Goal: Task Accomplishment & Management: Manage account settings

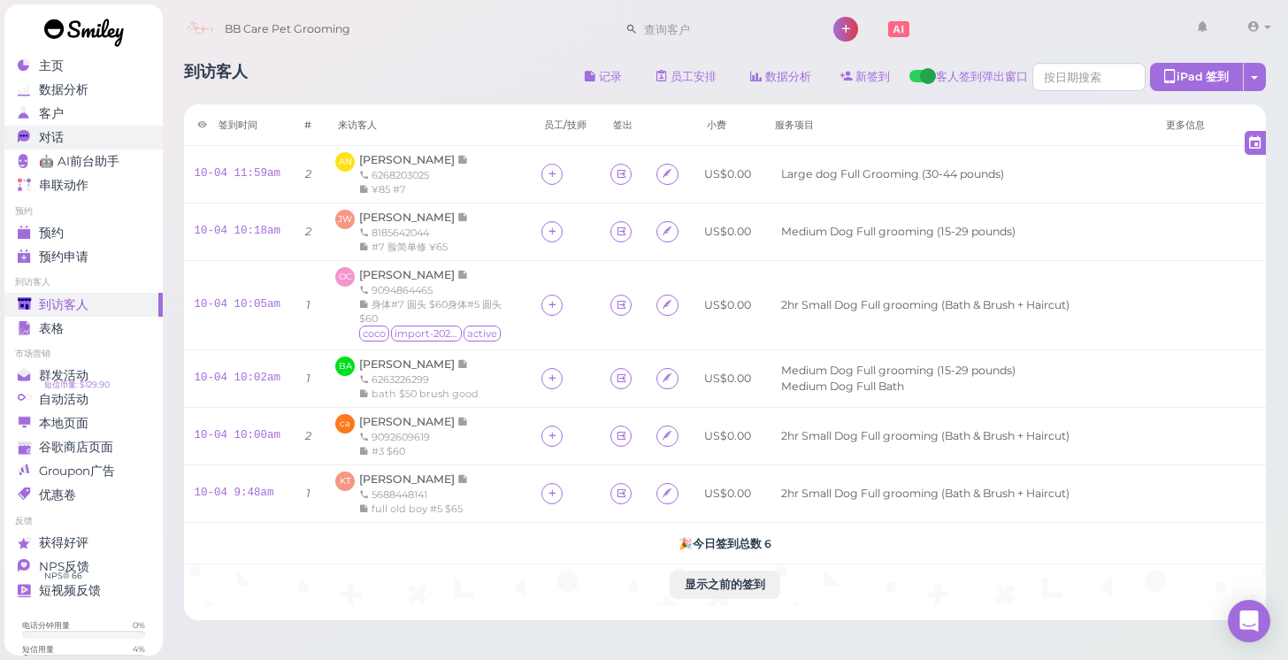
click at [91, 137] on div "对话" at bounding box center [81, 137] width 127 height 15
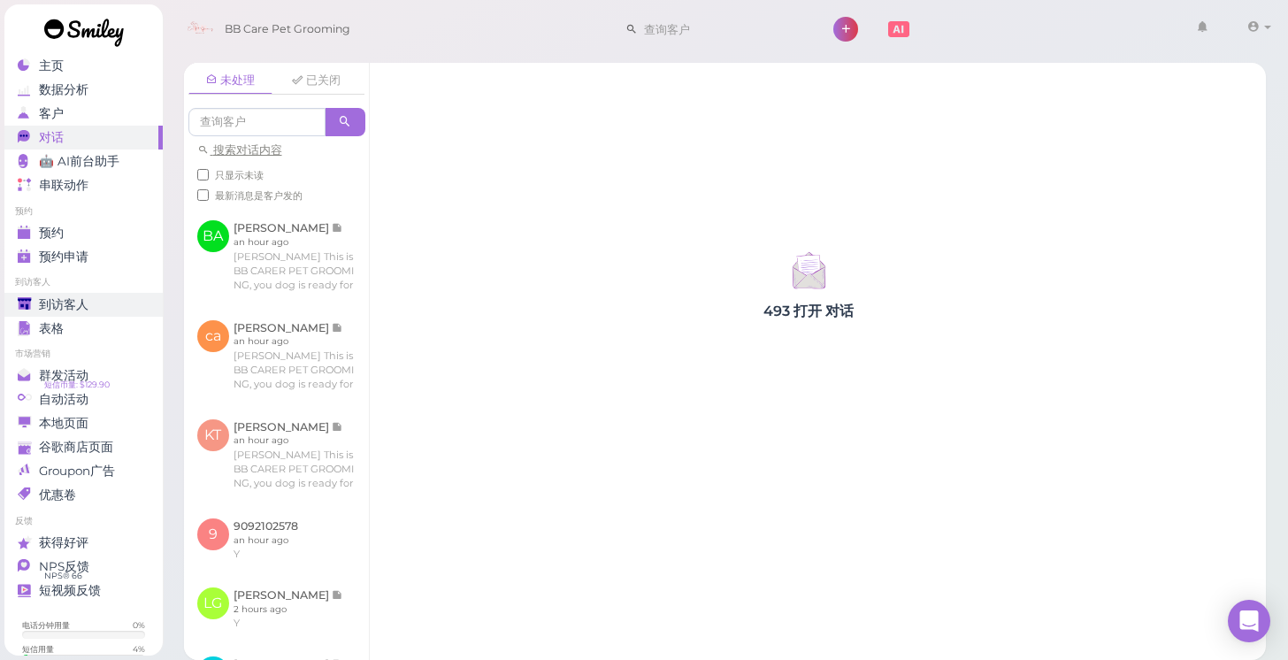
click at [74, 304] on span "到访客人" at bounding box center [64, 304] width 50 height 15
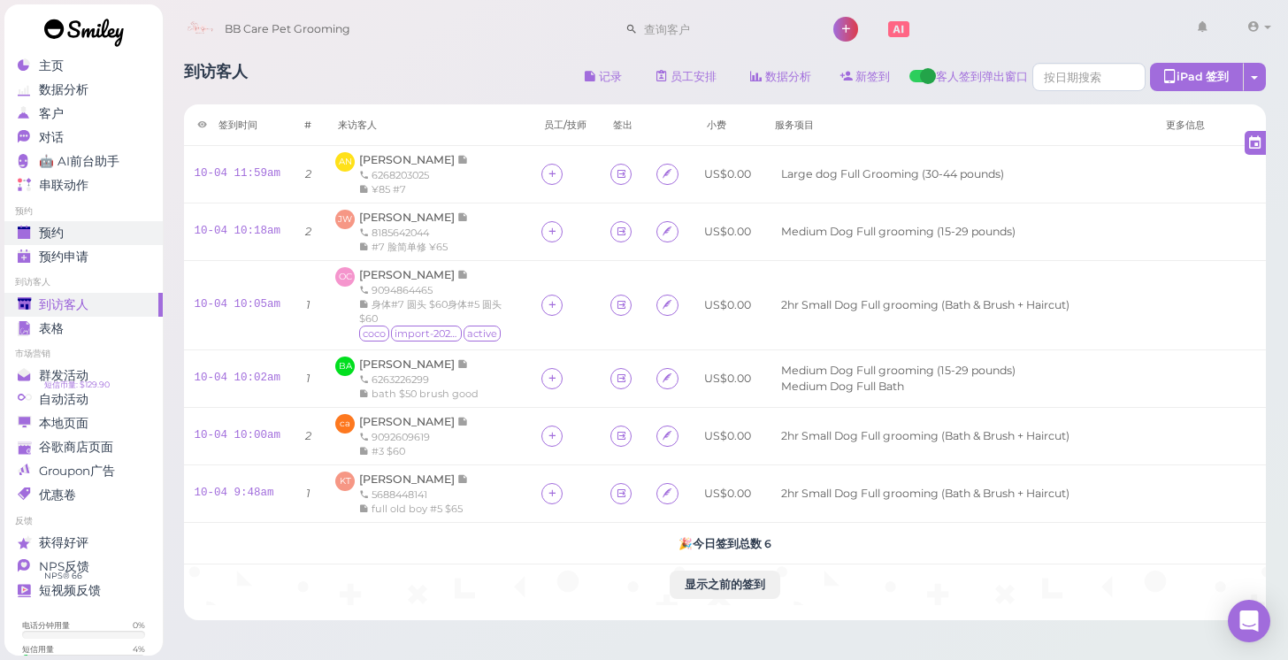
click at [110, 234] on div "预约" at bounding box center [81, 233] width 127 height 15
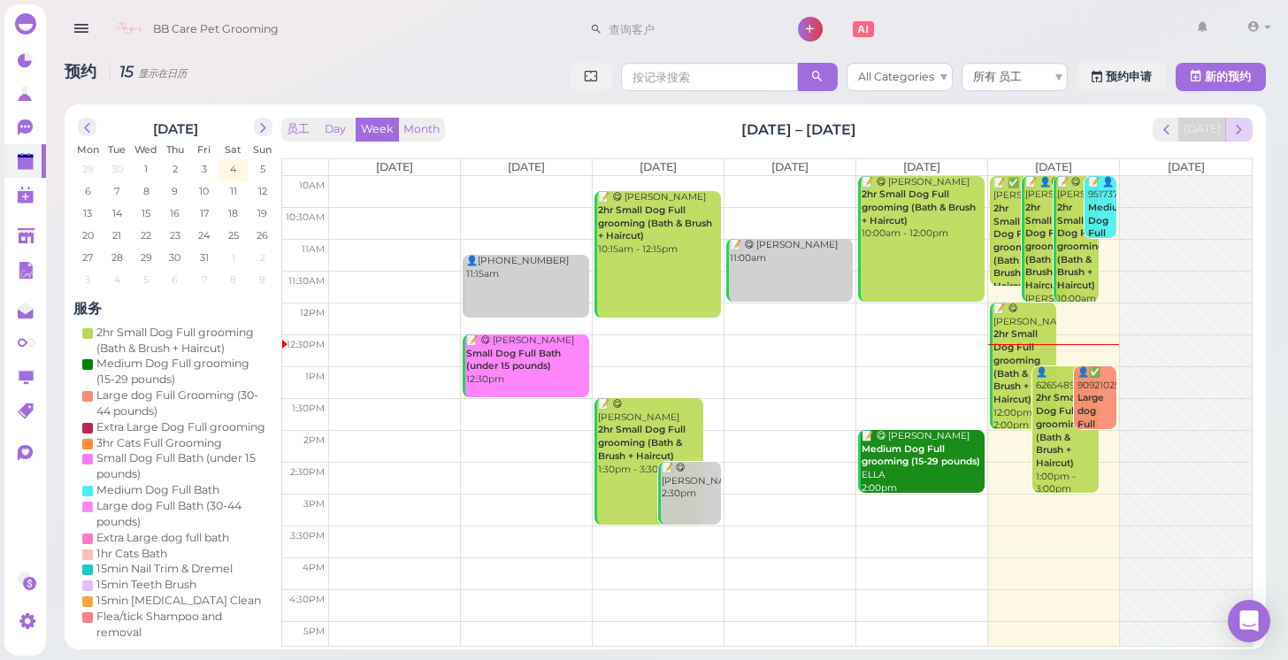
click at [1235, 134] on span "next" at bounding box center [1238, 129] width 17 height 17
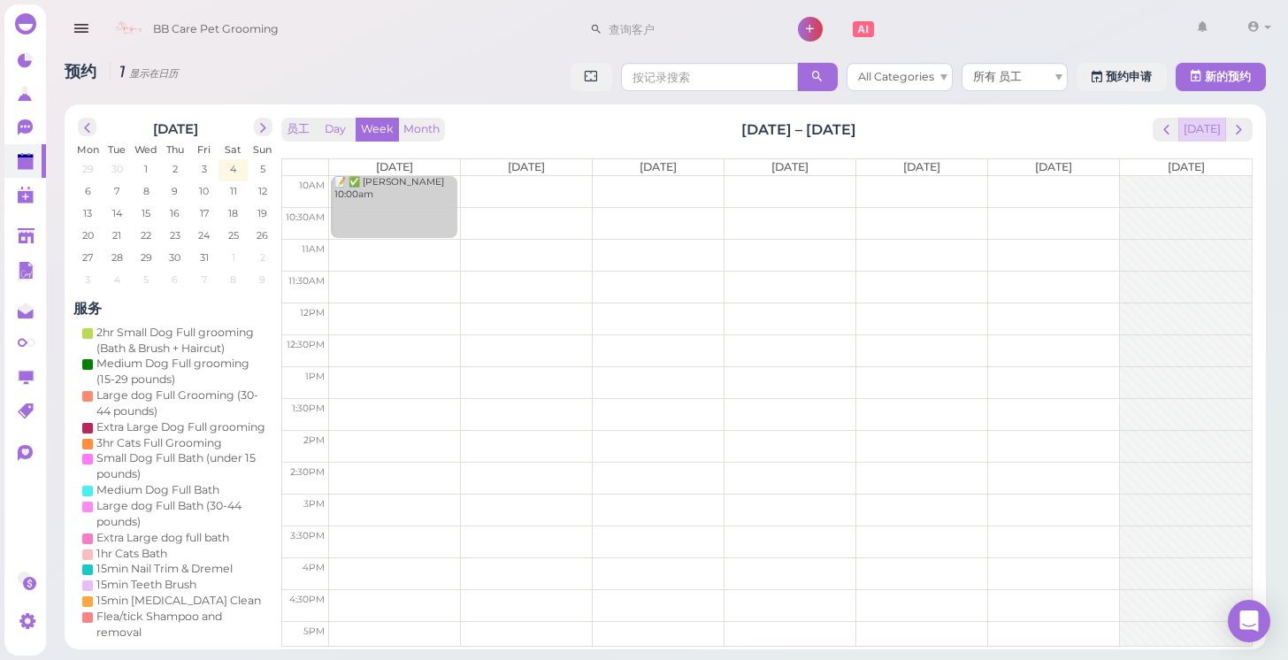
click at [1204, 130] on button "[DATE]" at bounding box center [1202, 130] width 48 height 24
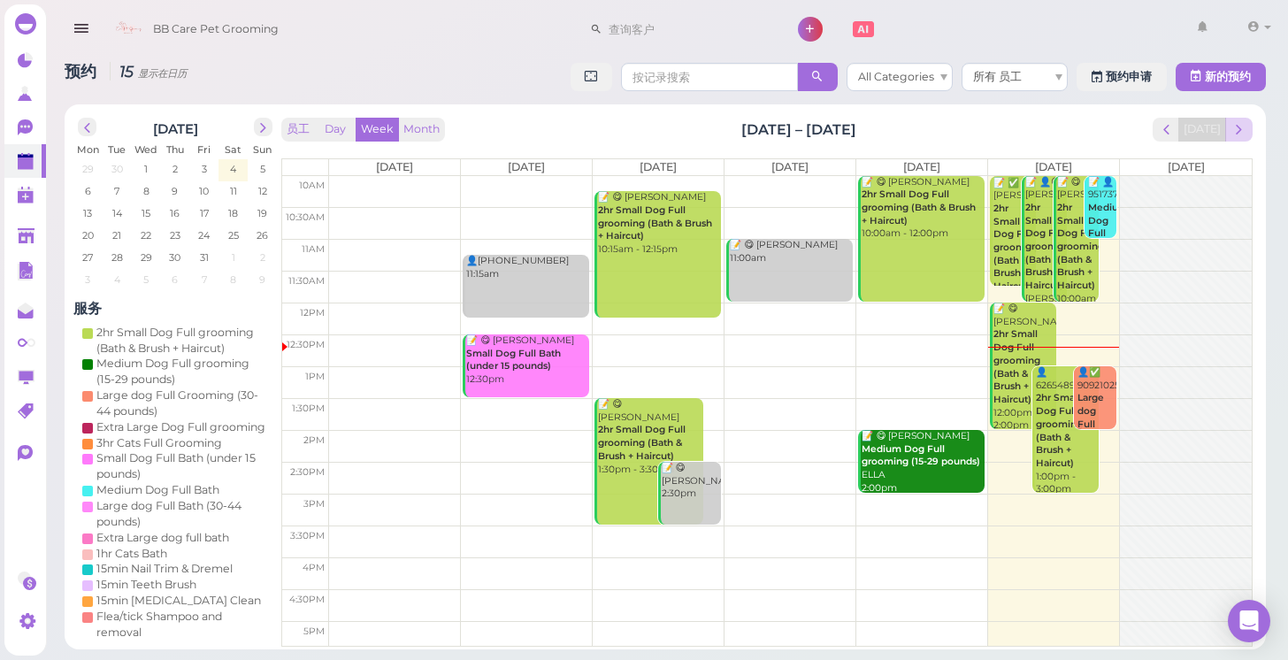
click at [1238, 135] on span "next" at bounding box center [1238, 129] width 17 height 17
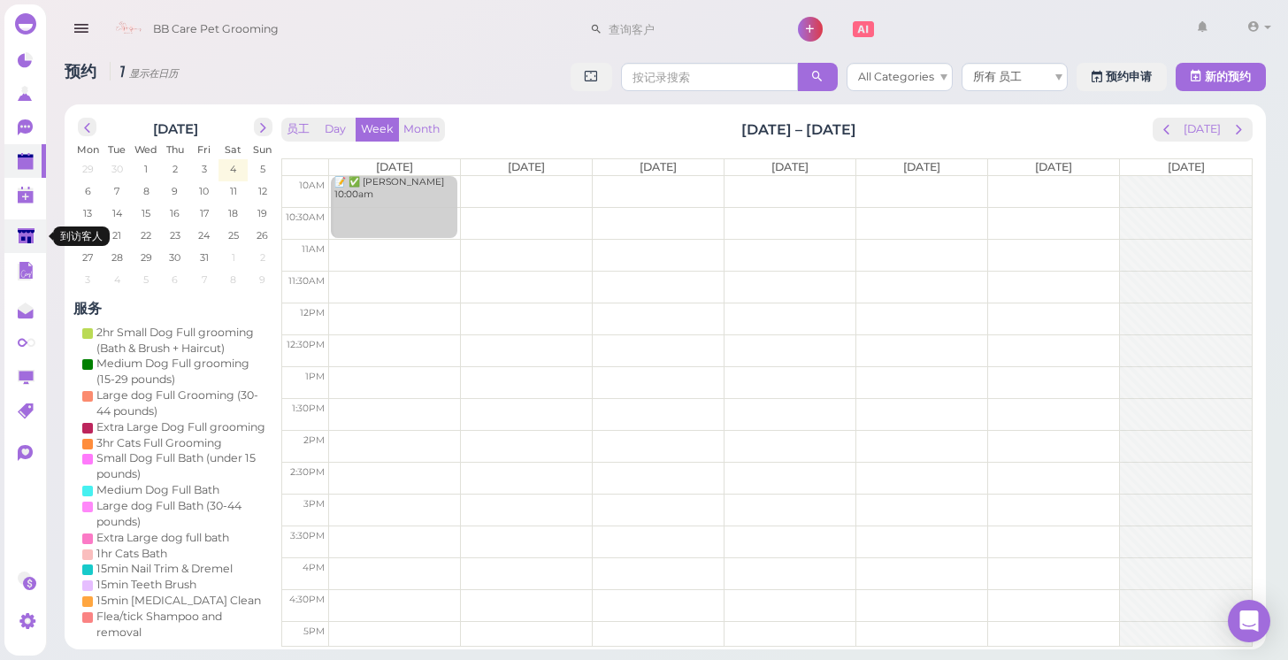
click at [24, 241] on polygon at bounding box center [26, 235] width 17 height 15
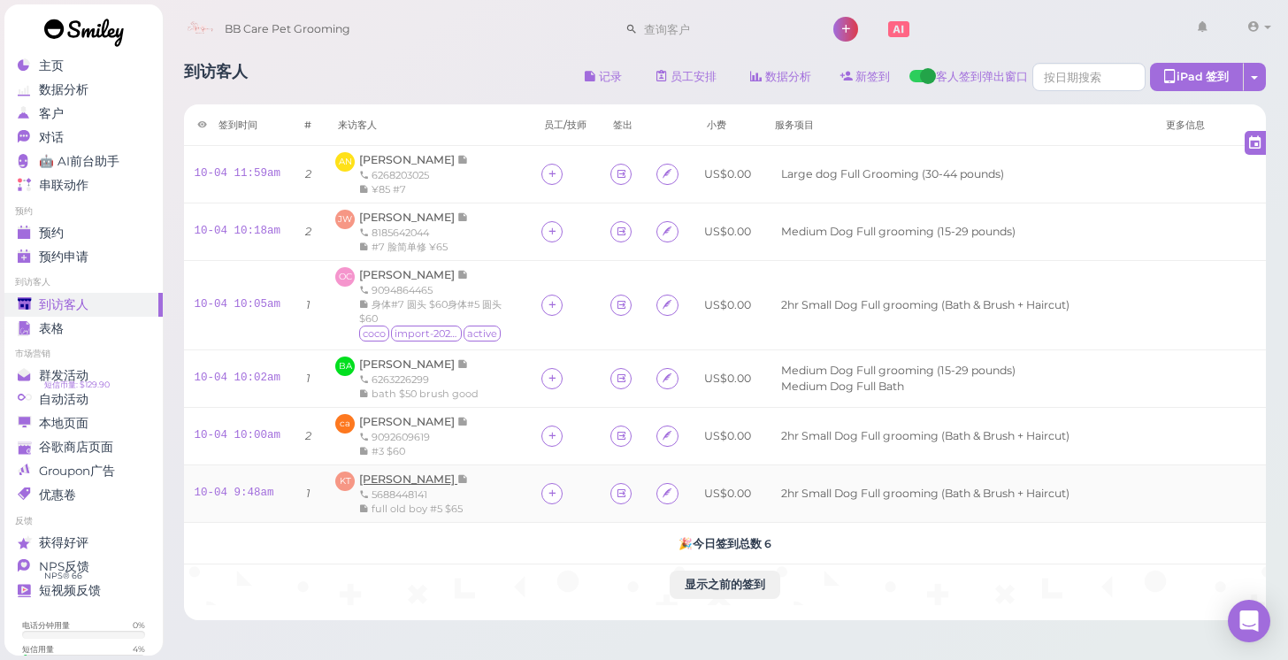
click at [402, 475] on span "[PERSON_NAME]" at bounding box center [408, 478] width 98 height 13
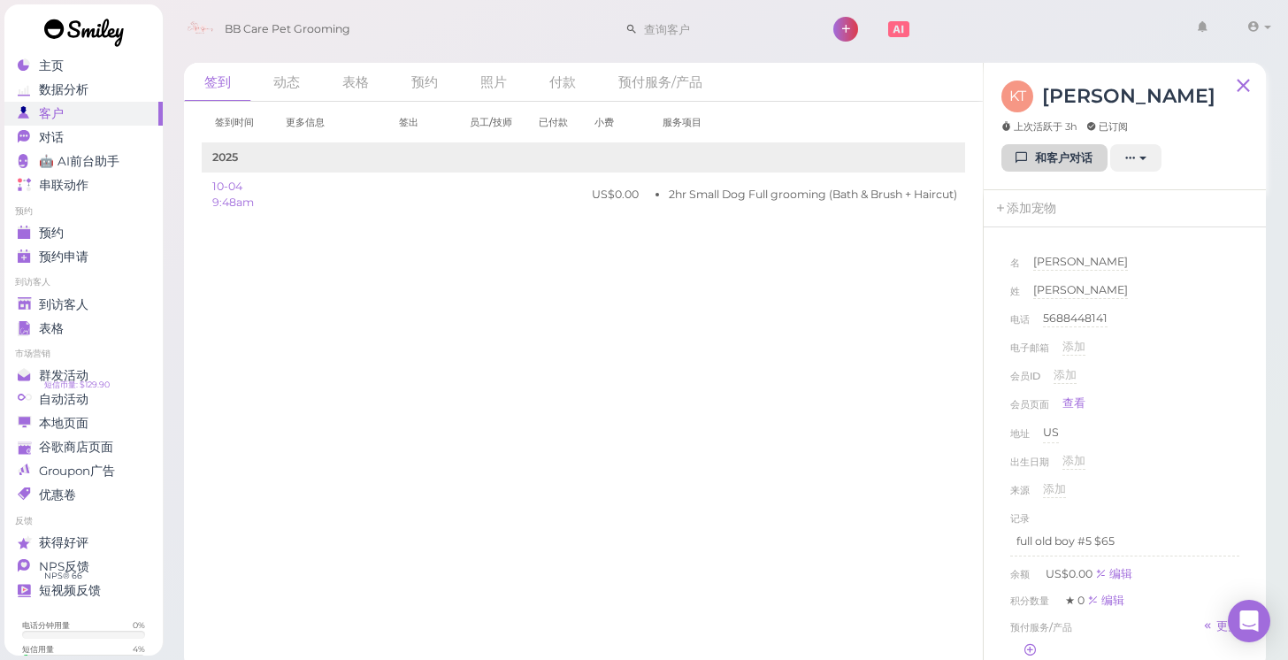
click at [1046, 163] on link "和客户对话" at bounding box center [1054, 158] width 106 height 28
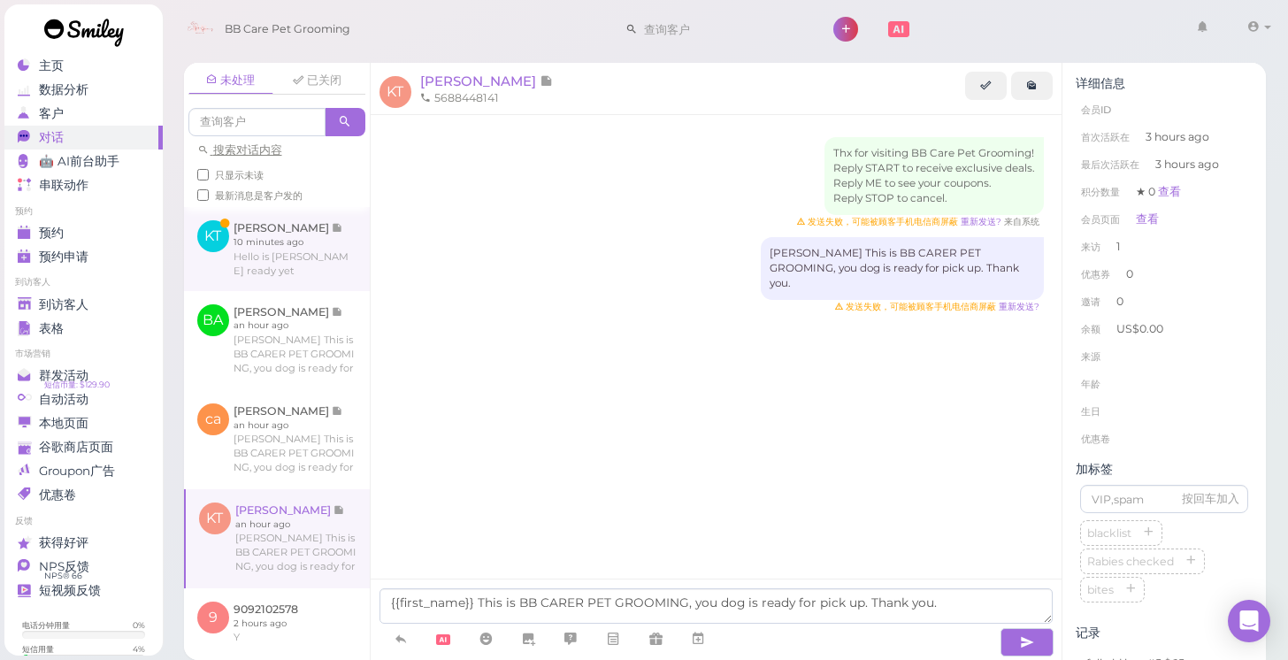
click at [266, 250] on link at bounding box center [277, 248] width 186 height 83
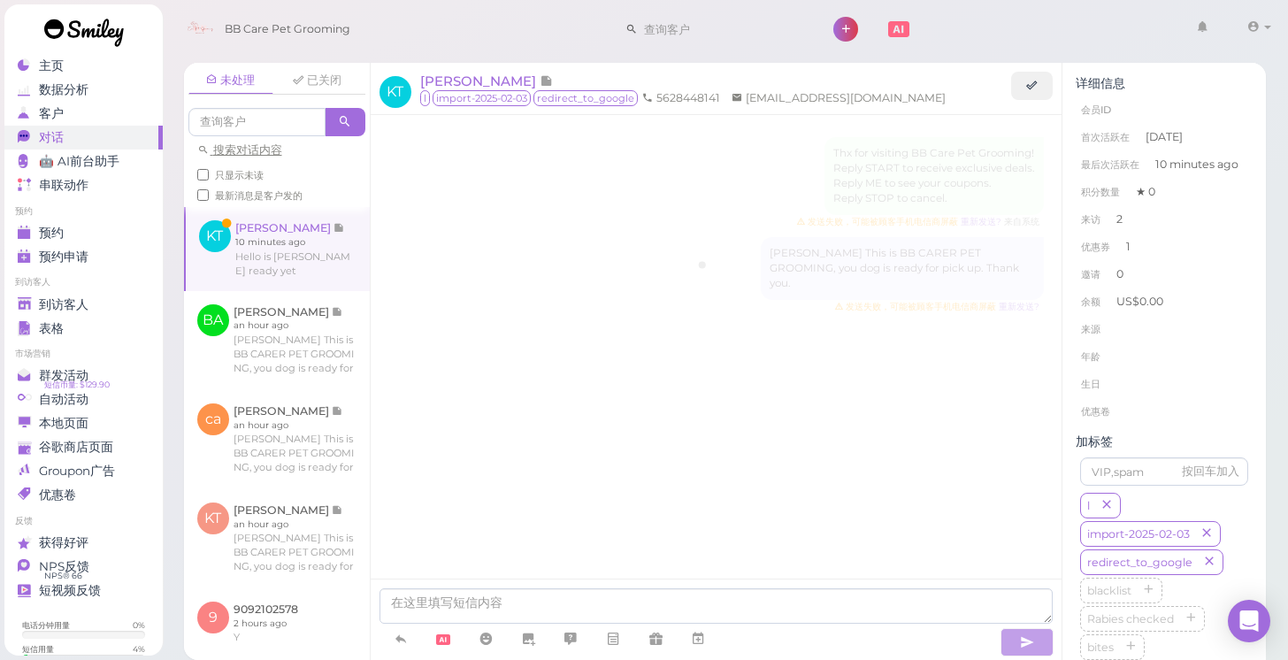
scroll to position [2314, 0]
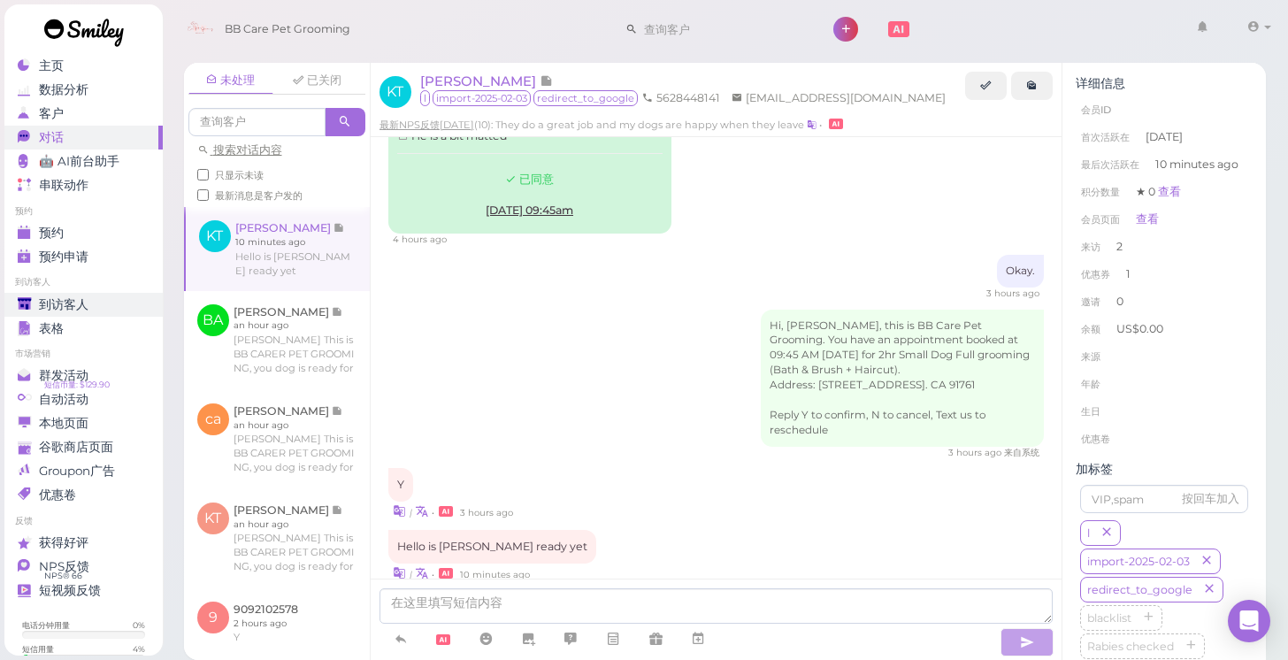
click at [100, 307] on div "到访客人" at bounding box center [81, 304] width 127 height 15
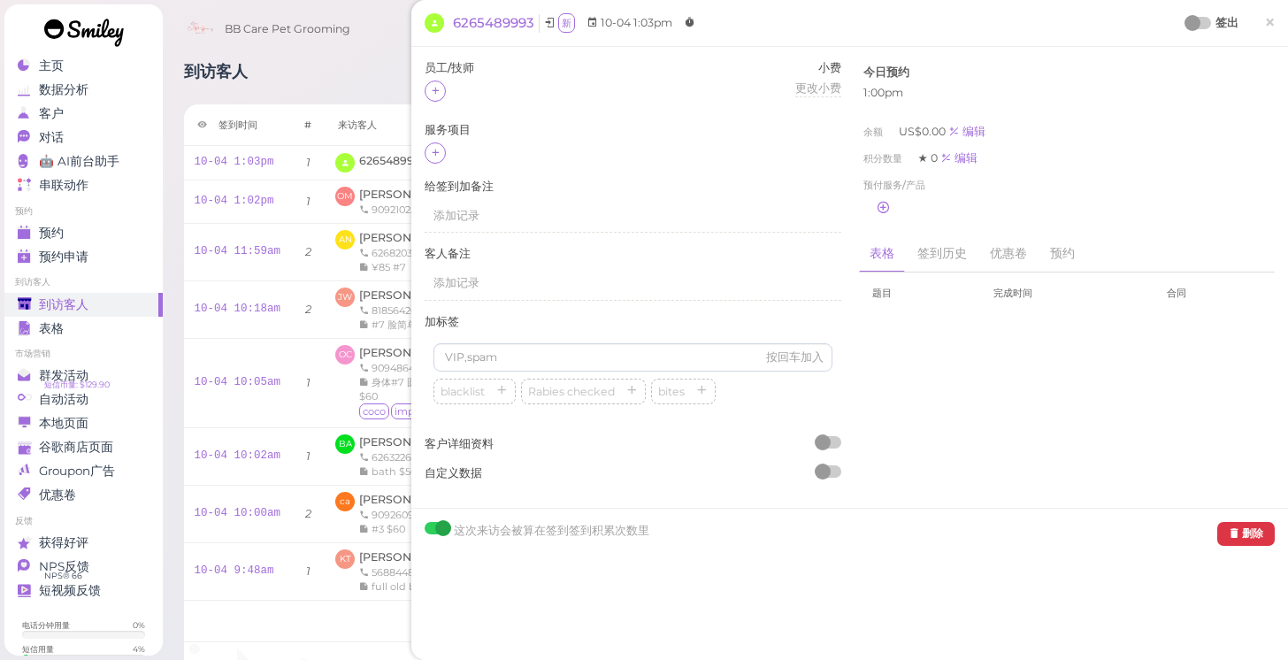
click at [332, 90] on div "到访客人 记录 员工安排 数据分析 新签到 客人签到弹出窗口 iPad 签到 点击到签到页面 员工任务页面" at bounding box center [725, 79] width 1083 height 33
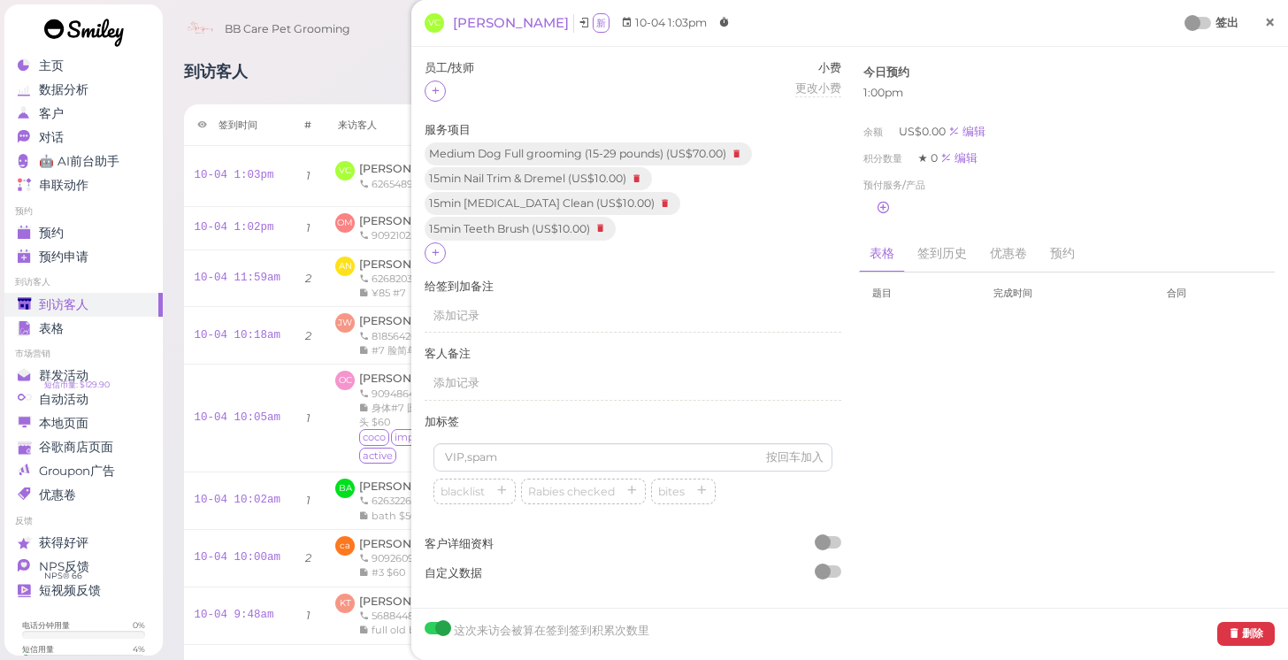
click at [1269, 20] on span "×" at bounding box center [1269, 22] width 11 height 25
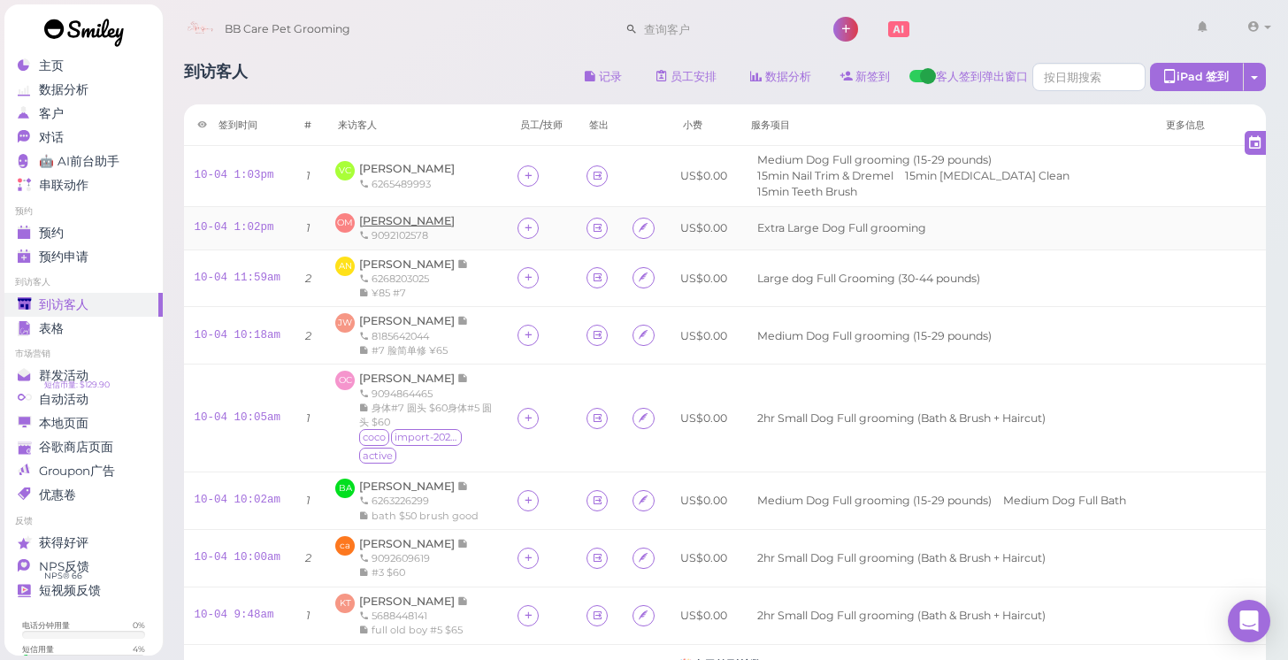
click at [403, 214] on span "Odalys Martinez" at bounding box center [407, 220] width 96 height 13
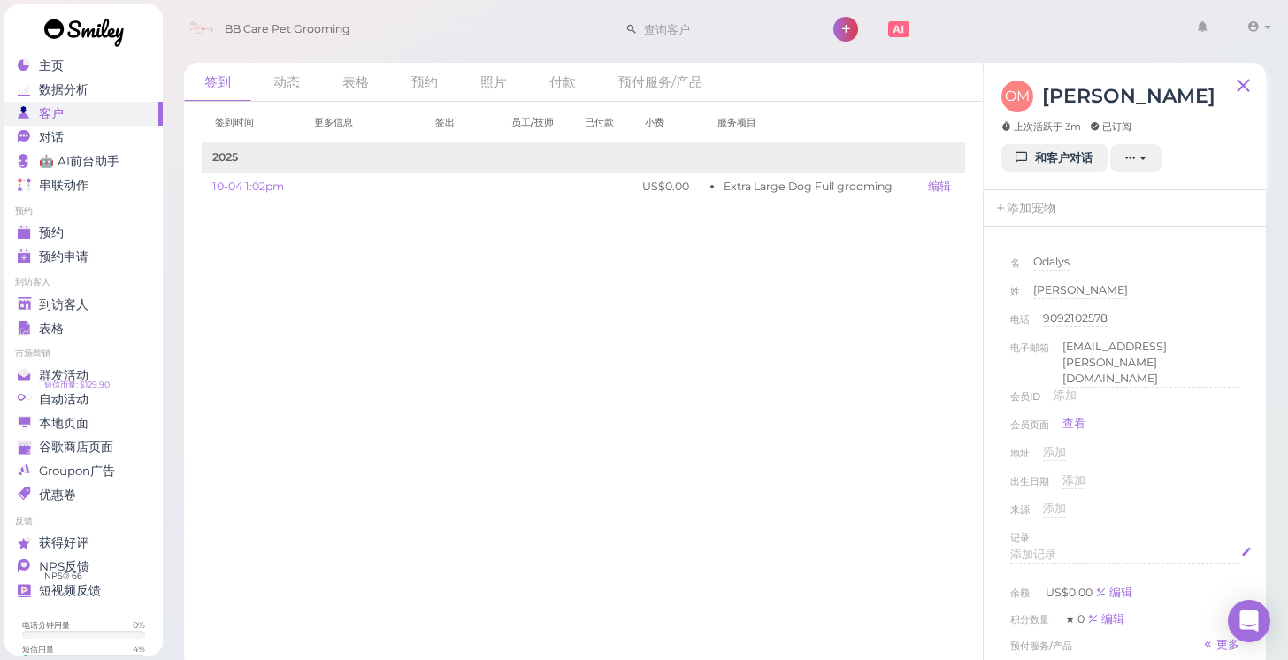
click at [1047, 548] on span "添加记录" at bounding box center [1033, 554] width 46 height 13
click at [57, 297] on span "到访客人" at bounding box center [64, 304] width 50 height 15
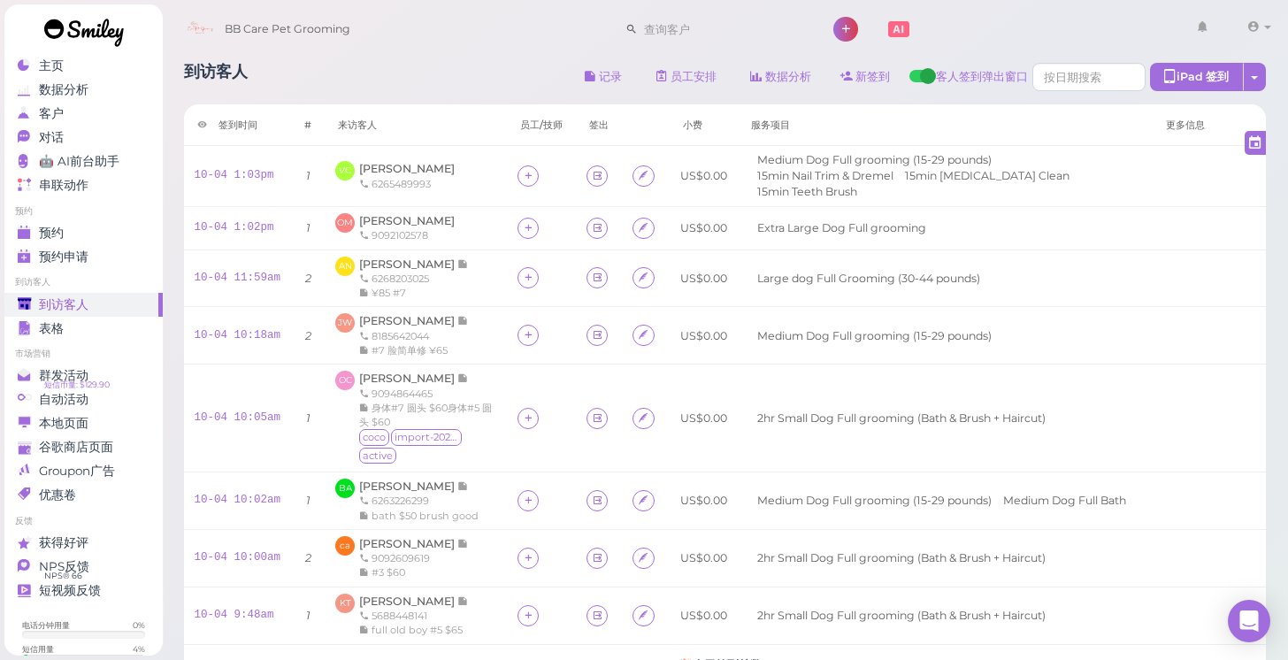
click at [1278, 273] on div "到访客人 记录 员工安排 数据分析 新签到 客人签到弹出窗口 iPad 签到 点击到签到页面 员工任务页面 签到时间 #" at bounding box center [725, 396] width 1127 height 692
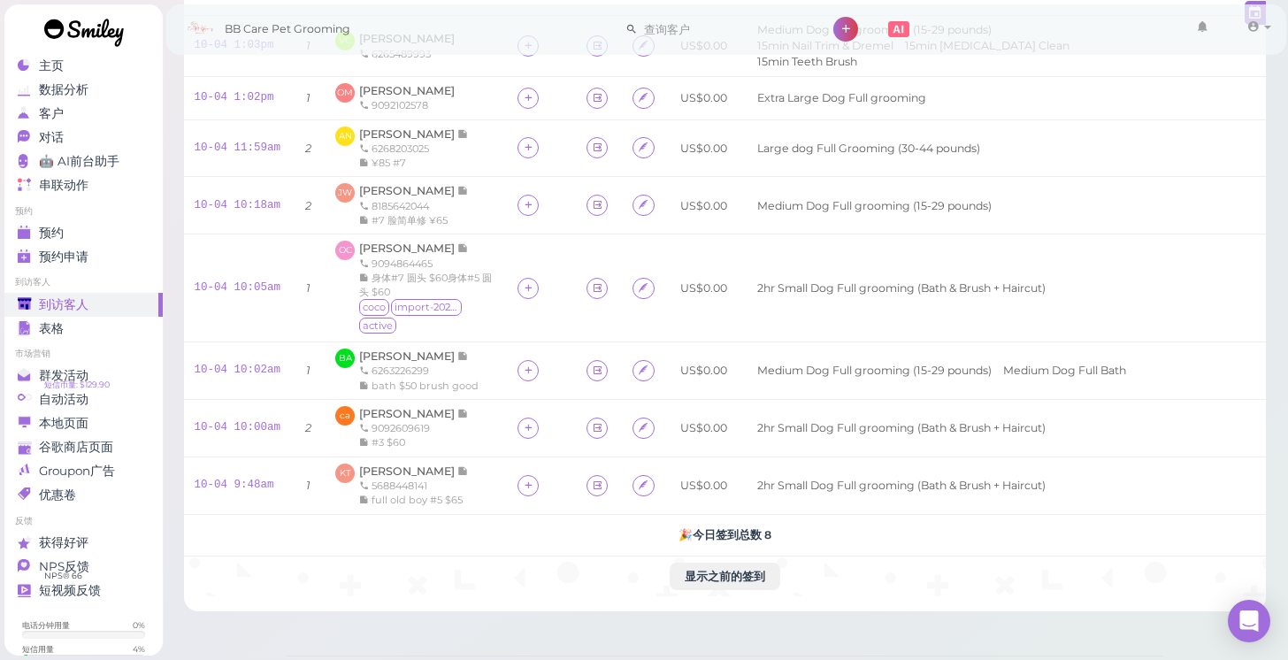
scroll to position [132, 0]
click at [408, 182] on span "[PERSON_NAME]" at bounding box center [408, 188] width 98 height 13
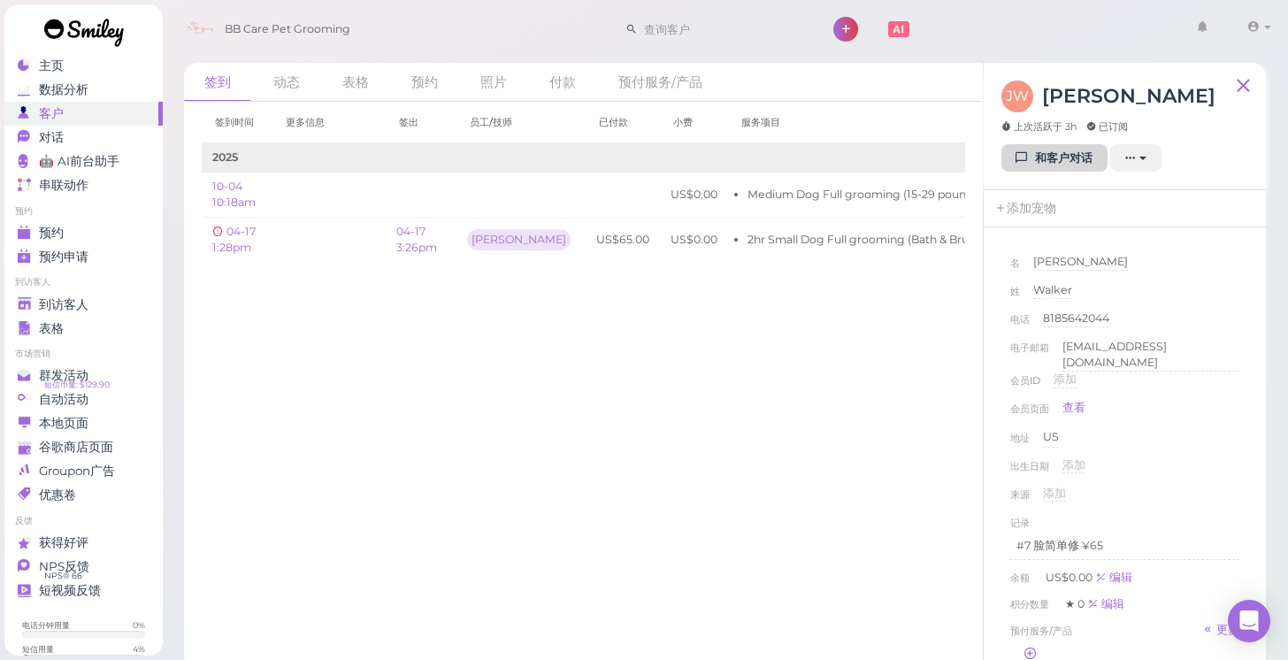
click at [1022, 157] on icon at bounding box center [1021, 157] width 11 height 13
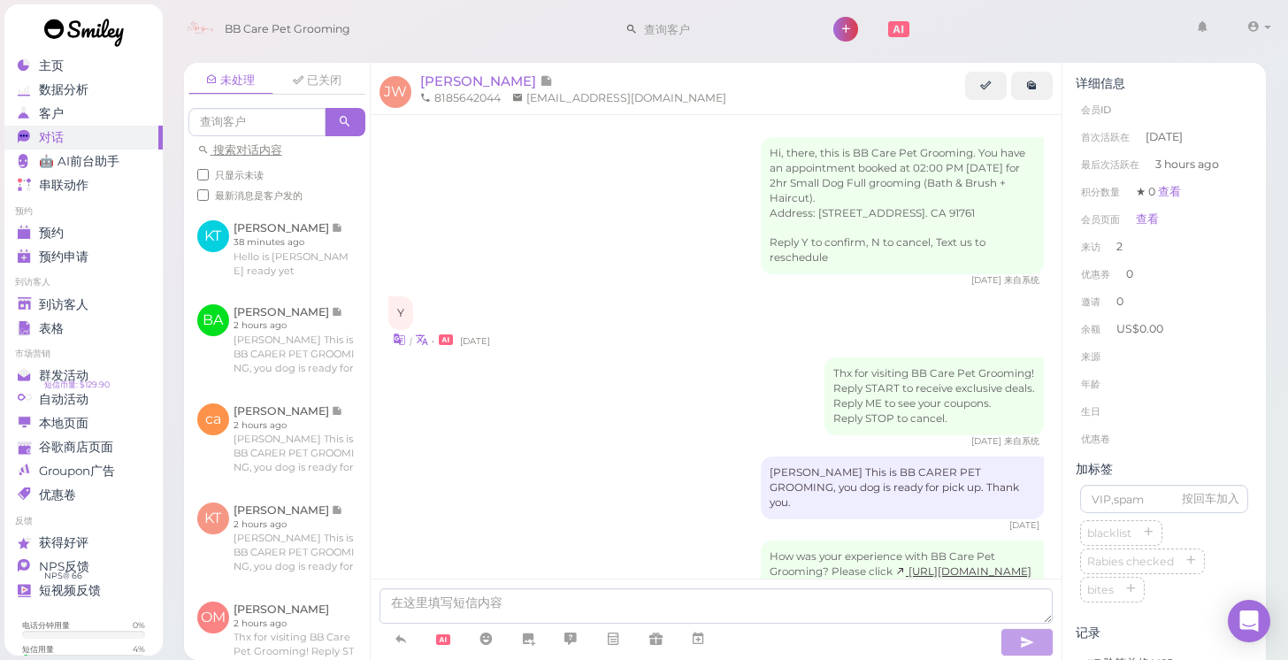
scroll to position [182, 0]
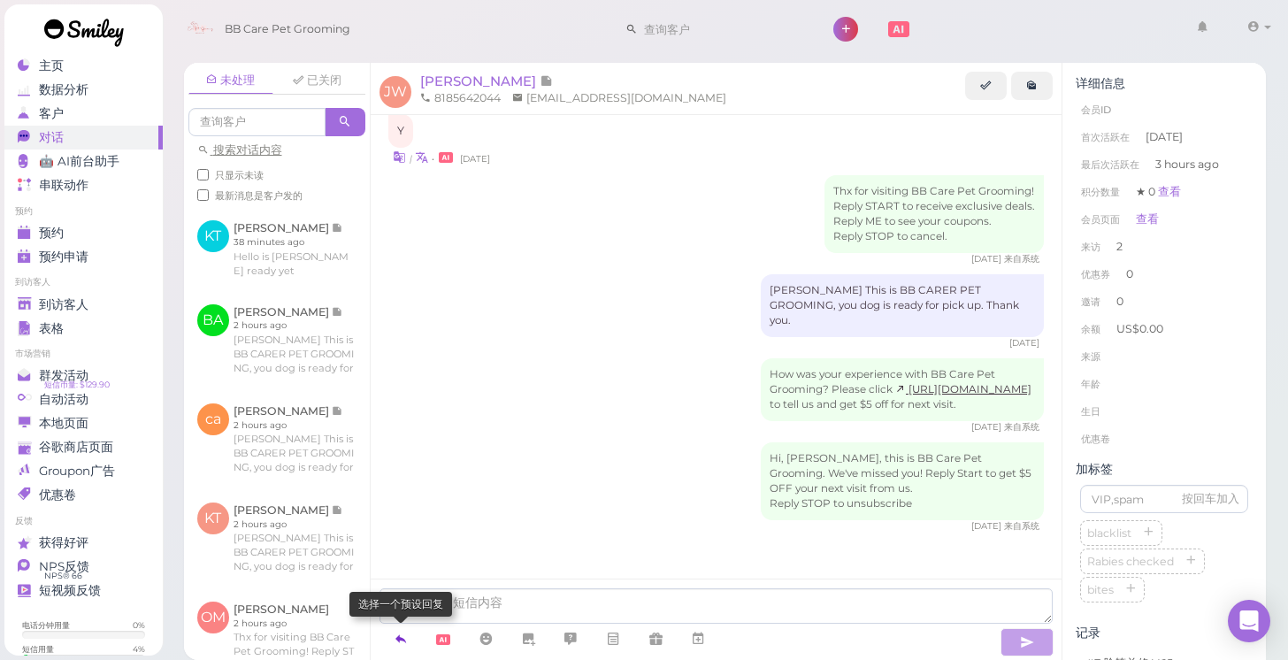
click at [395, 633] on icon at bounding box center [401, 639] width 14 height 18
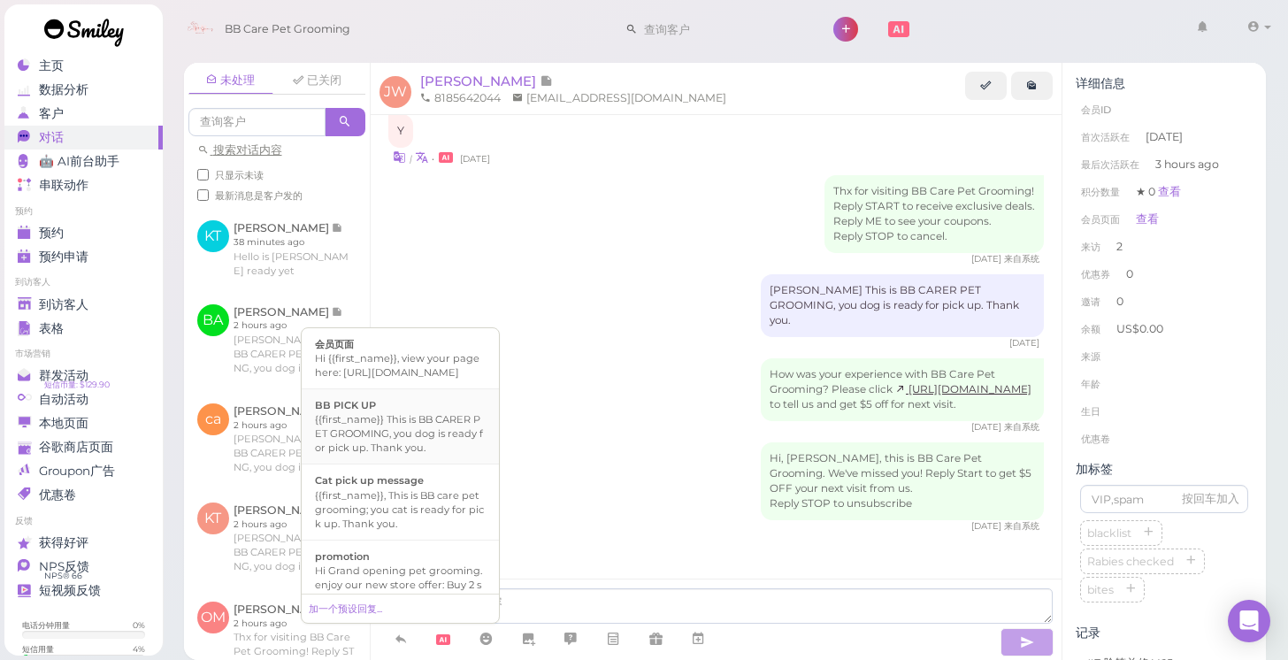
click at [411, 455] on div "{{first_name}} This is BB CARER PET GROOMING, you dog is ready for pick up. Tha…" at bounding box center [400, 433] width 171 height 42
type textarea "{{first_name}} This is BB CARER PET GROOMING, you dog is ready for pick up. Tha…"
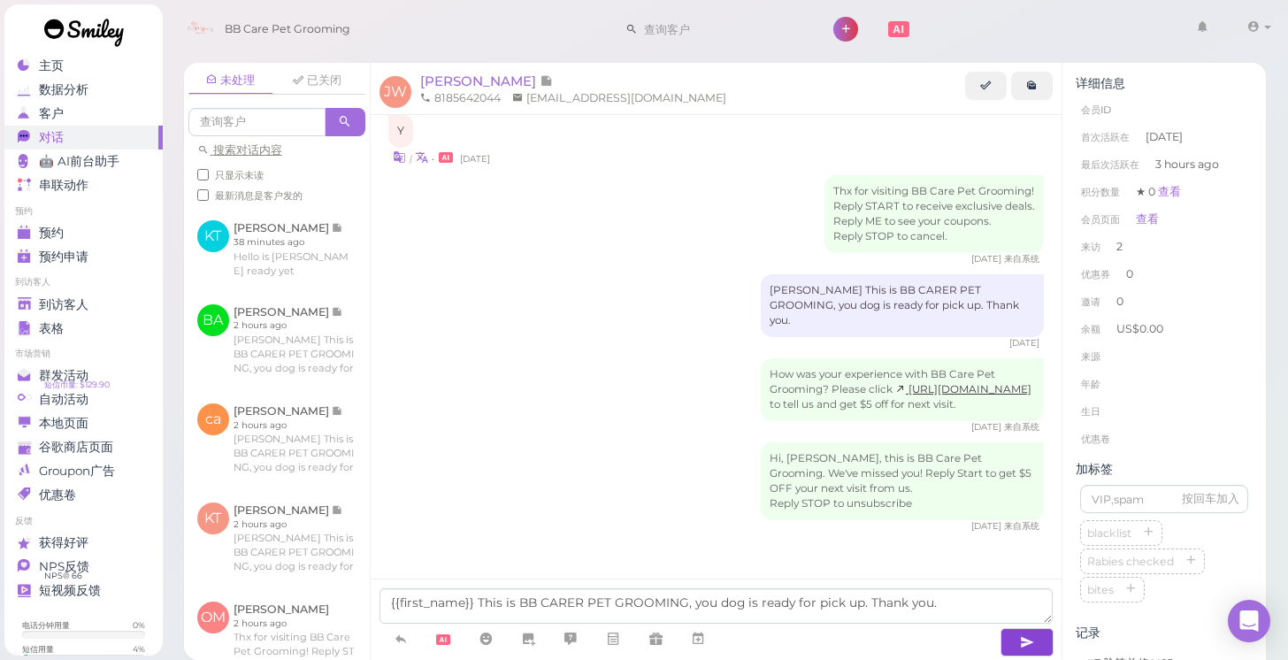
click at [1017, 639] on button "button" at bounding box center [1026, 642] width 53 height 28
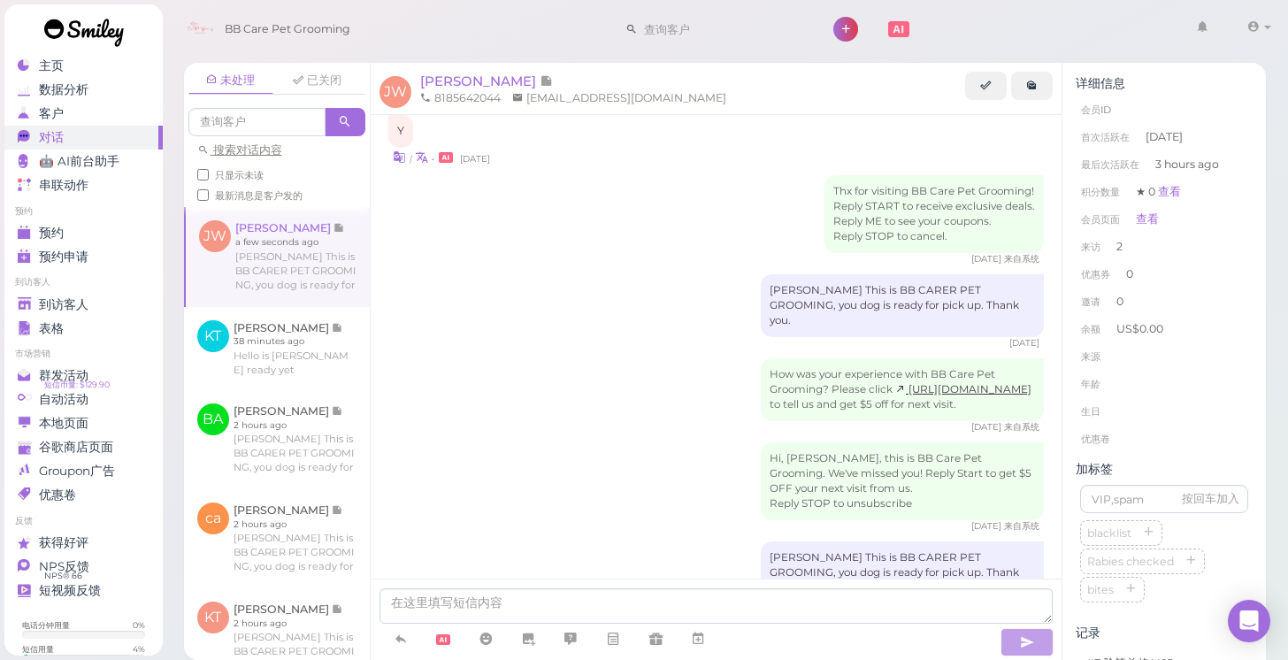
scroll to position [237, 0]
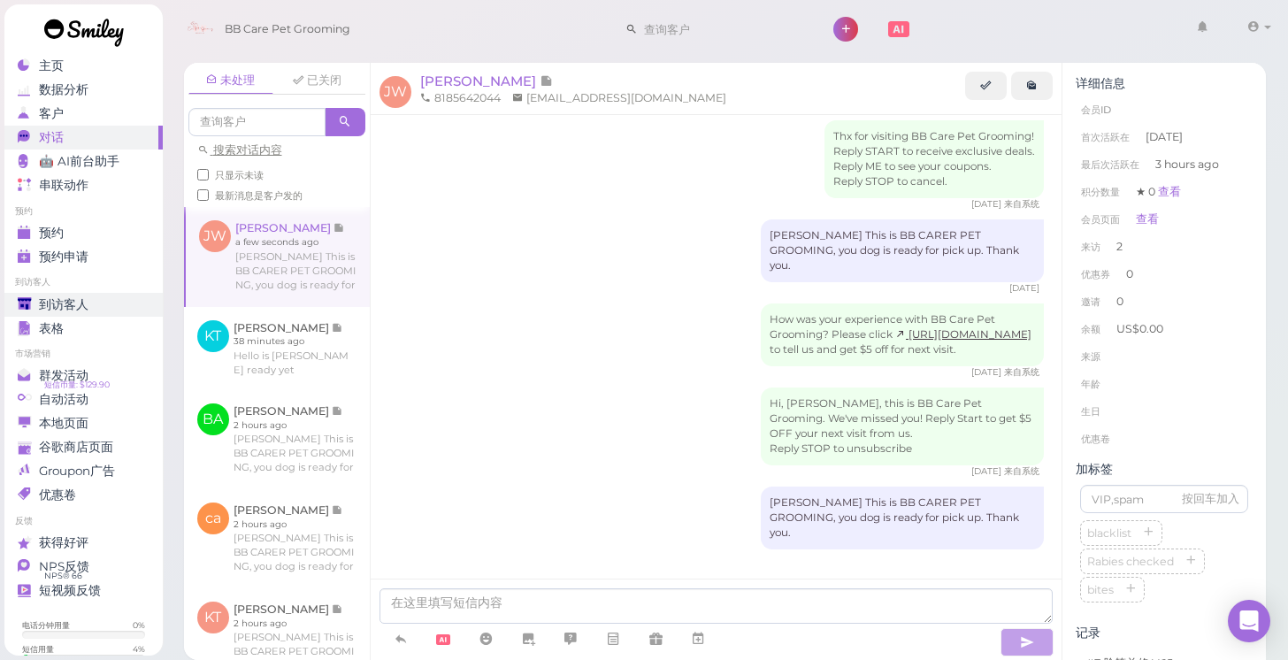
click at [59, 306] on span "到访客人" at bounding box center [64, 304] width 50 height 15
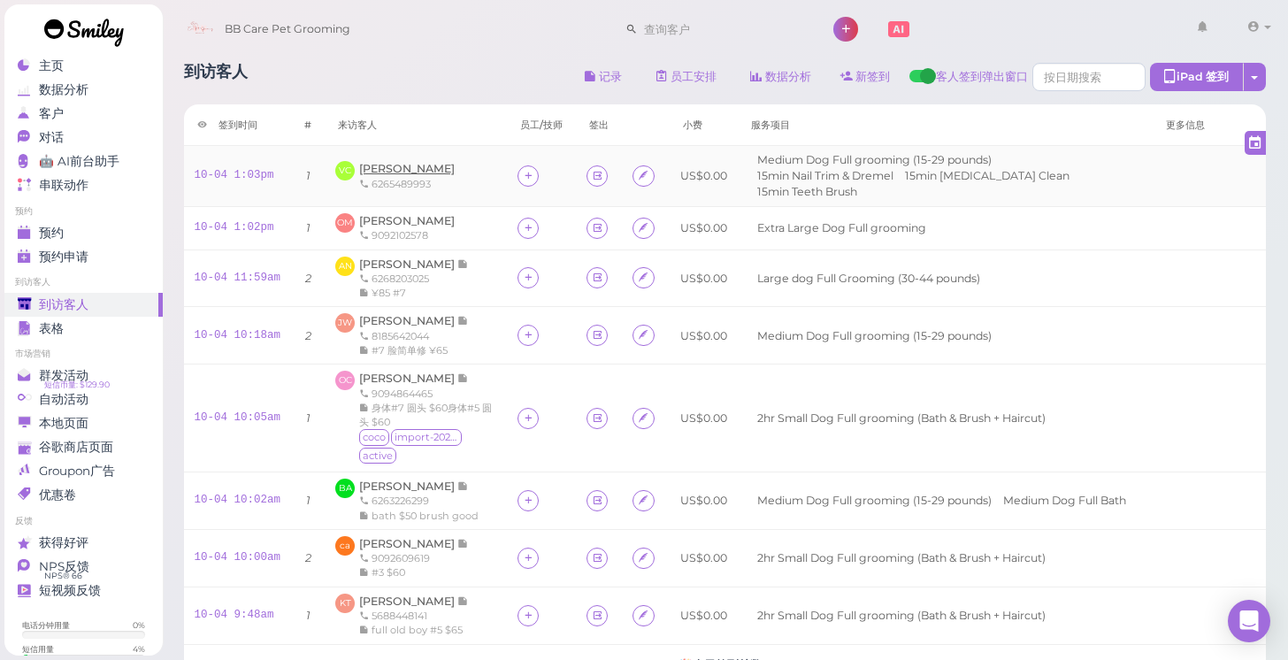
click at [408, 163] on span "Vanessa Cerna" at bounding box center [407, 168] width 96 height 13
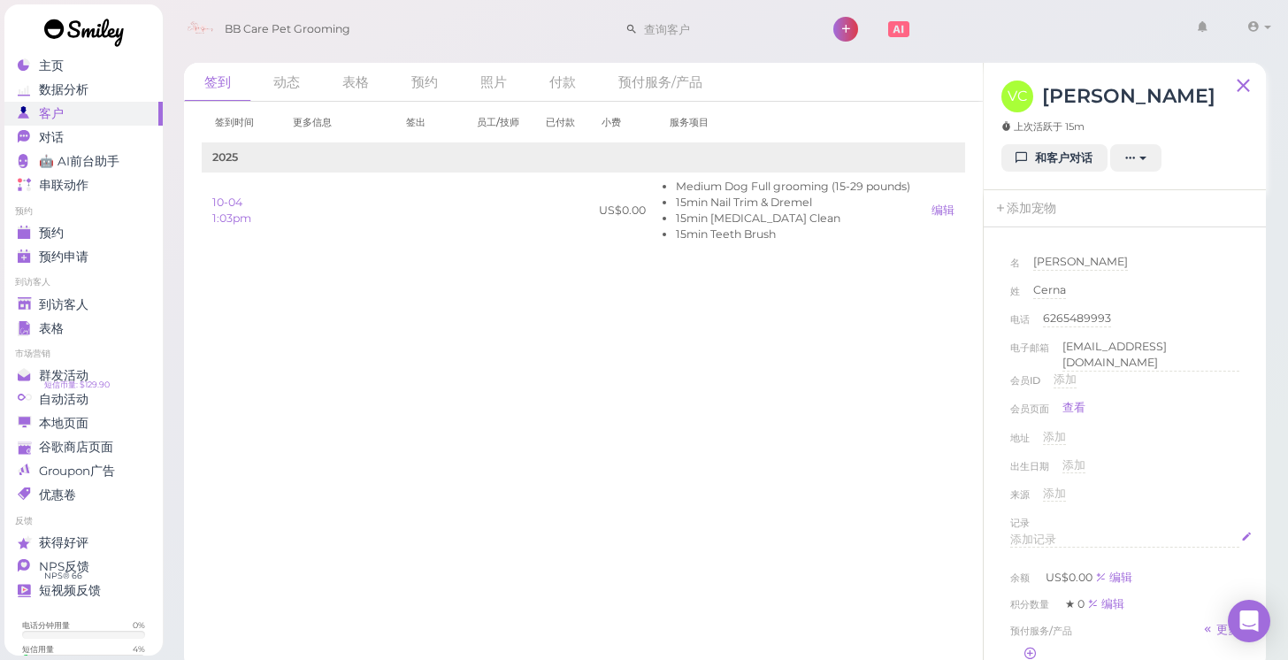
click at [1044, 533] on span "添加记录" at bounding box center [1033, 539] width 46 height 13
click at [1198, 492] on div "来源 添加" at bounding box center [1124, 500] width 229 height 28
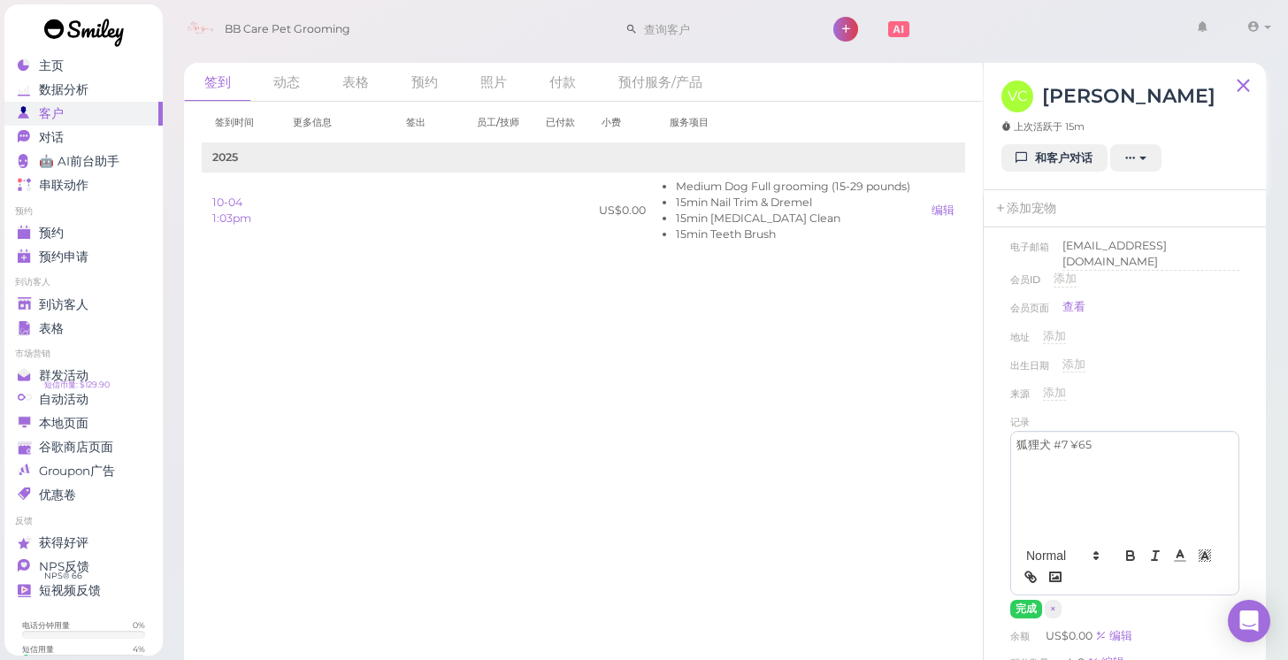
scroll to position [113, 0]
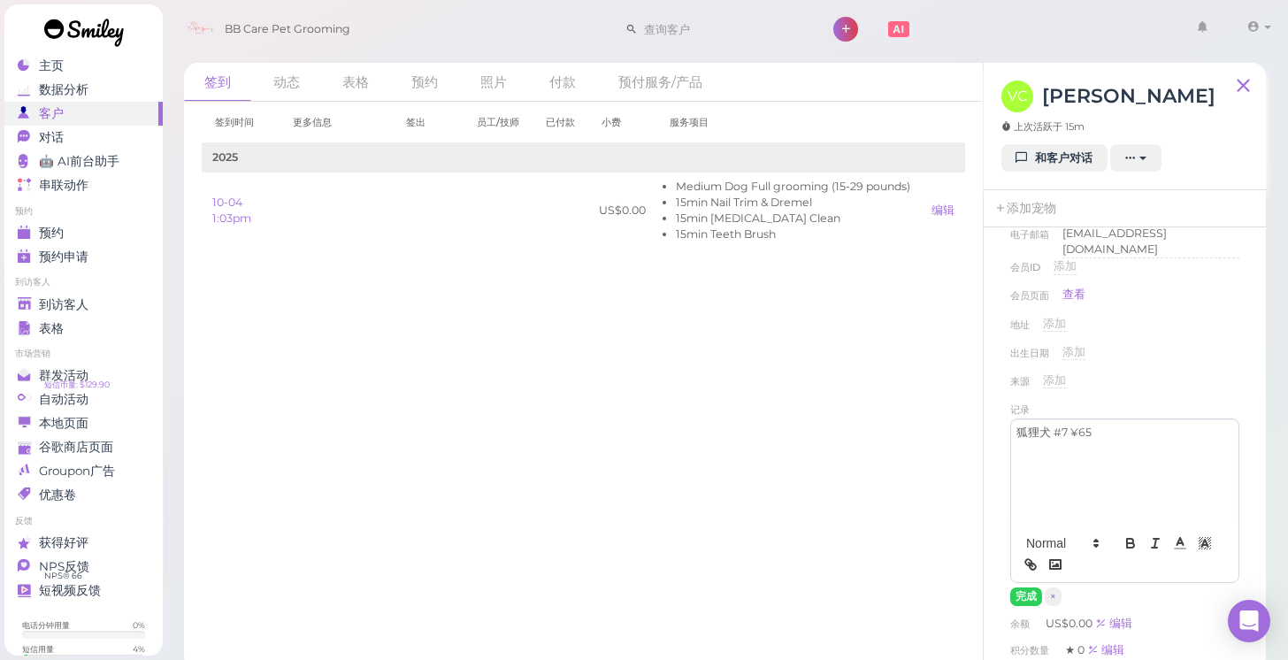
click at [1126, 441] on div "狐狸犬 #7 ¥65" at bounding box center [1124, 472] width 227 height 106
click at [1020, 587] on button "完成" at bounding box center [1026, 596] width 32 height 19
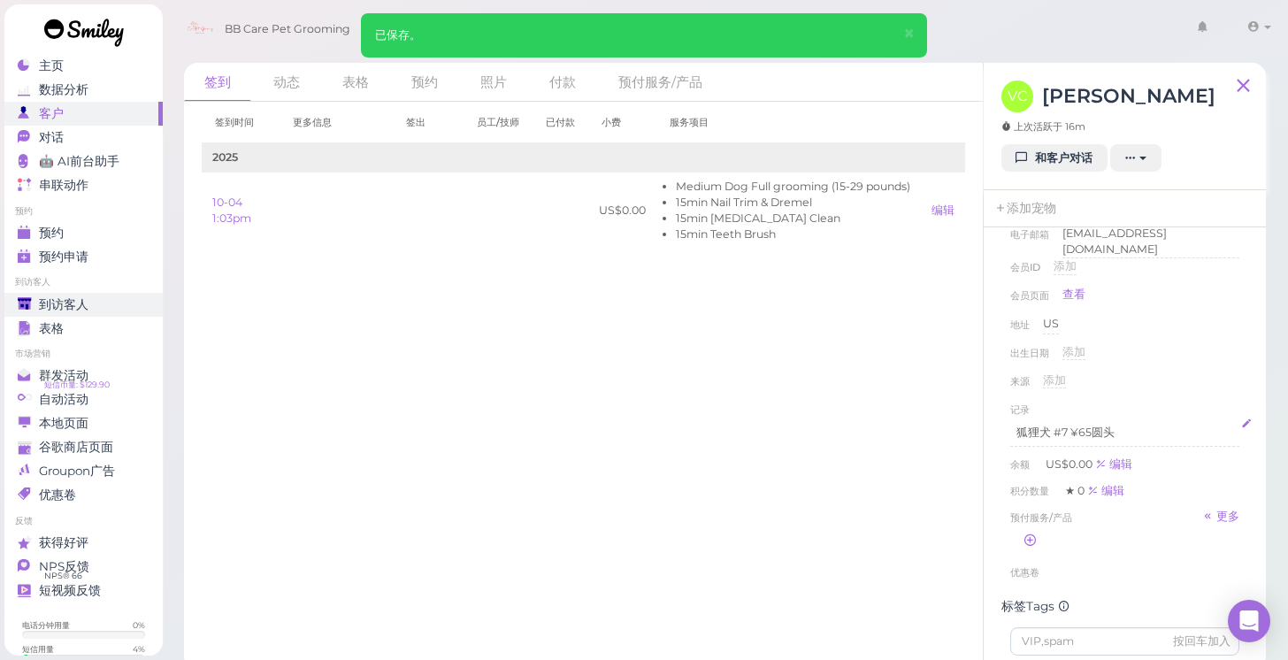
click at [103, 308] on div "到访客人" at bounding box center [81, 304] width 127 height 15
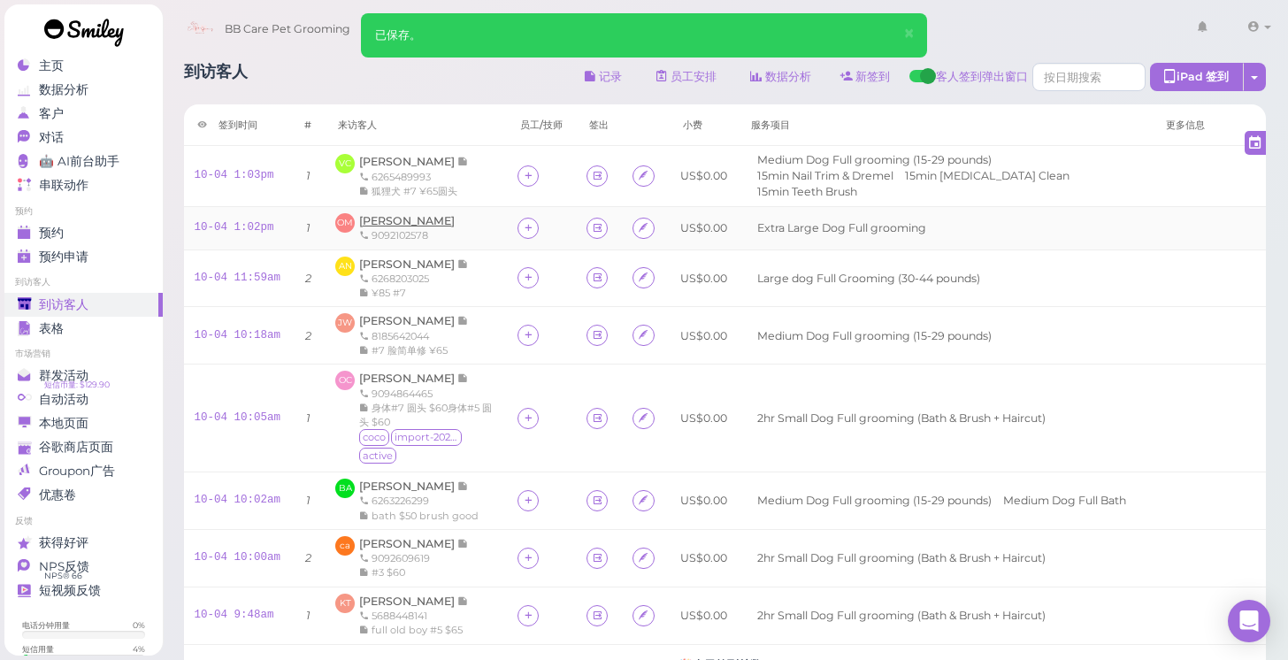
click at [433, 216] on span "Odalys Martinez" at bounding box center [407, 220] width 96 height 13
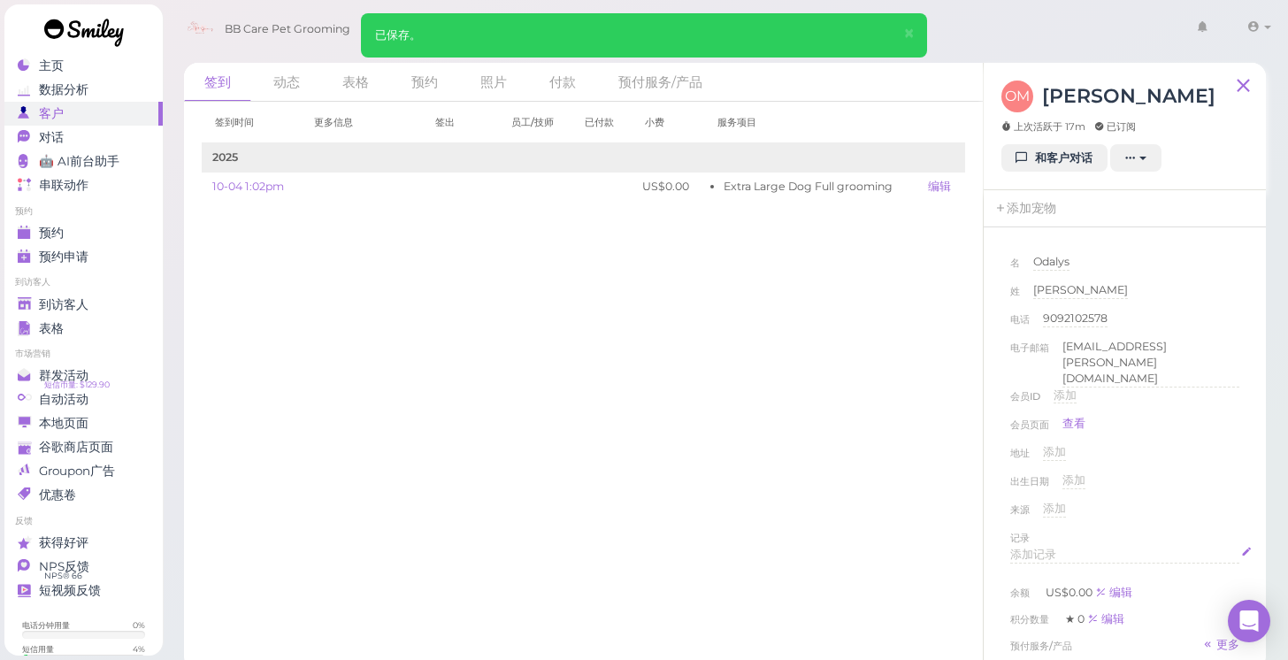
click at [1075, 547] on div "添加记录" at bounding box center [1124, 555] width 229 height 17
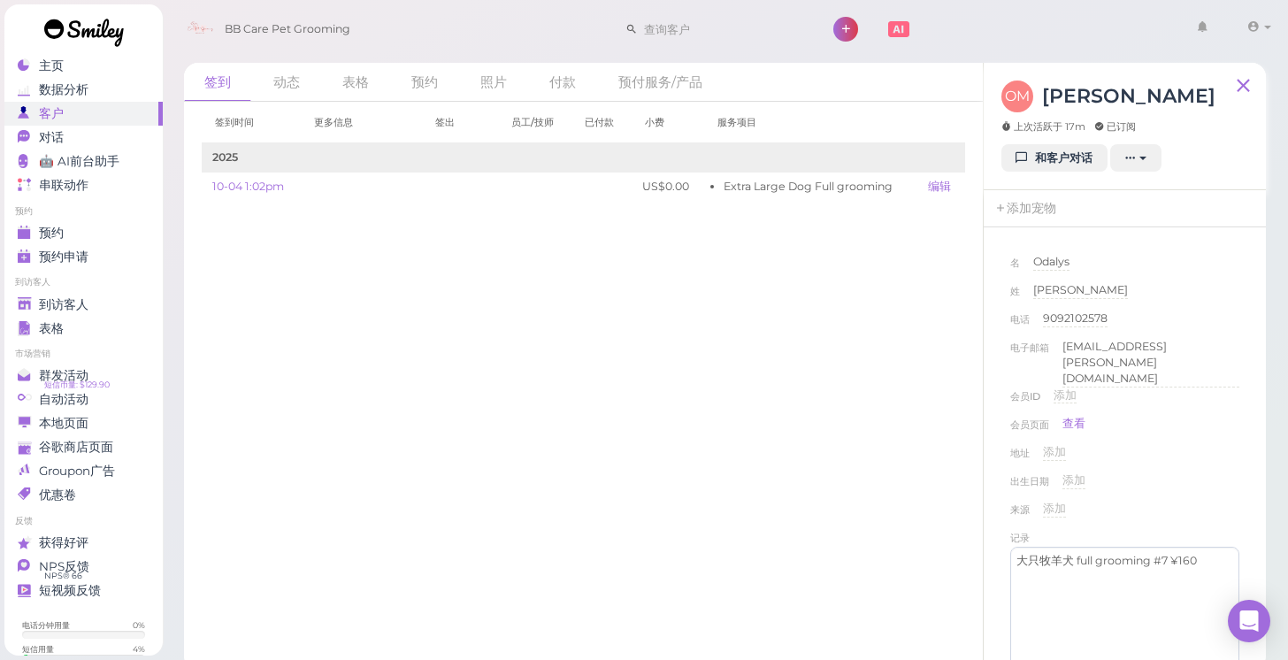
click at [1187, 501] on div "来源 添加" at bounding box center [1124, 515] width 229 height 28
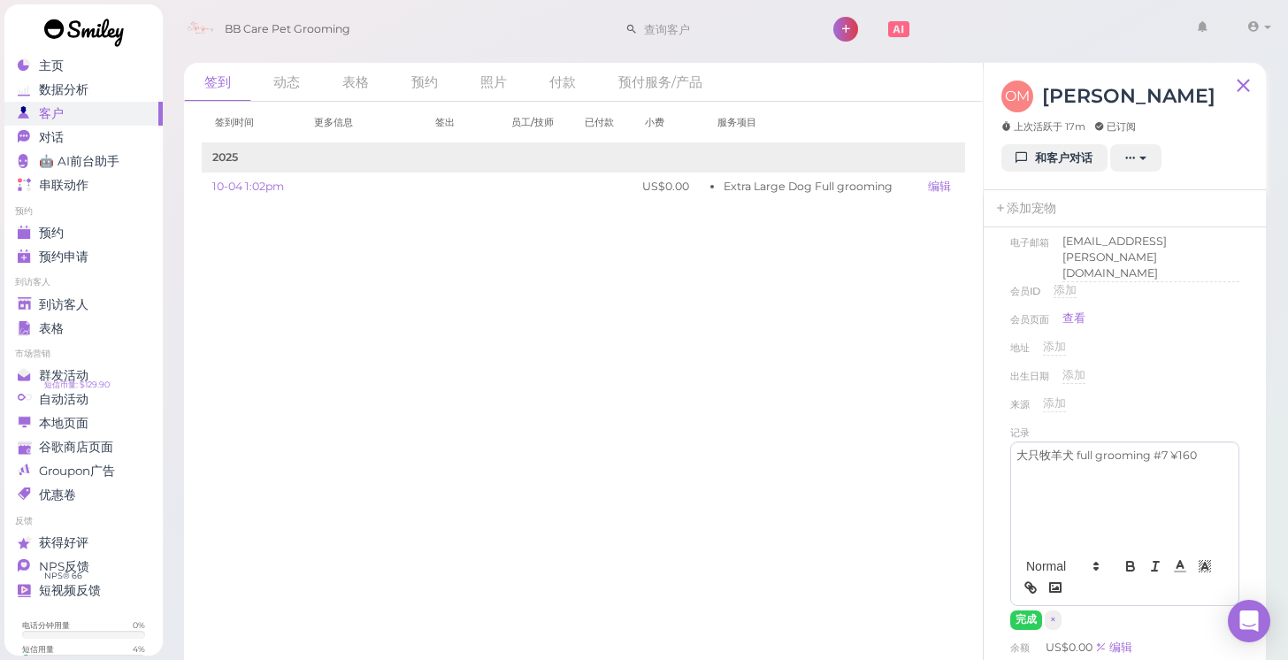
scroll to position [142, 0]
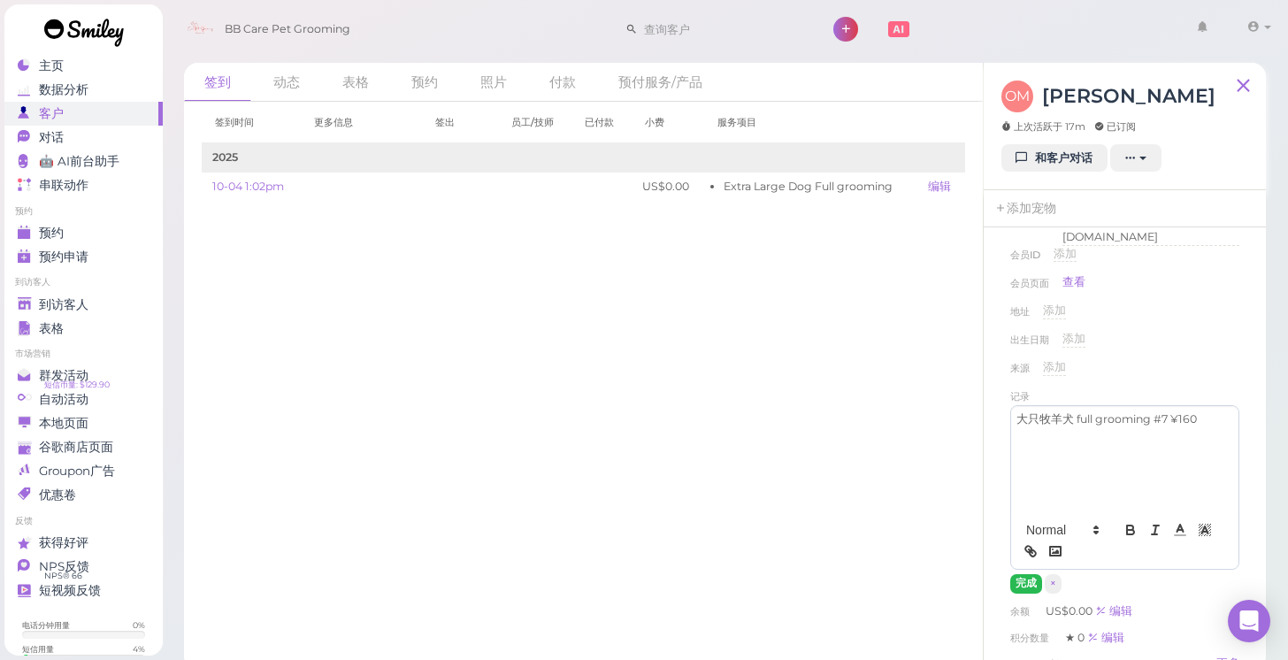
click at [1017, 574] on button "完成" at bounding box center [1026, 583] width 32 height 19
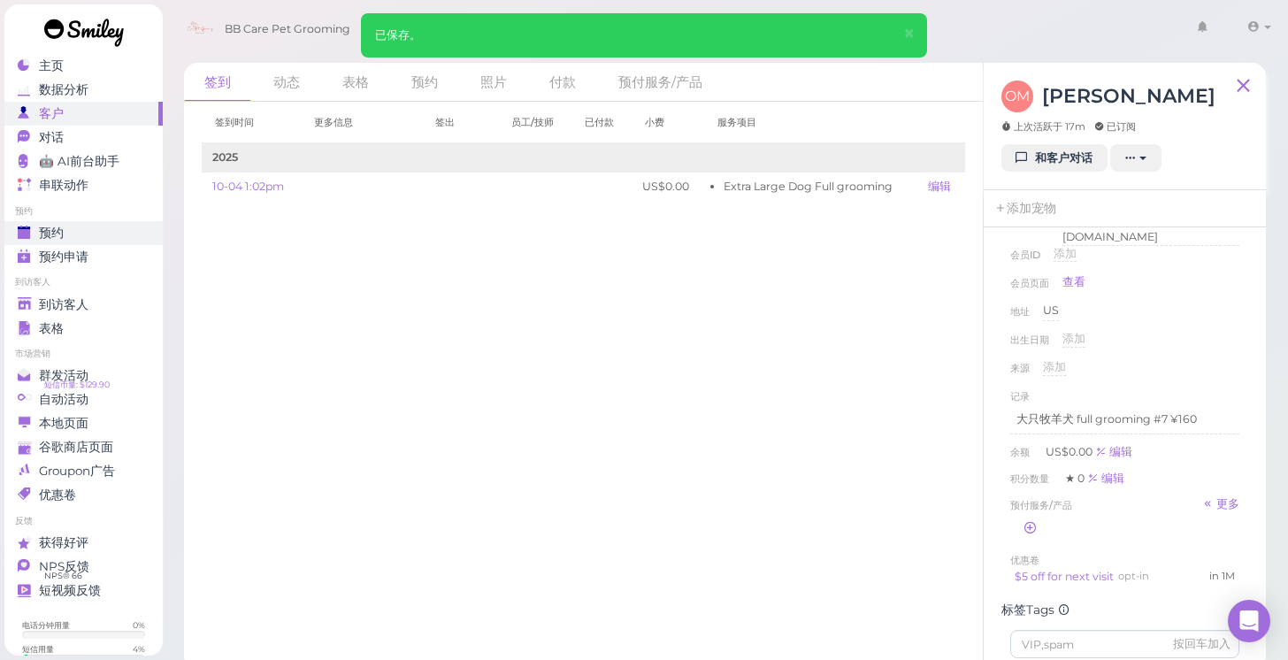
click at [52, 226] on span "预约" at bounding box center [51, 233] width 25 height 15
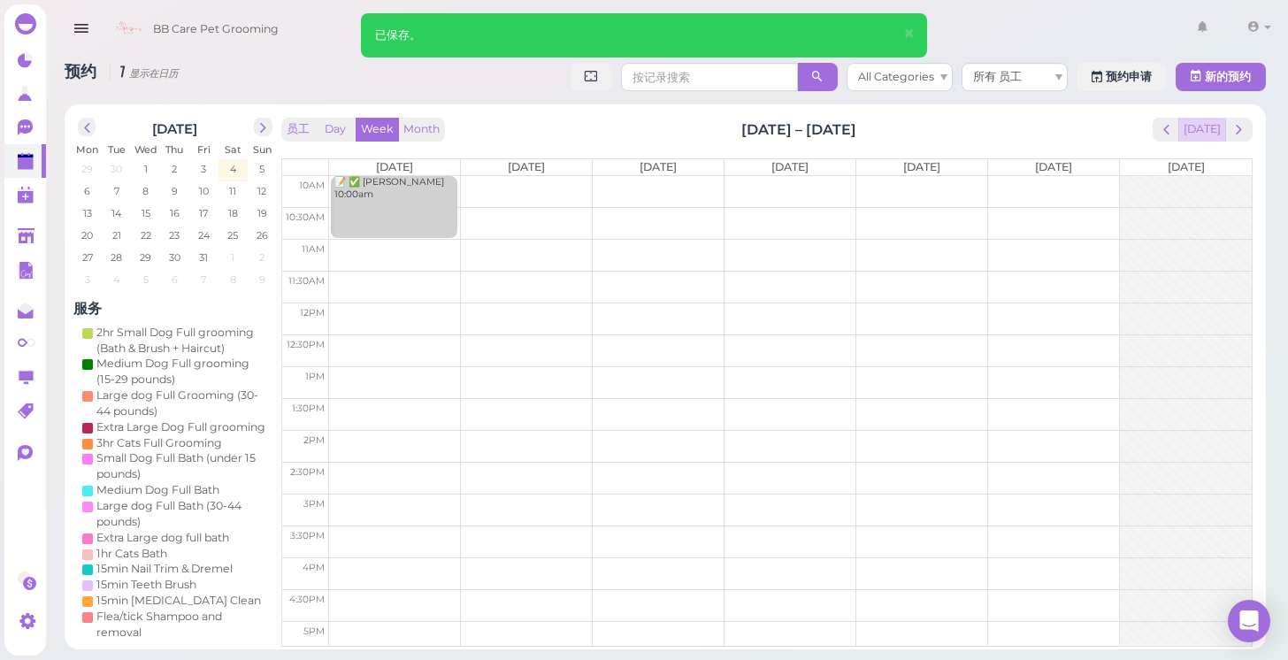
click at [1205, 130] on button "[DATE]" at bounding box center [1202, 130] width 48 height 24
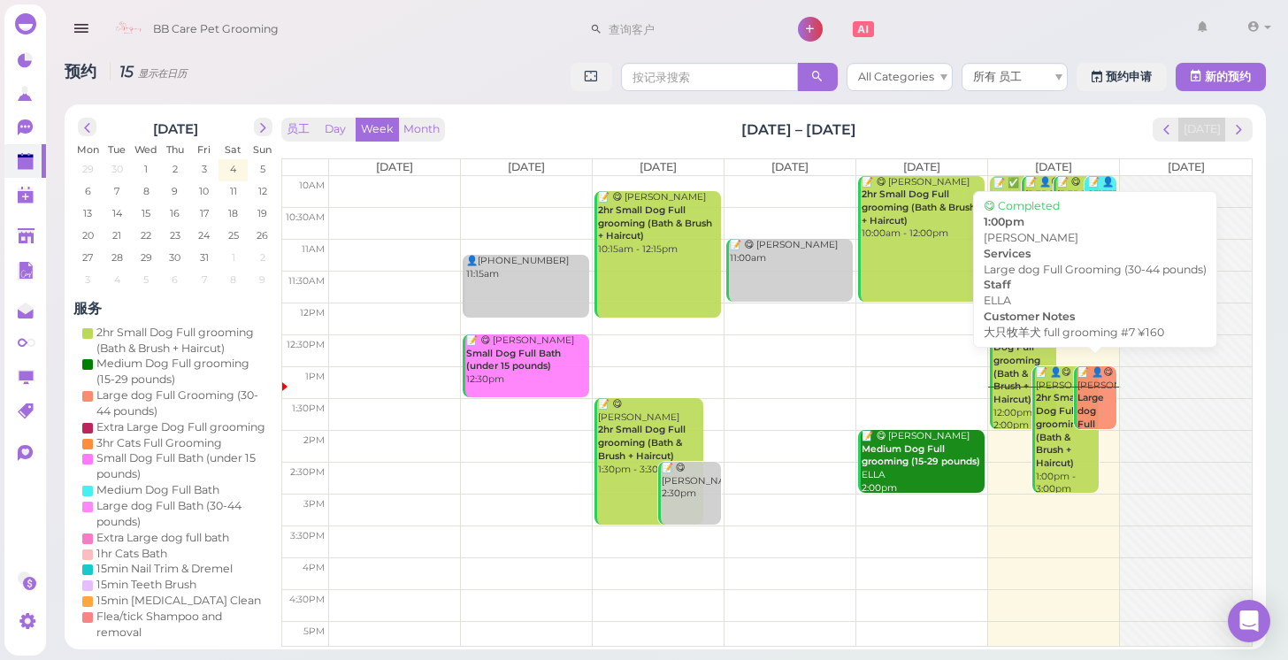
click at [1089, 410] on div "📝 👤😋 Odalys Martinez Large dog Full Grooming (30-44 pounds) ELLA 1:00pm" at bounding box center [1096, 431] width 39 height 130
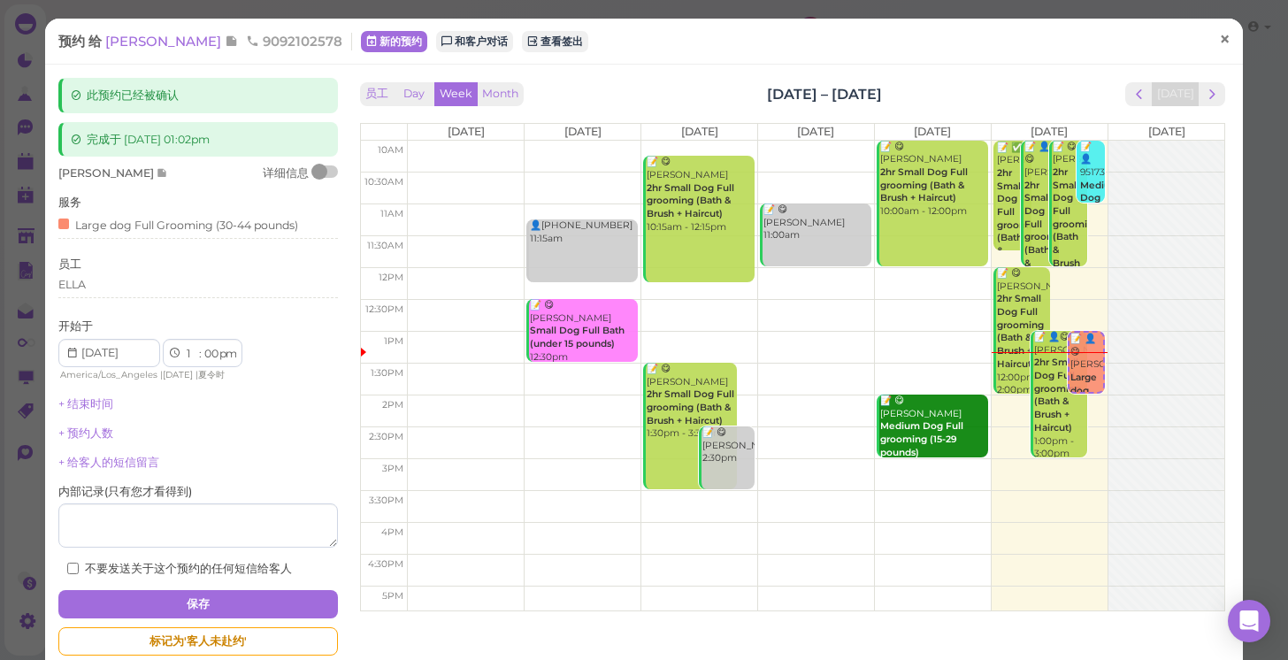
click at [1230, 42] on span "×" at bounding box center [1224, 39] width 11 height 25
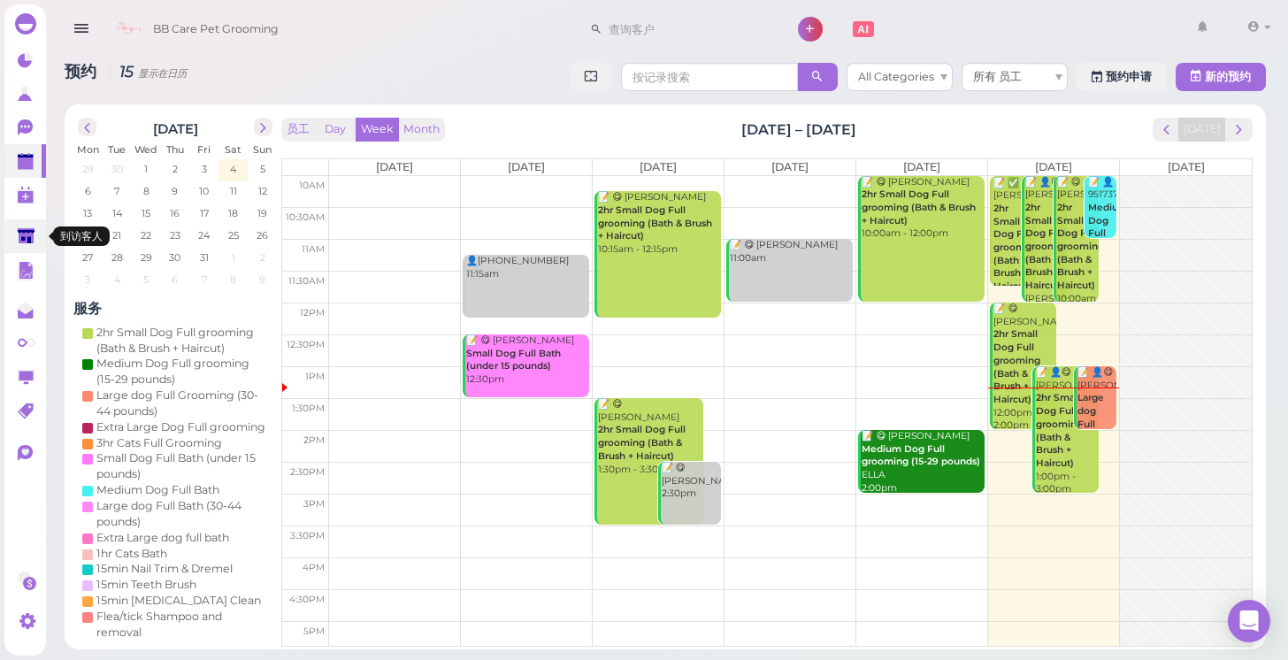
click at [20, 234] on polygon at bounding box center [26, 235] width 17 height 15
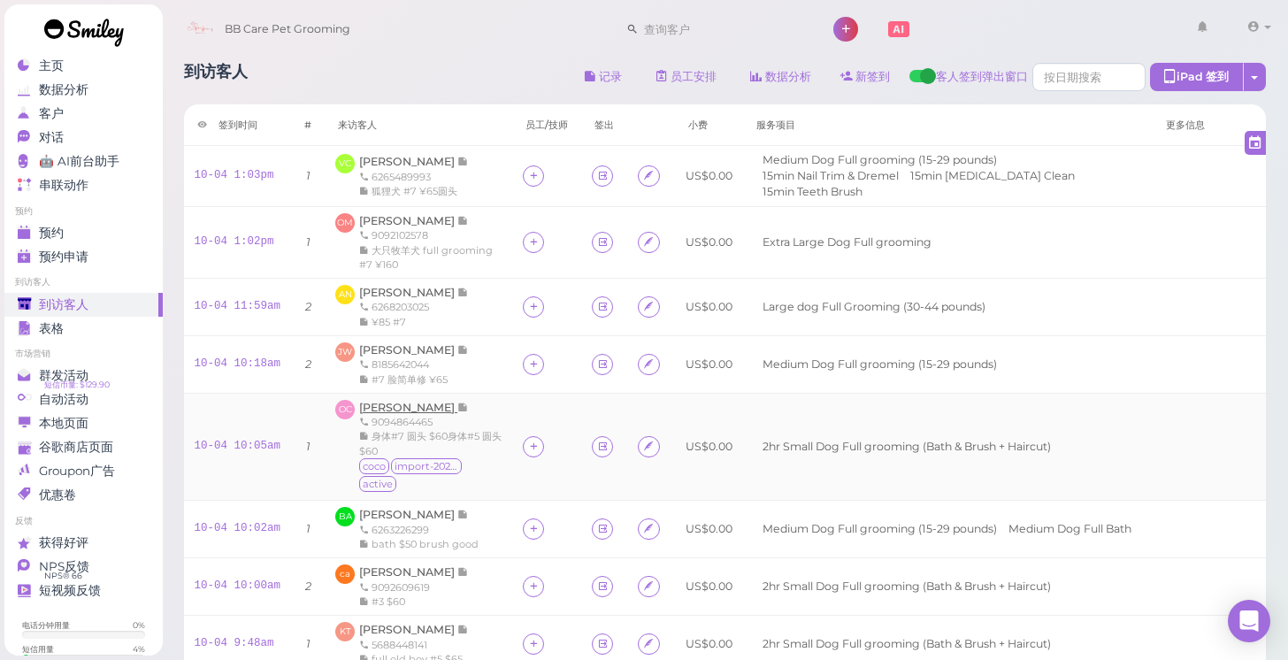
click at [425, 401] on span "[PERSON_NAME]" at bounding box center [408, 407] width 98 height 13
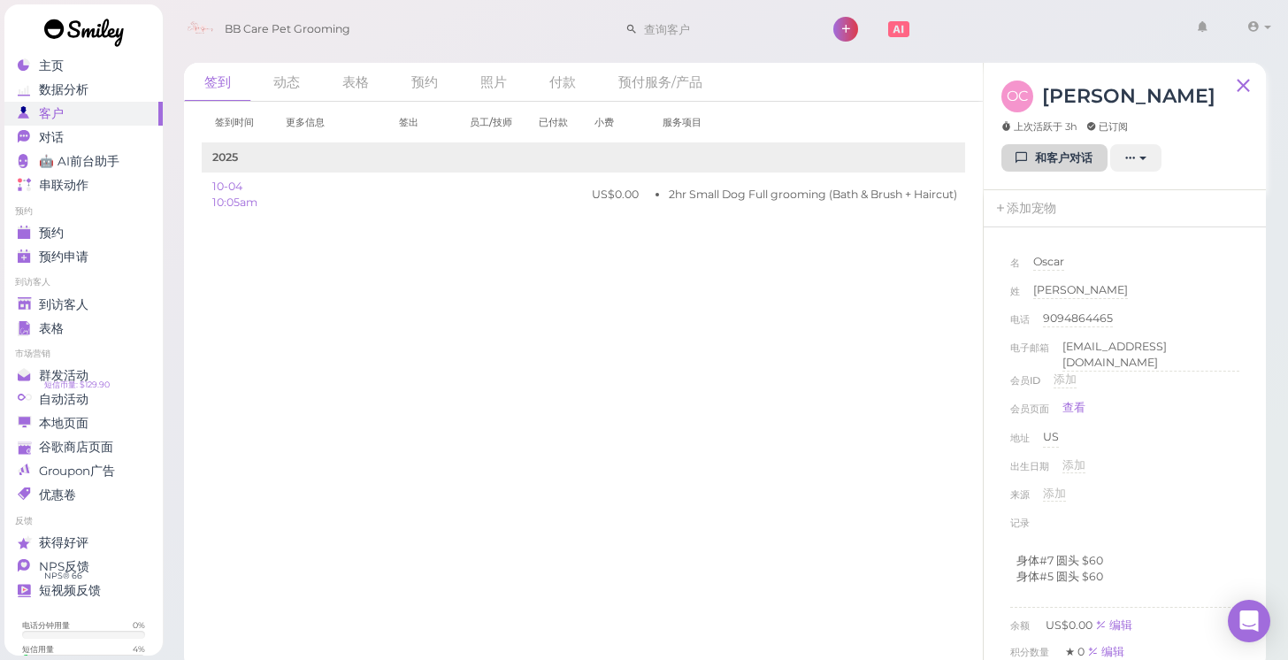
click at [1064, 157] on link "和客户对话" at bounding box center [1054, 158] width 106 height 28
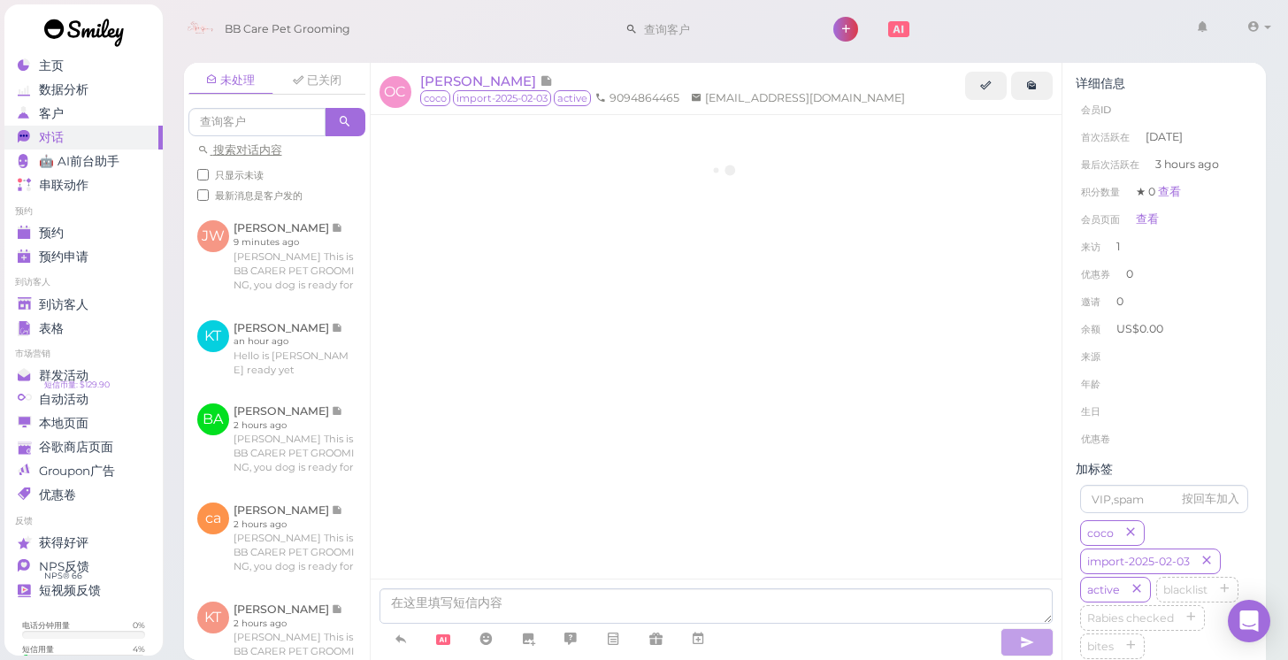
scroll to position [366, 0]
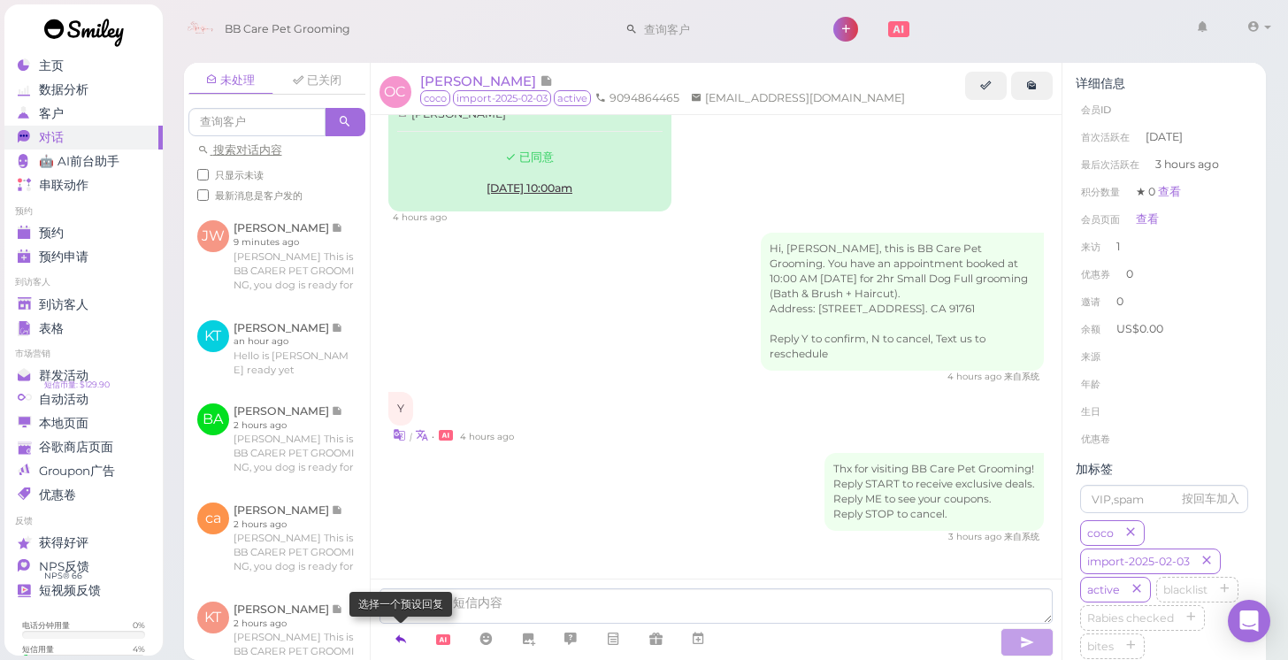
click at [406, 643] on icon at bounding box center [401, 639] width 14 height 18
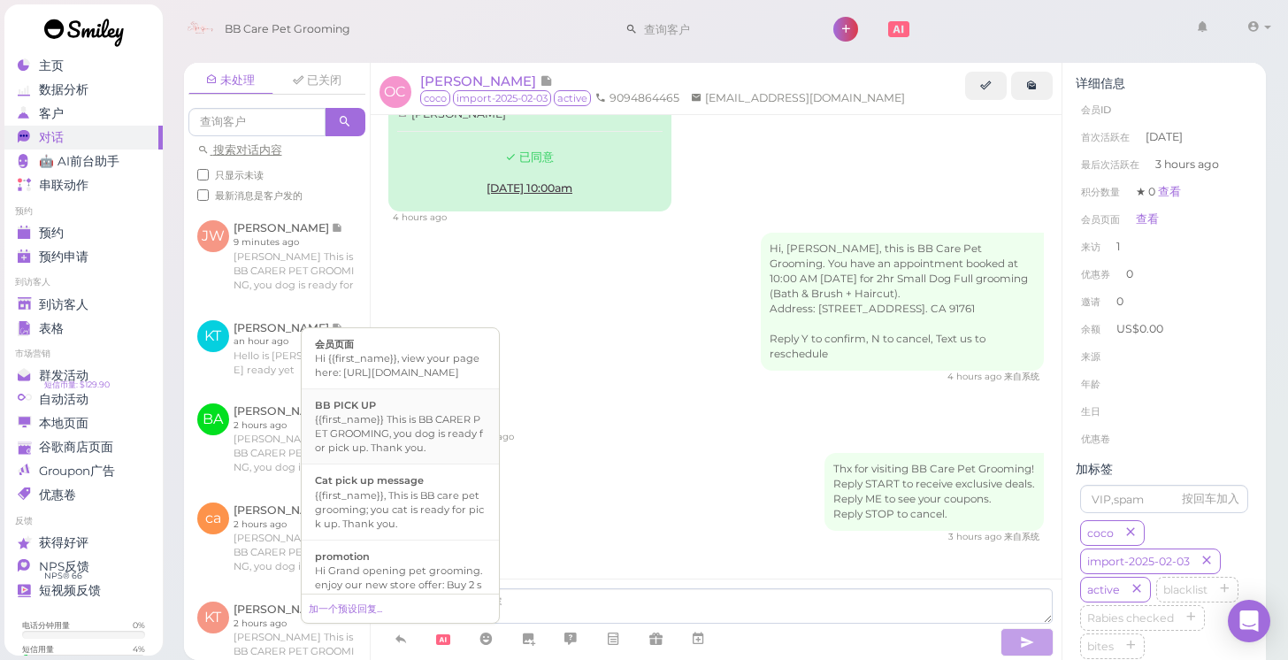
click at [385, 449] on div "{{first_name}} This is BB CARER PET GROOMING, you dog is ready for pick up. Tha…" at bounding box center [400, 433] width 171 height 42
type textarea "{{first_name}} This is BB CARER PET GROOMING, you dog is ready for pick up. Tha…"
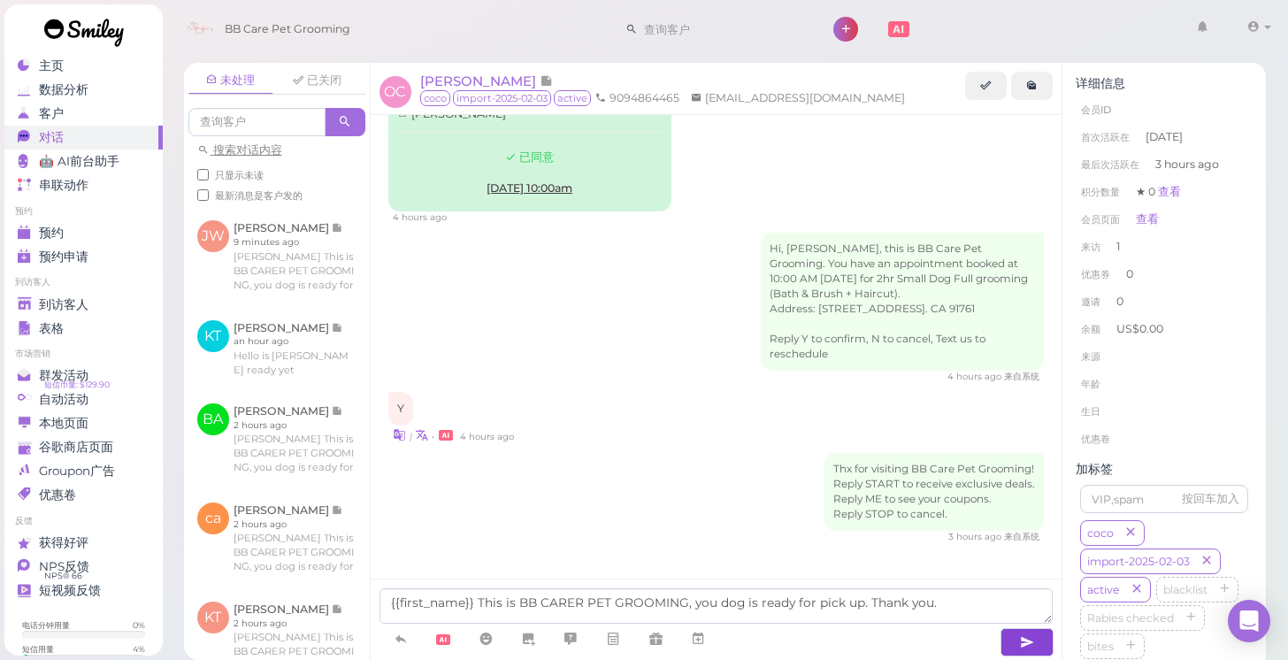
click at [1022, 644] on icon "button" at bounding box center [1027, 642] width 14 height 18
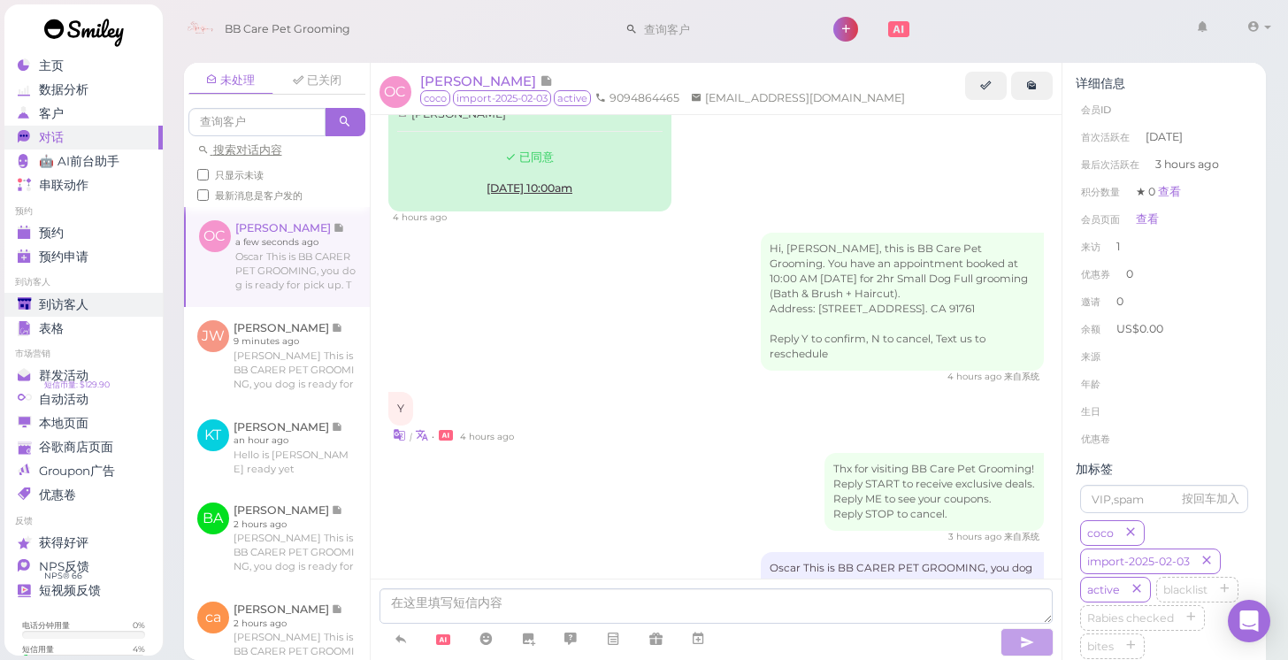
scroll to position [441, 0]
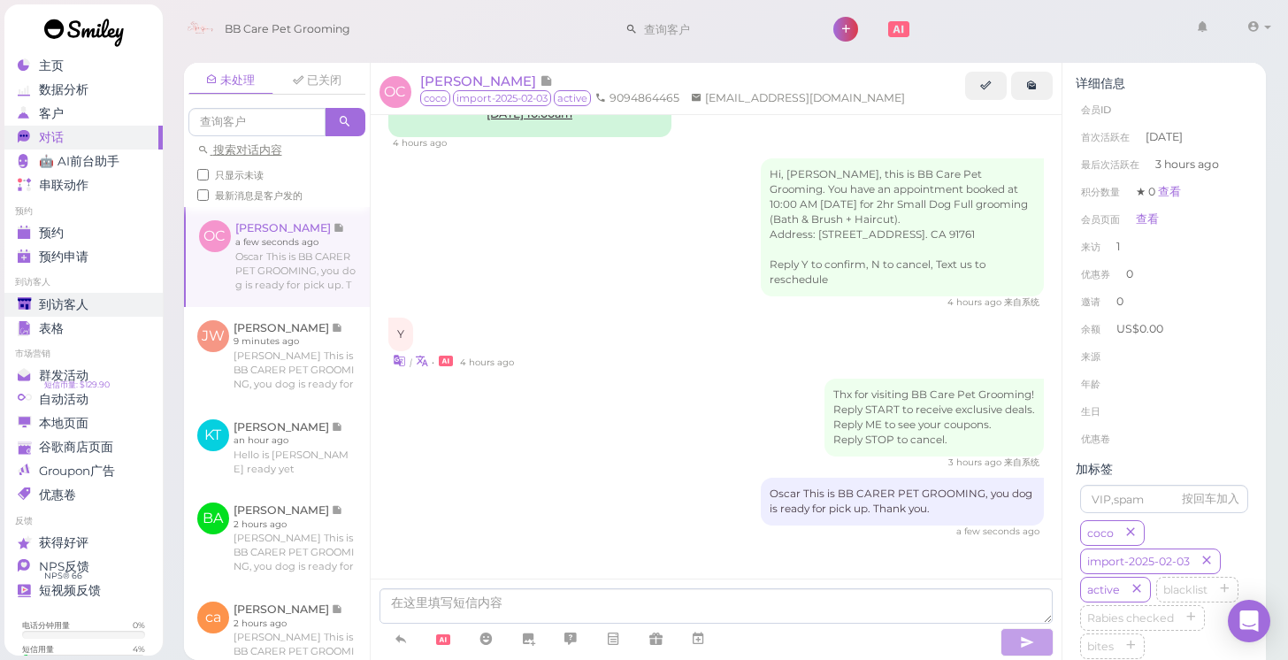
click at [73, 304] on span "到访客人" at bounding box center [64, 304] width 50 height 15
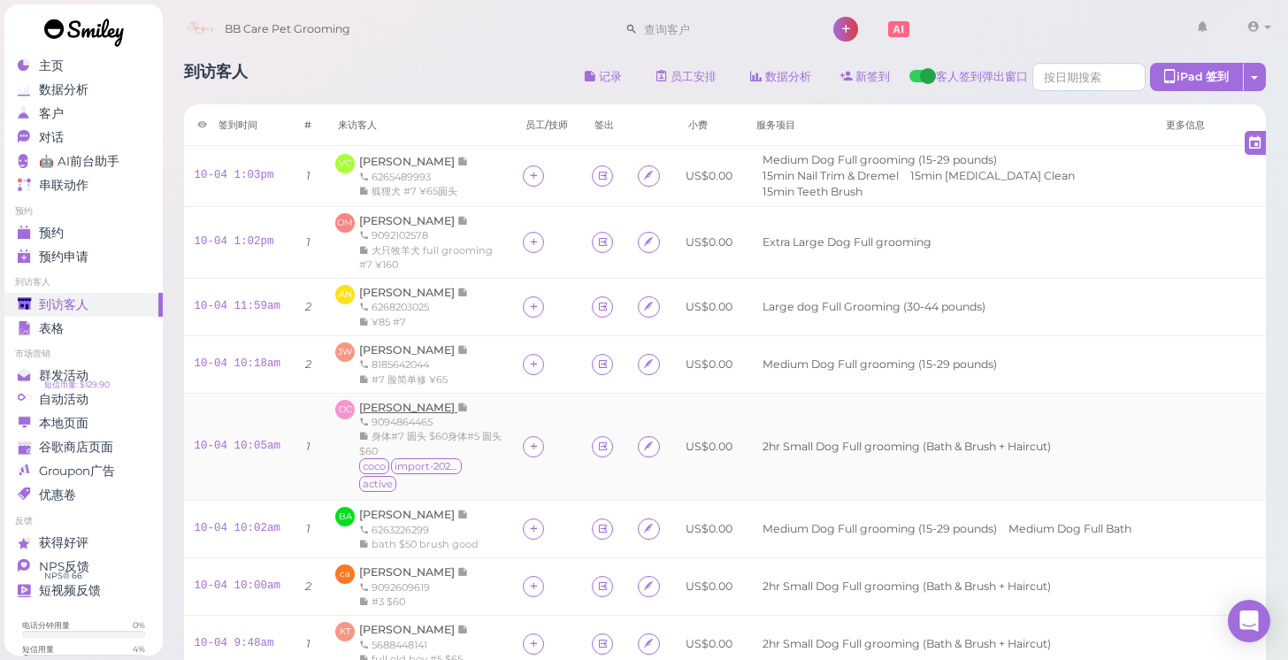
click at [418, 406] on span "[PERSON_NAME]" at bounding box center [408, 407] width 98 height 13
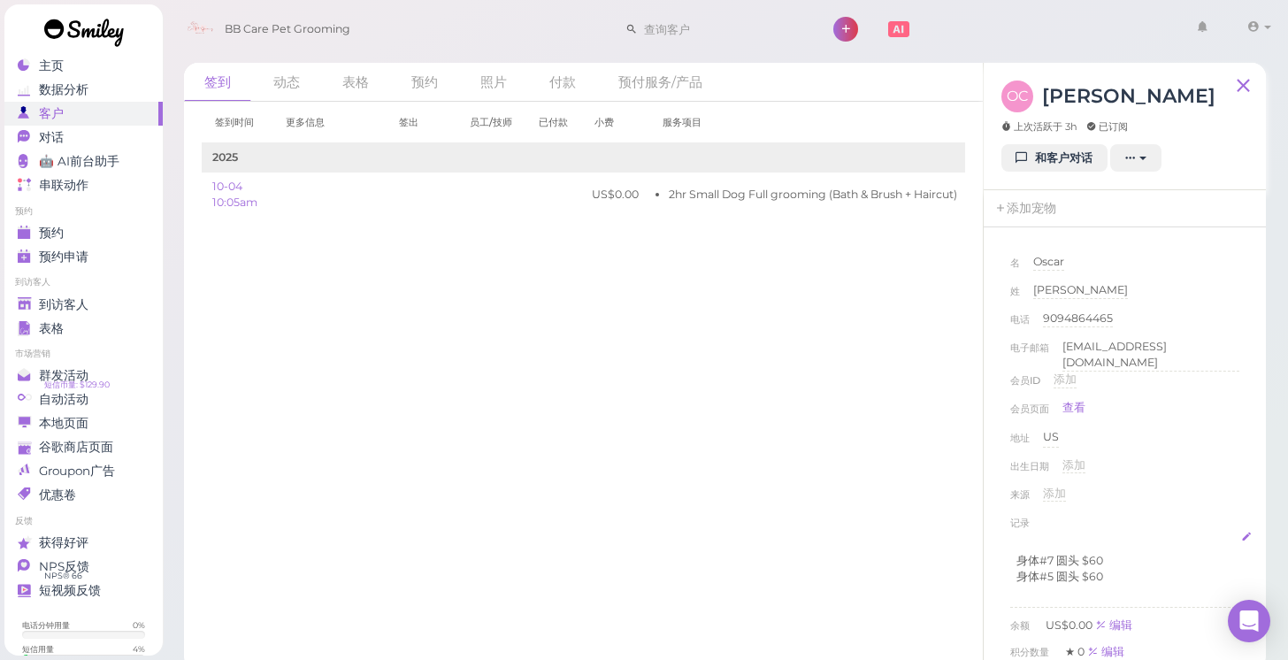
click at [1121, 573] on p "身体#5 圆头 $60" at bounding box center [1124, 577] width 217 height 16
click at [1163, 486] on div "来源 添加" at bounding box center [1124, 500] width 229 height 28
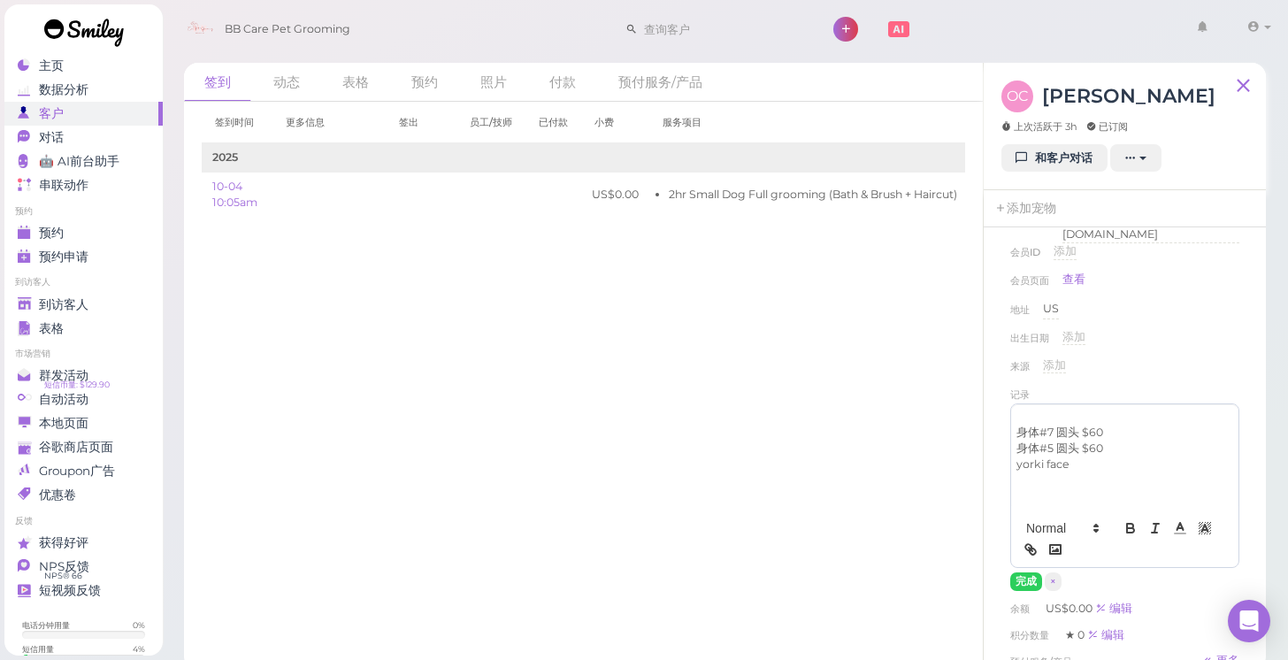
scroll to position [135, 0]
click at [1019, 570] on button "完成" at bounding box center [1026, 574] width 32 height 19
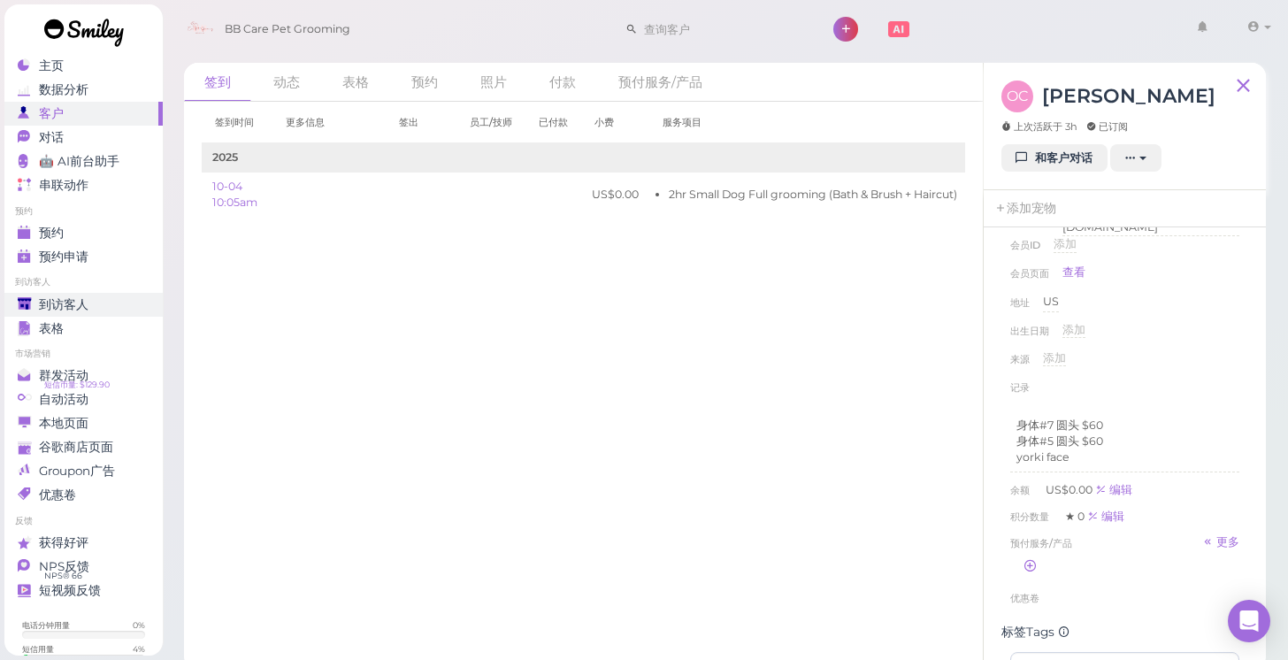
click at [91, 293] on link "到访客人" at bounding box center [83, 305] width 158 height 24
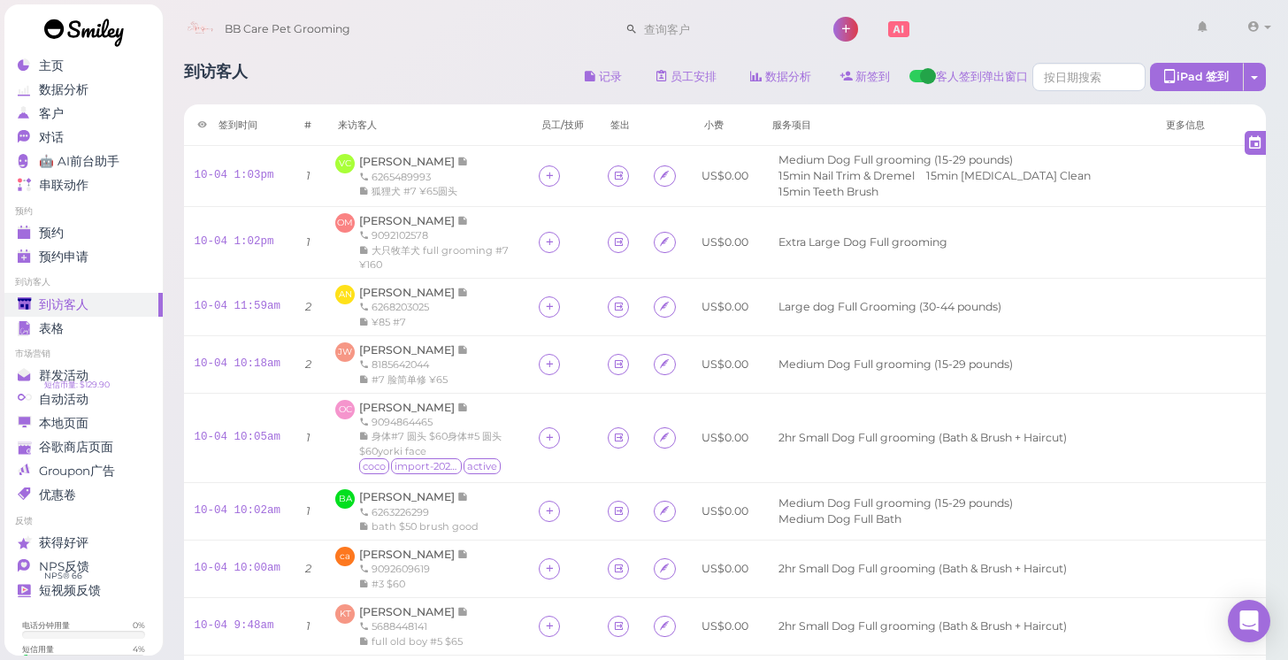
click at [96, 301] on div "到访客人" at bounding box center [81, 304] width 127 height 15
click at [88, 223] on link "预约" at bounding box center [83, 233] width 158 height 24
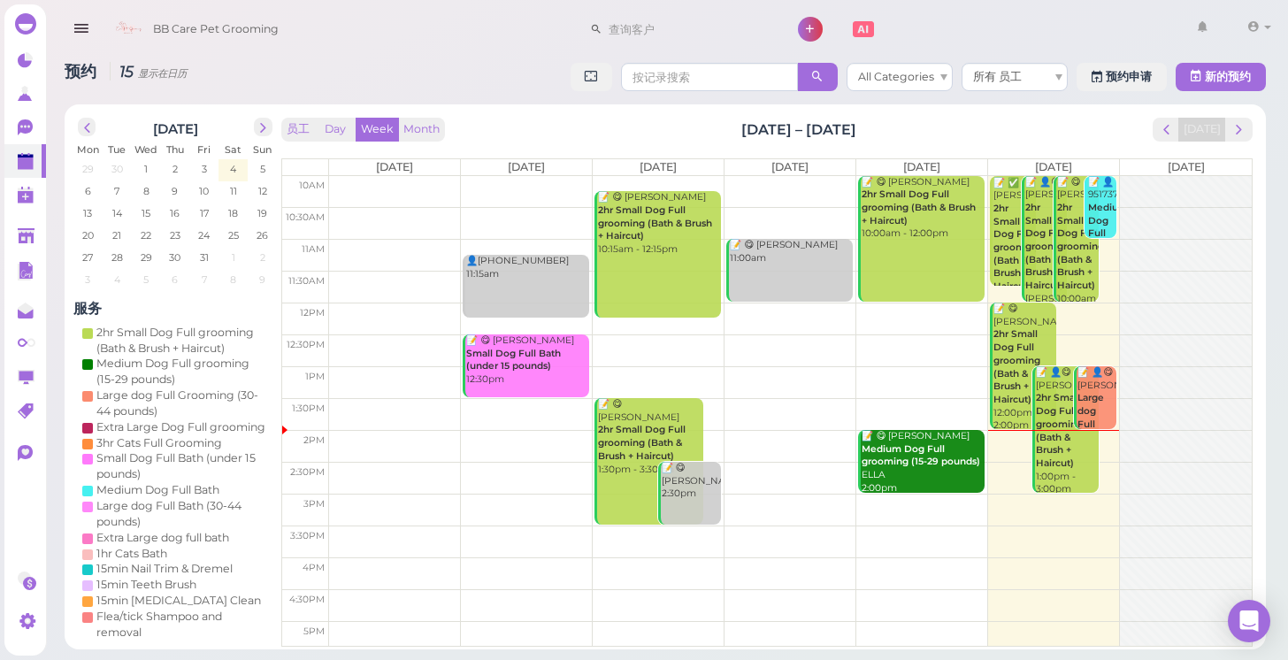
drag, startPoint x: 444, startPoint y: 431, endPoint x: 489, endPoint y: 248, distance: 188.6
click at [471, 246] on tbody "10am 10:30am 11am 11:30am 12pm 12:30pm 1pm 1:30pm 2pm 2:30pm 3pm 3:30pm 4pm 4:3…" at bounding box center [767, 430] width 970 height 509
click at [17, 239] on link at bounding box center [25, 236] width 42 height 34
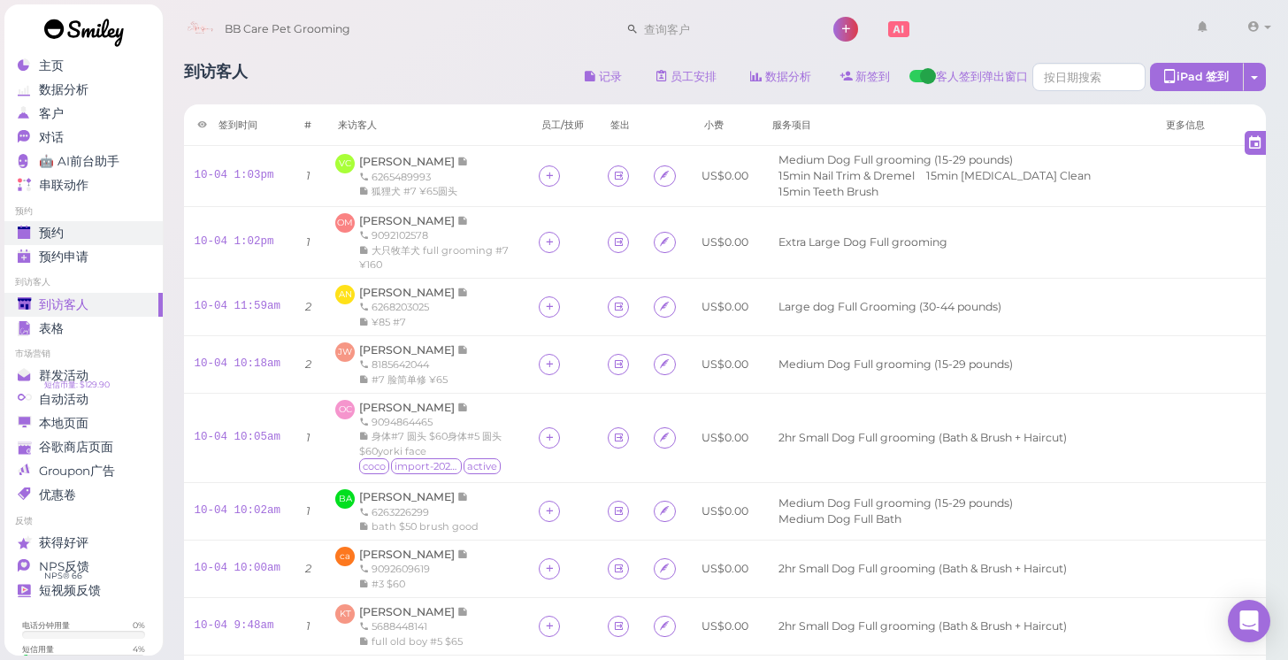
click at [84, 230] on div "预约" at bounding box center [81, 233] width 127 height 15
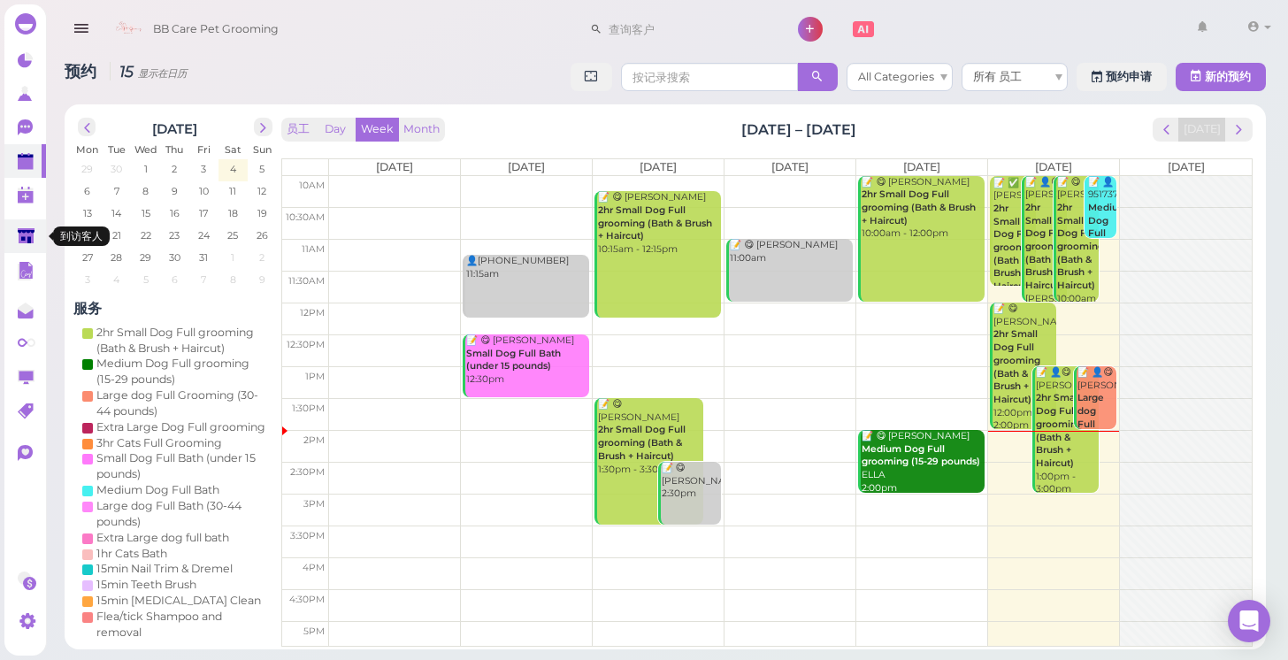
click at [31, 247] on link at bounding box center [25, 236] width 42 height 34
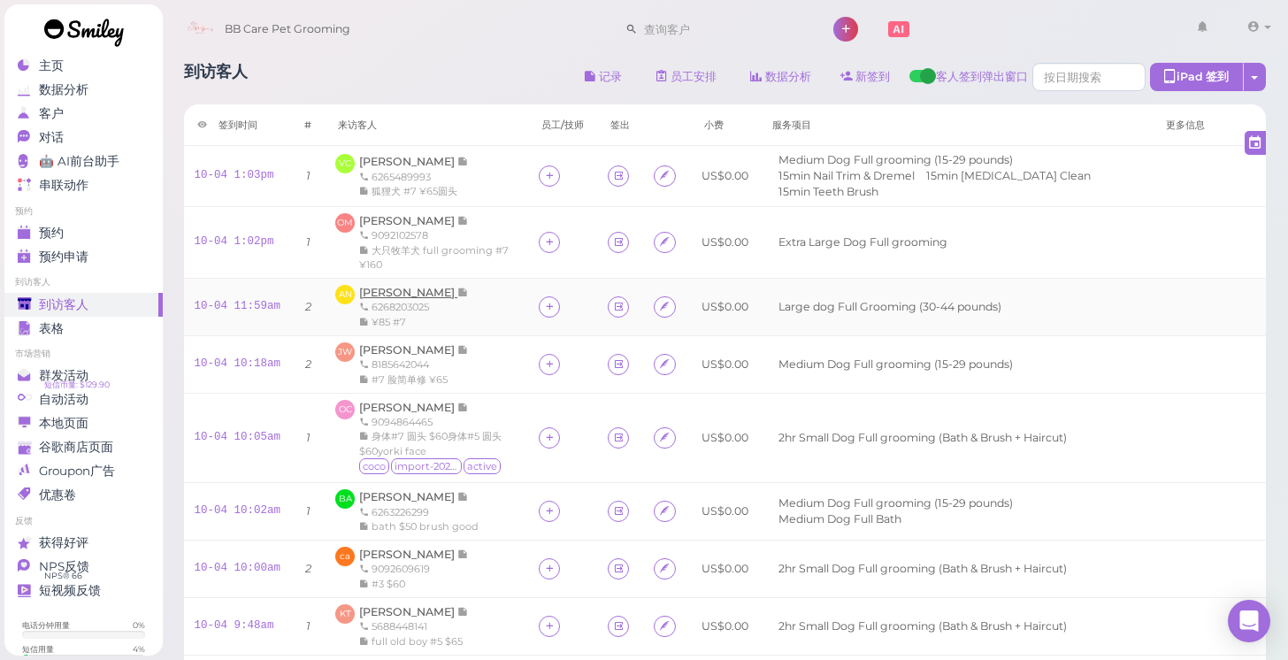
click at [429, 291] on span "[PERSON_NAME]" at bounding box center [408, 292] width 98 height 13
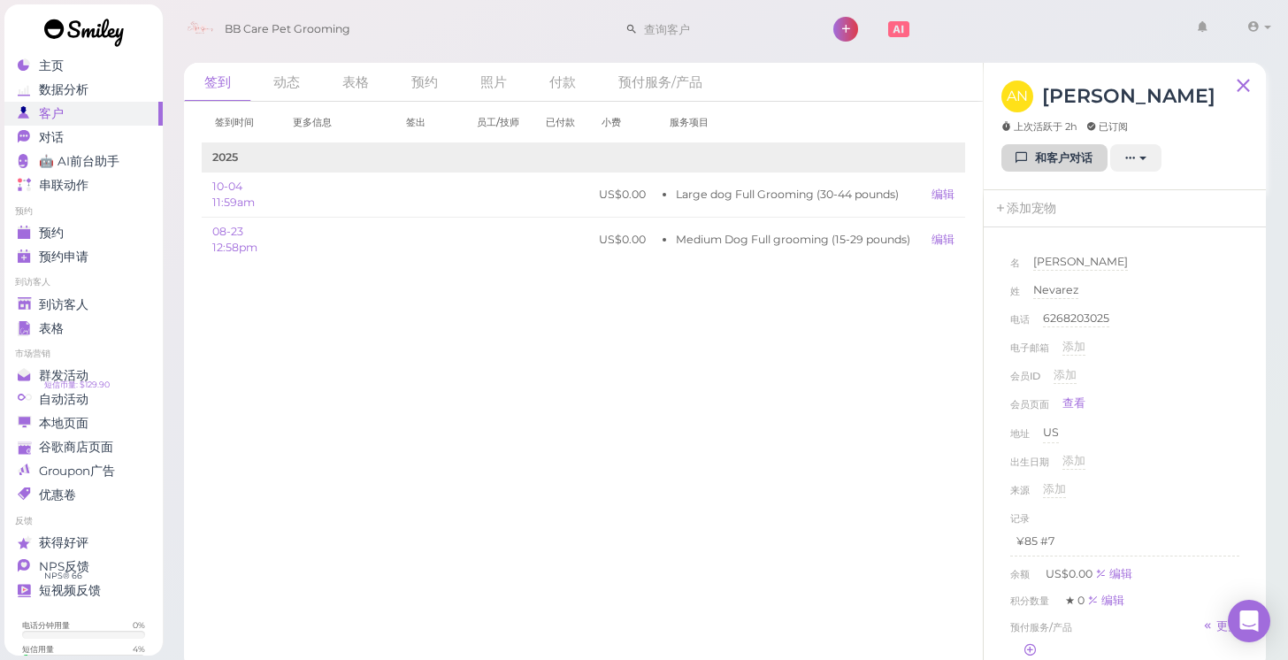
click at [1077, 157] on link "和客户对话" at bounding box center [1054, 158] width 106 height 28
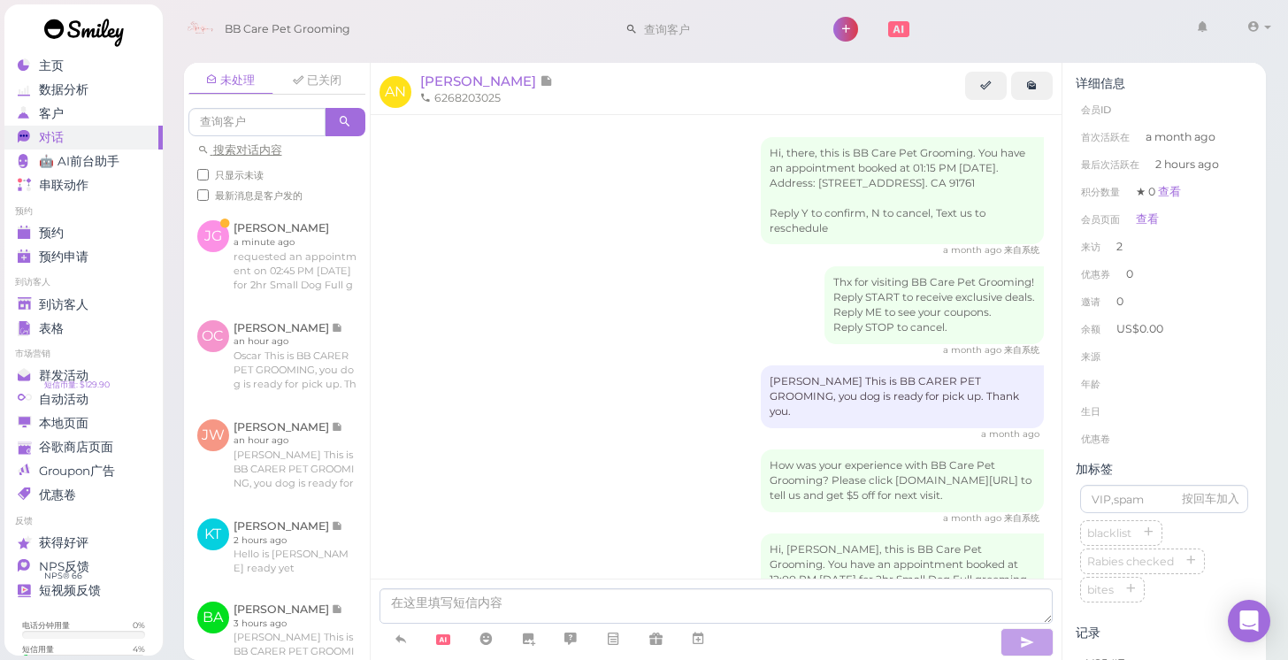
scroll to position [179, 0]
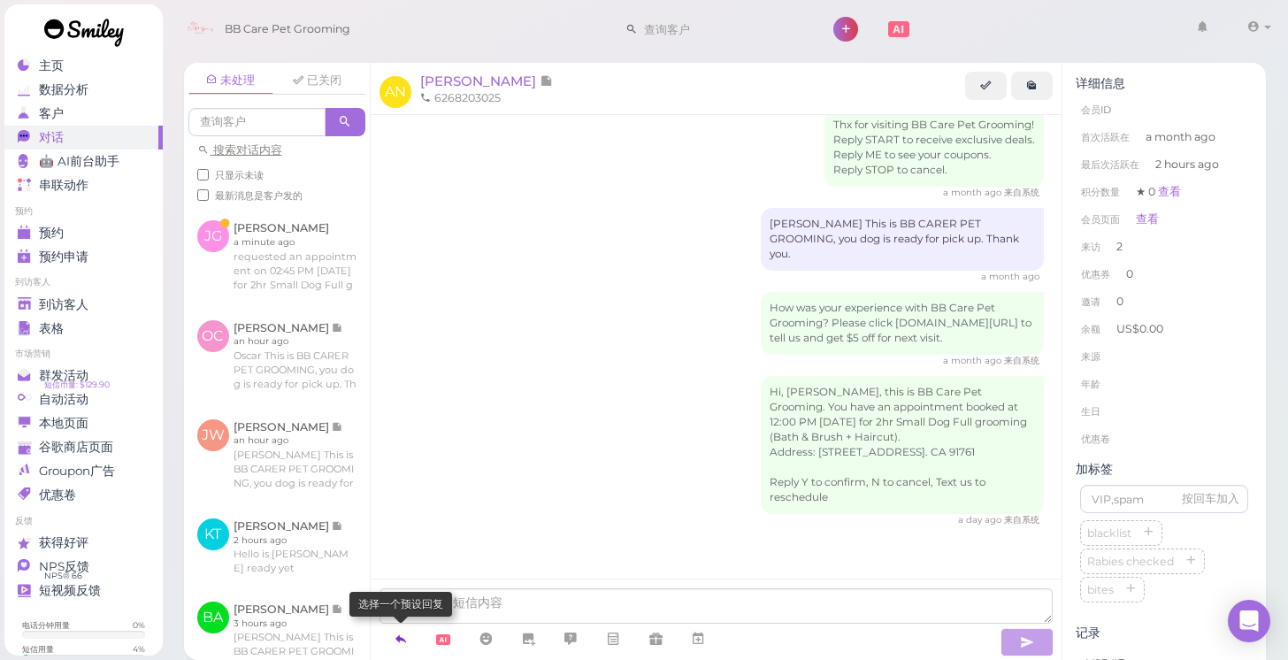
click at [402, 640] on icon at bounding box center [401, 639] width 14 height 18
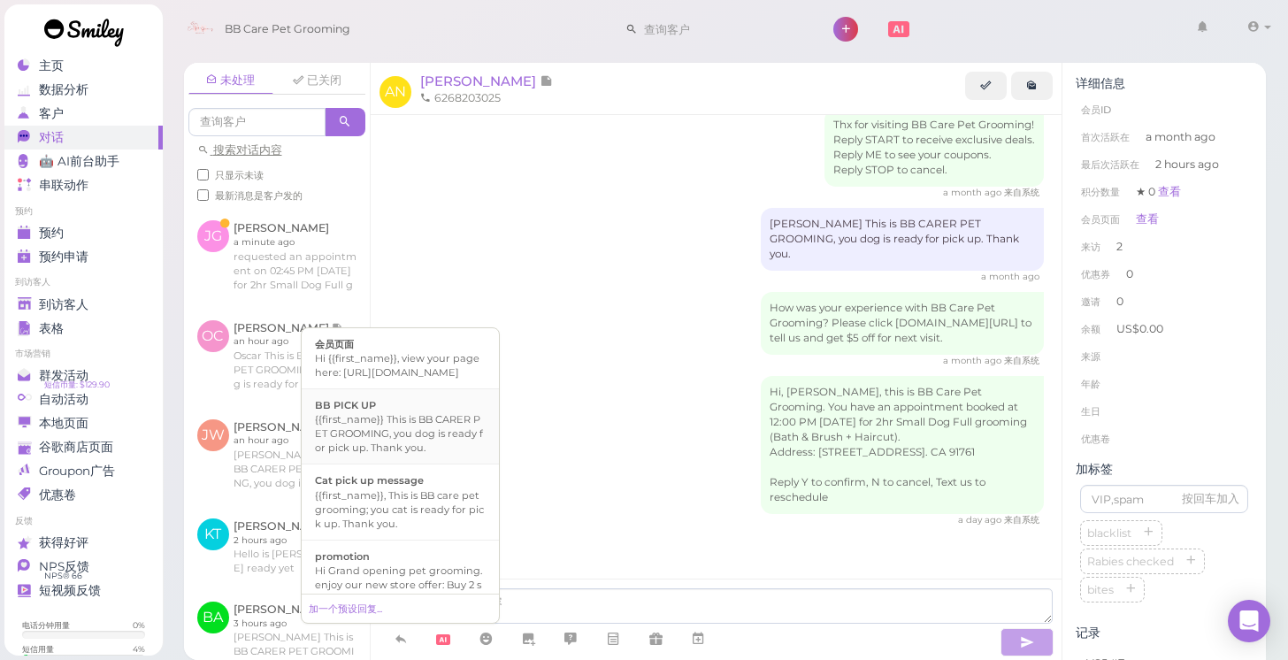
click at [396, 451] on div "{{first_name}} This is BB CARER PET GROOMING, you dog is ready for pick up. Tha…" at bounding box center [400, 433] width 171 height 42
type textarea "{{first_name}} This is BB CARER PET GROOMING, you dog is ready for pick up. Tha…"
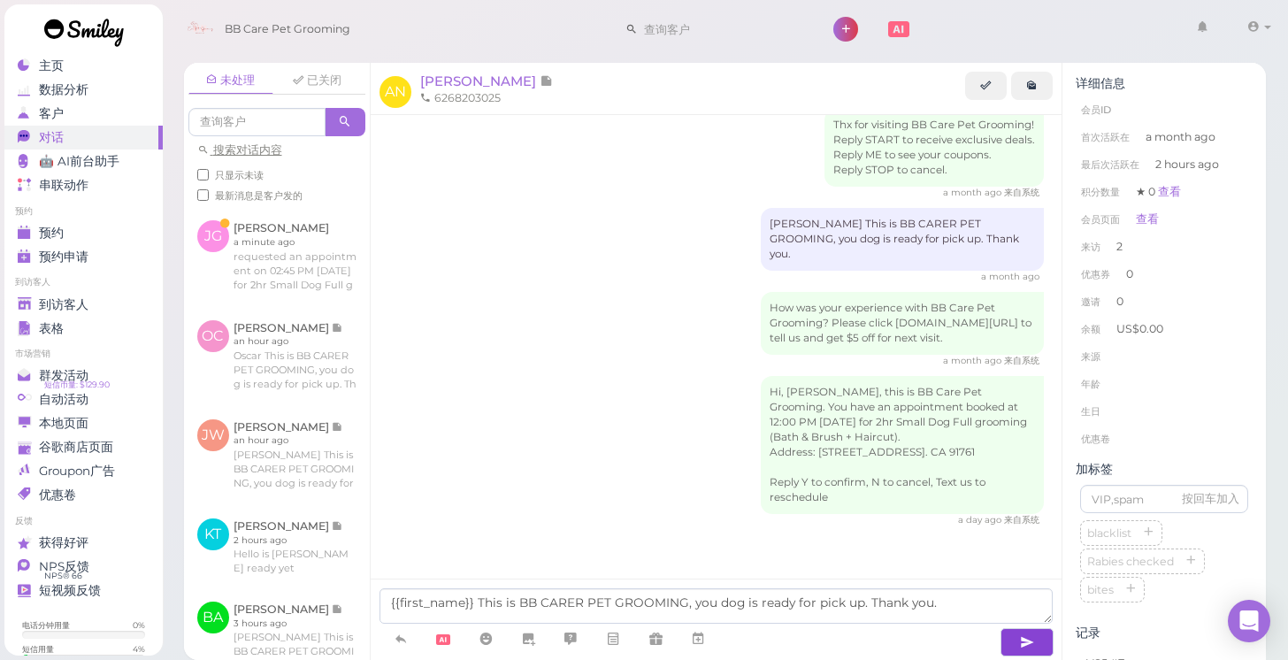
click at [1021, 640] on icon "button" at bounding box center [1027, 642] width 14 height 18
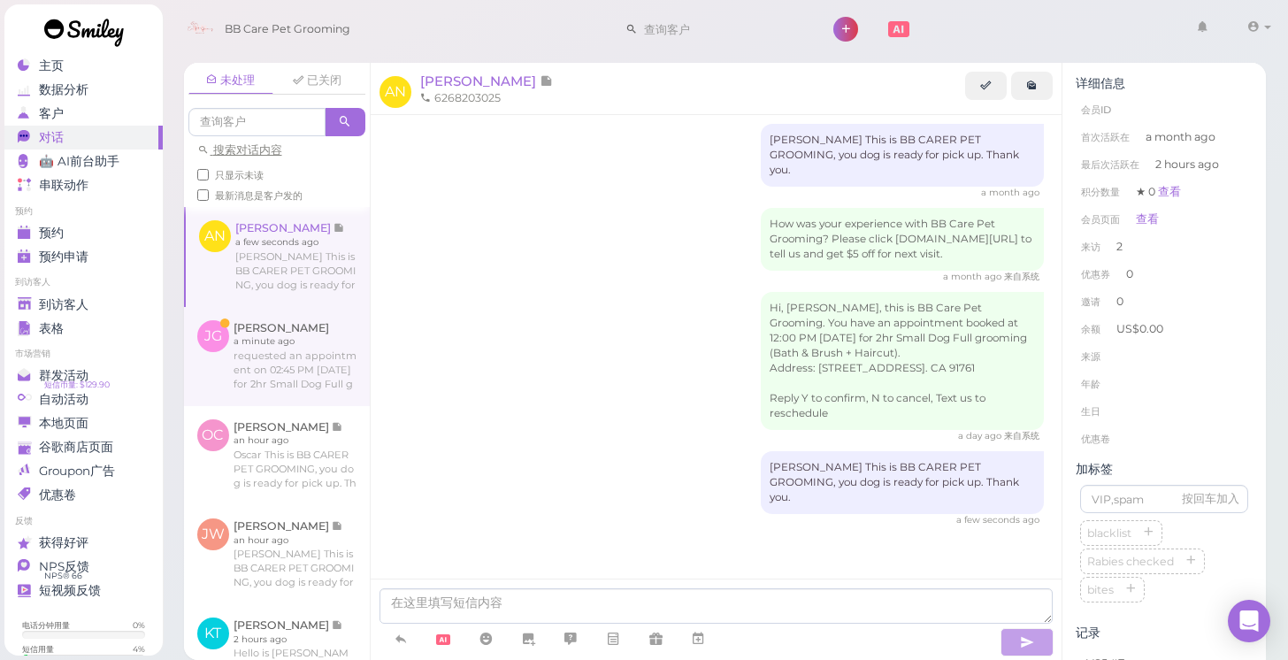
click at [254, 377] on link at bounding box center [277, 356] width 186 height 99
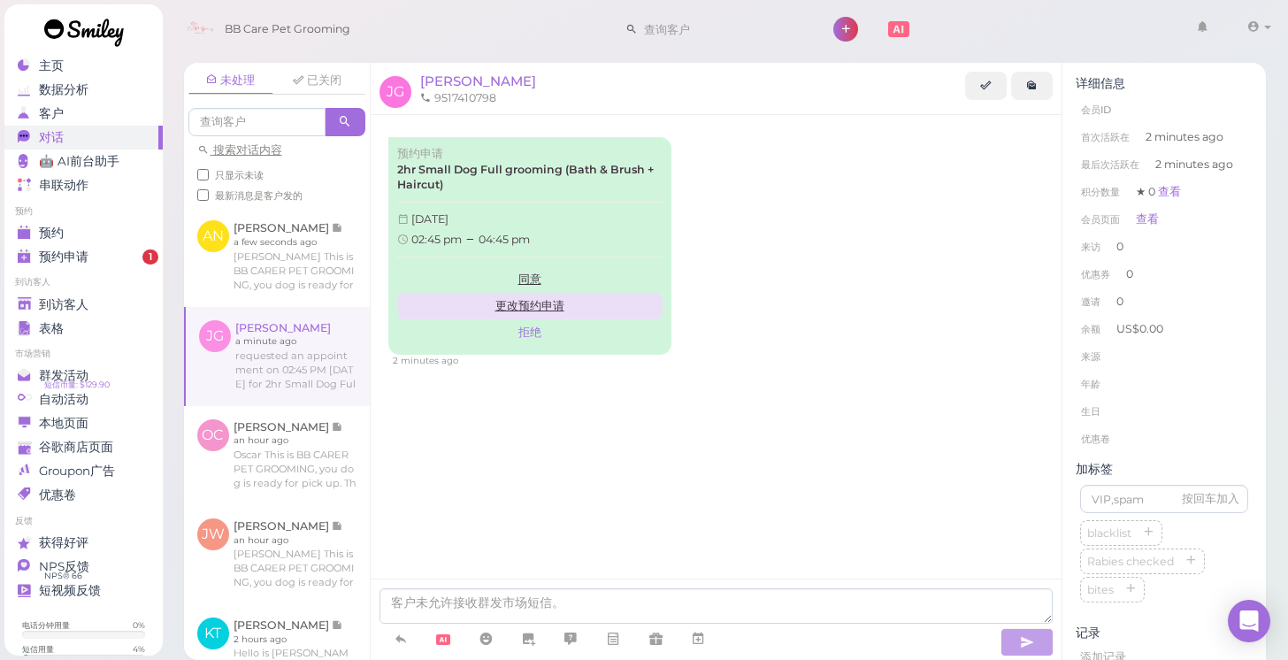
click at [512, 299] on link "更改预约申请" at bounding box center [529, 306] width 265 height 27
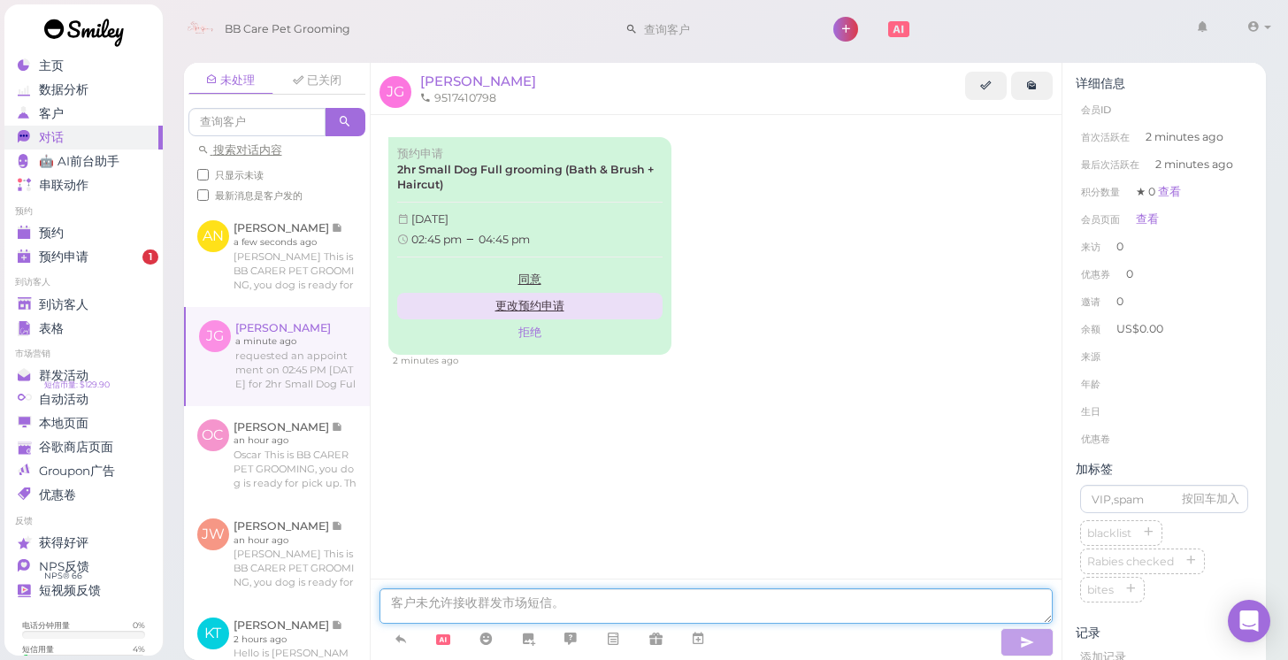
type textarea "Hi, this is BB Care Pet Grooming. The appointment times you've suggested aren't…"
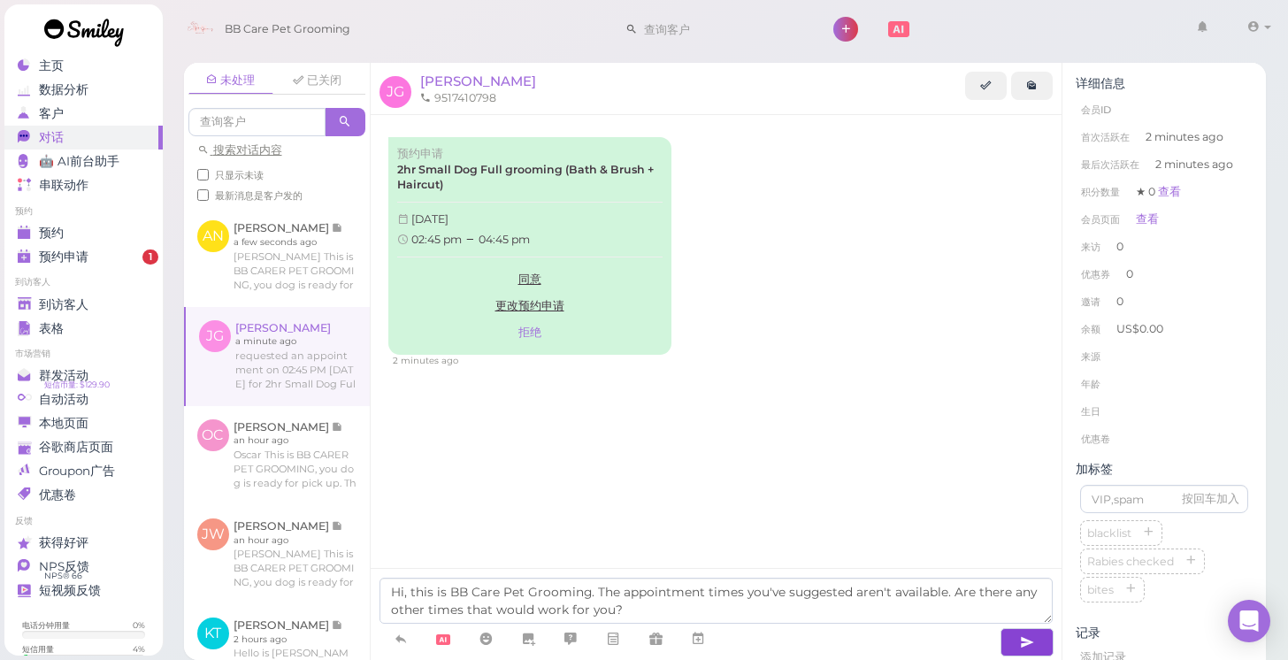
click at [1023, 638] on icon "button" at bounding box center [1027, 642] width 14 height 18
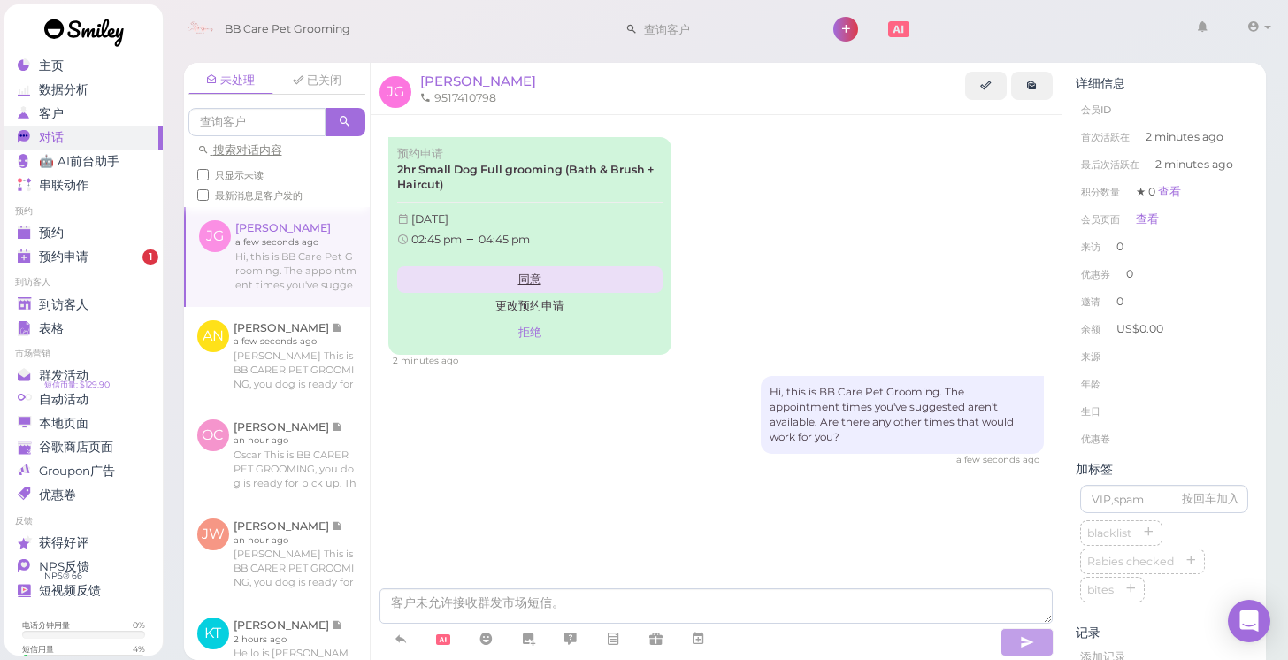
click at [534, 273] on link "同意" at bounding box center [529, 279] width 265 height 27
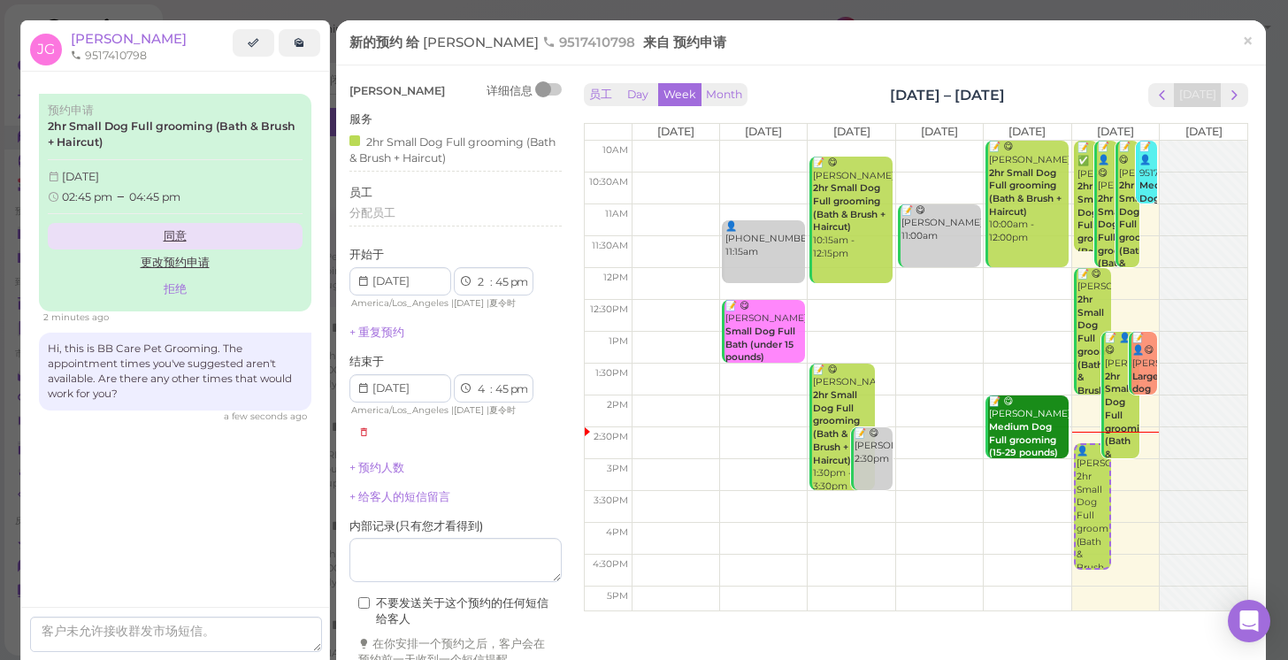
click at [178, 227] on link "同意" at bounding box center [175, 236] width 255 height 27
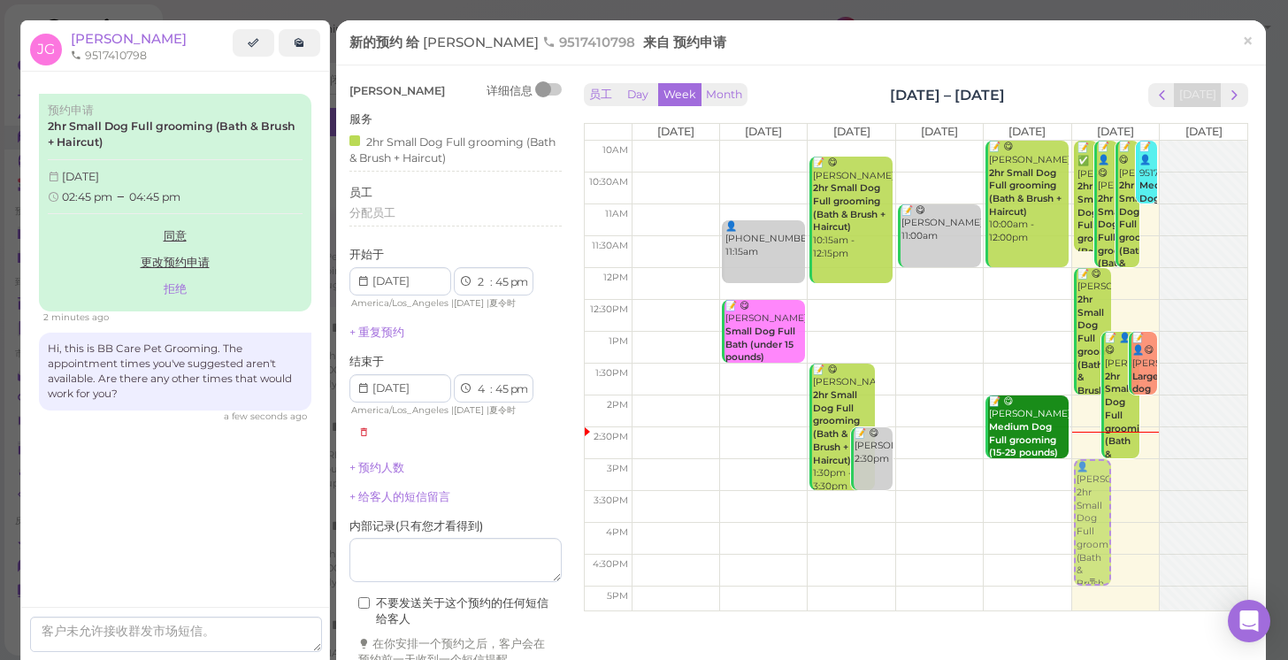
drag, startPoint x: 1109, startPoint y: 507, endPoint x: 1100, endPoint y: 530, distance: 24.6
click at [1100, 141] on div "👤Jaqueline Gilham 2hr Small Dog Full grooming (Bath & Brush + Haircut) 2:45pm -…" at bounding box center [1115, 141] width 87 height 0
select select "3"
select select "00"
select select "5"
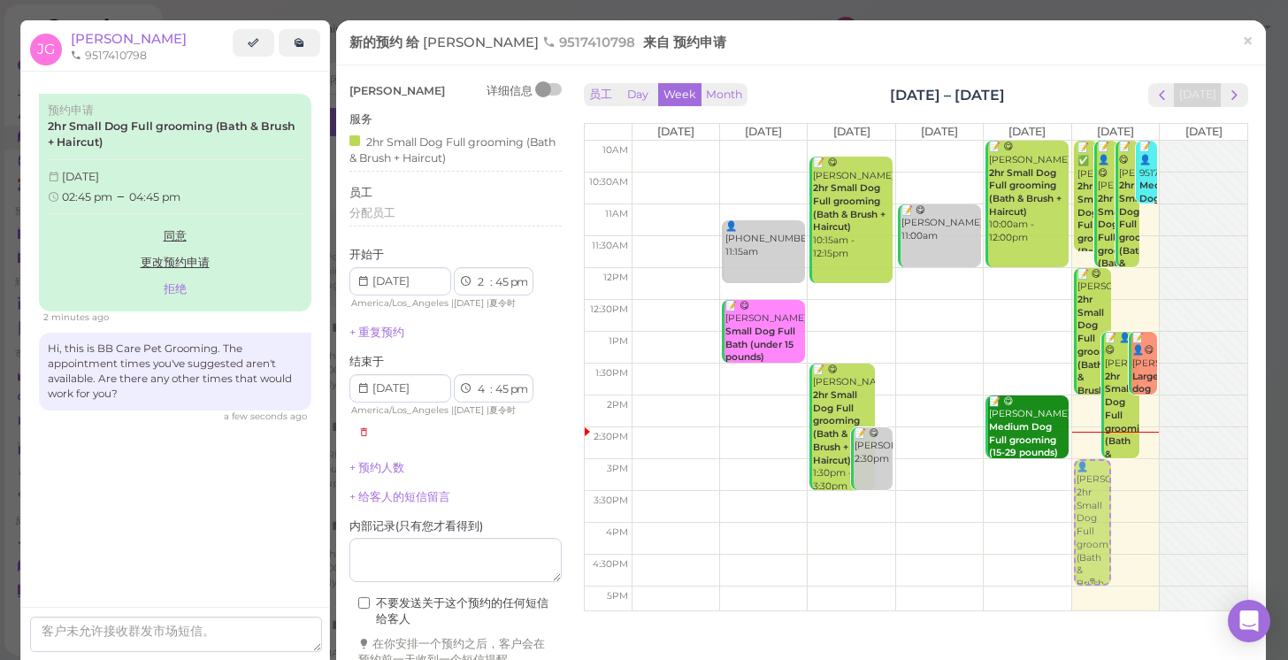
select select "00"
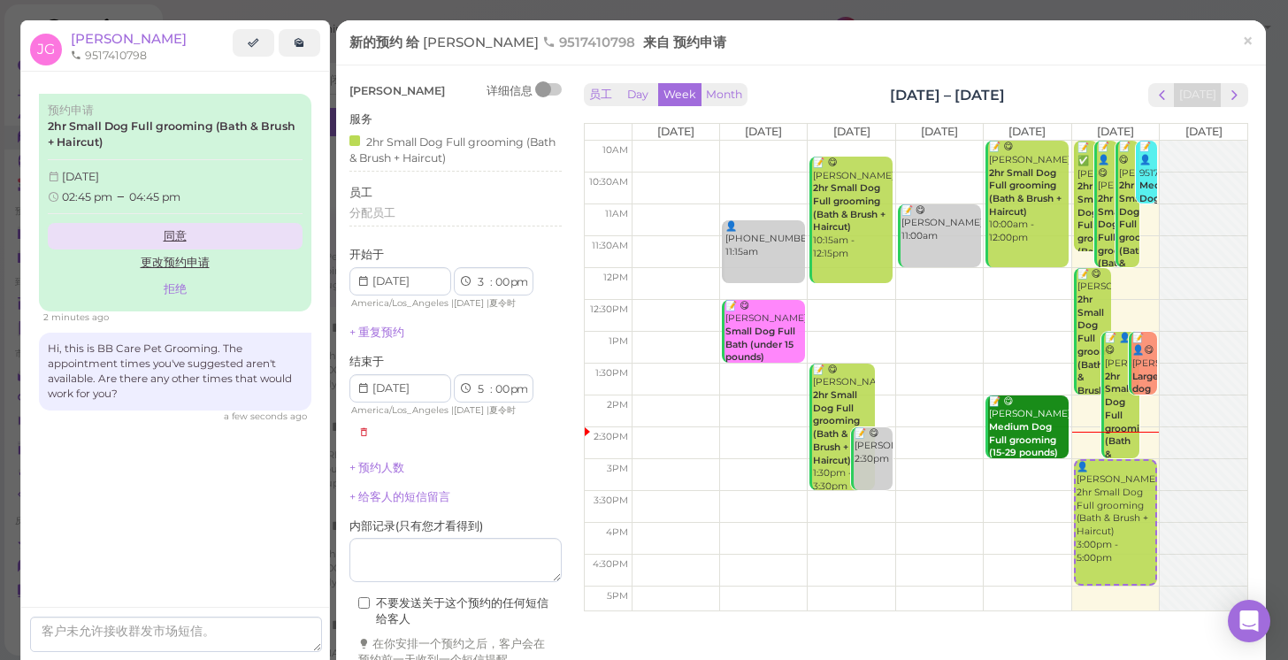
click at [182, 234] on link "同意" at bounding box center [175, 236] width 255 height 27
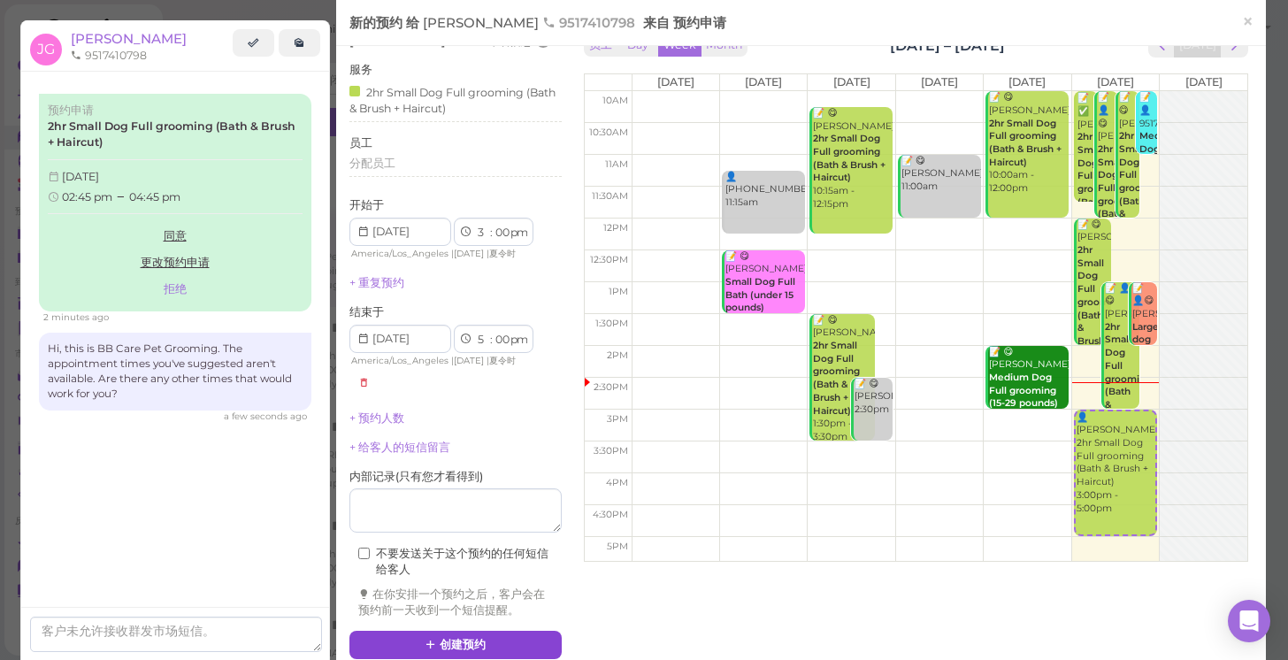
scroll to position [49, 0]
click at [464, 632] on button "创建预约" at bounding box center [455, 646] width 212 height 28
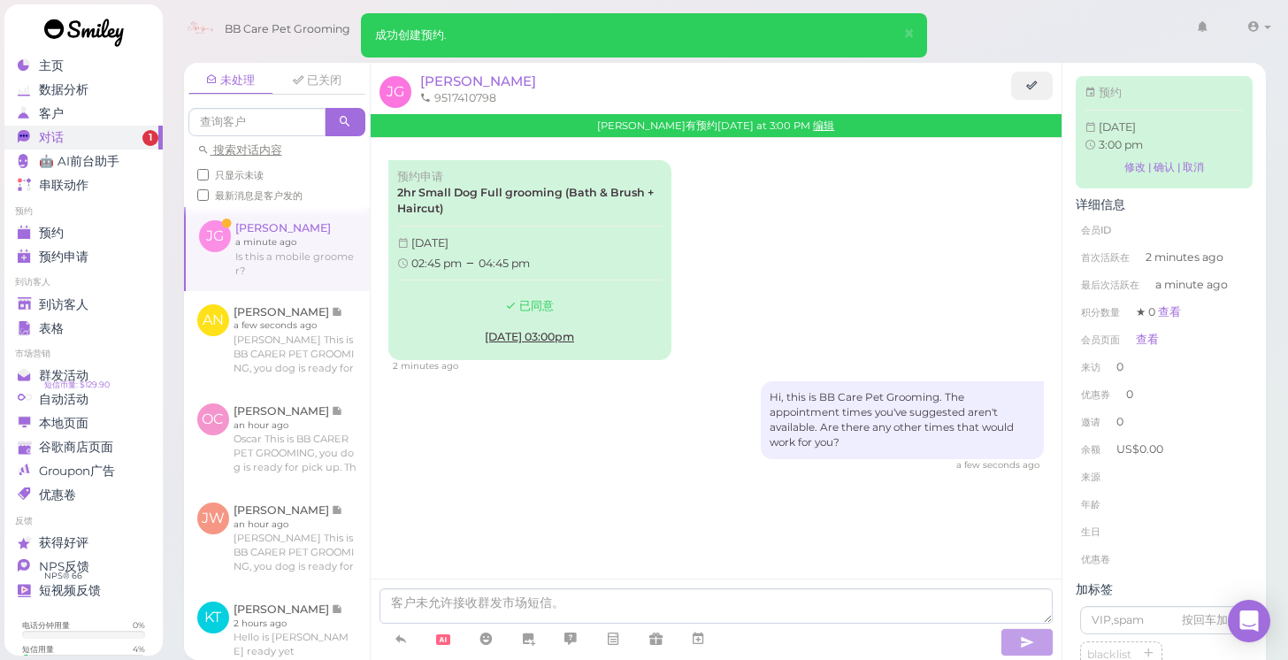
scroll to position [80, 0]
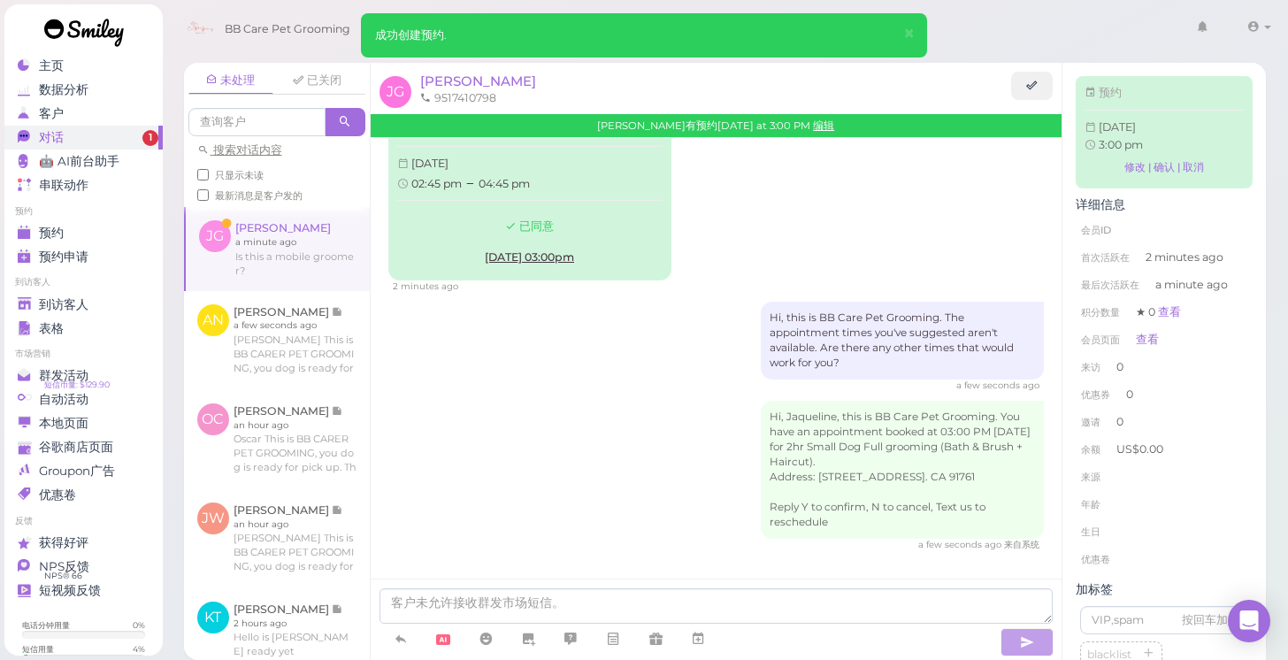
drag, startPoint x: 459, startPoint y: 325, endPoint x: 465, endPoint y: 306, distance: 19.6
click at [464, 310] on div "Hi, this is BB Care Pet Grooming. The appointment times you've suggested aren't…" at bounding box center [716, 347] width 656 height 90
click at [278, 240] on link at bounding box center [278, 248] width 184 height 83
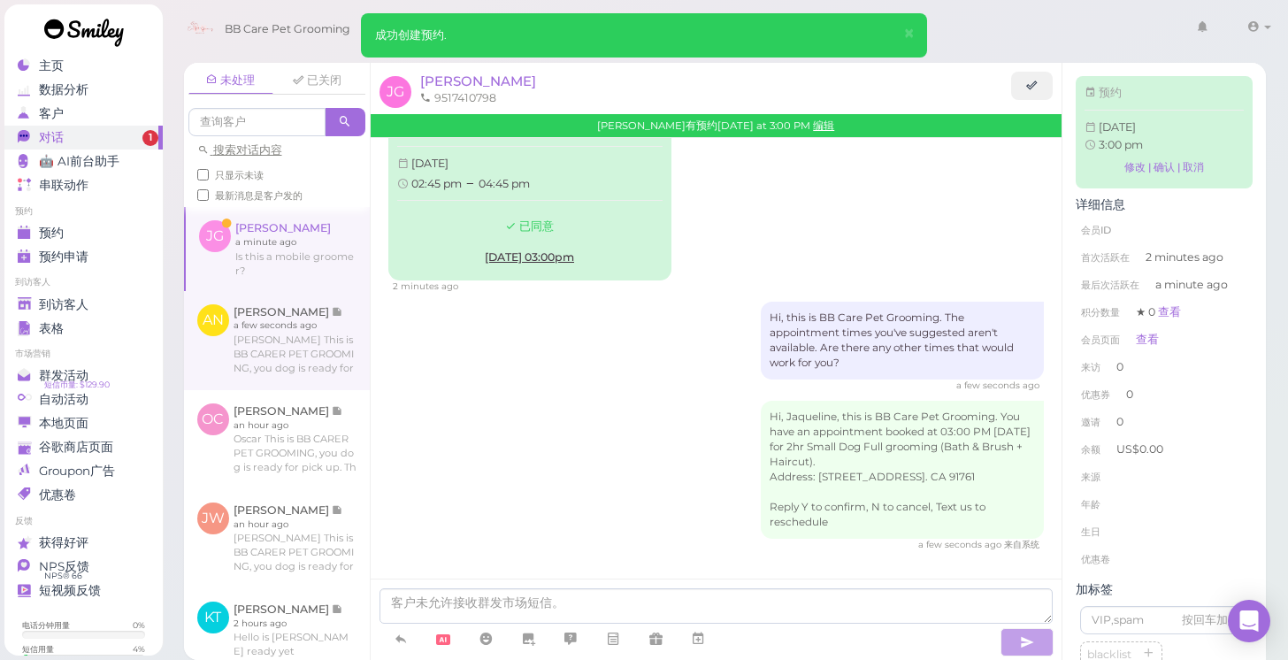
click at [315, 341] on link at bounding box center [277, 340] width 186 height 99
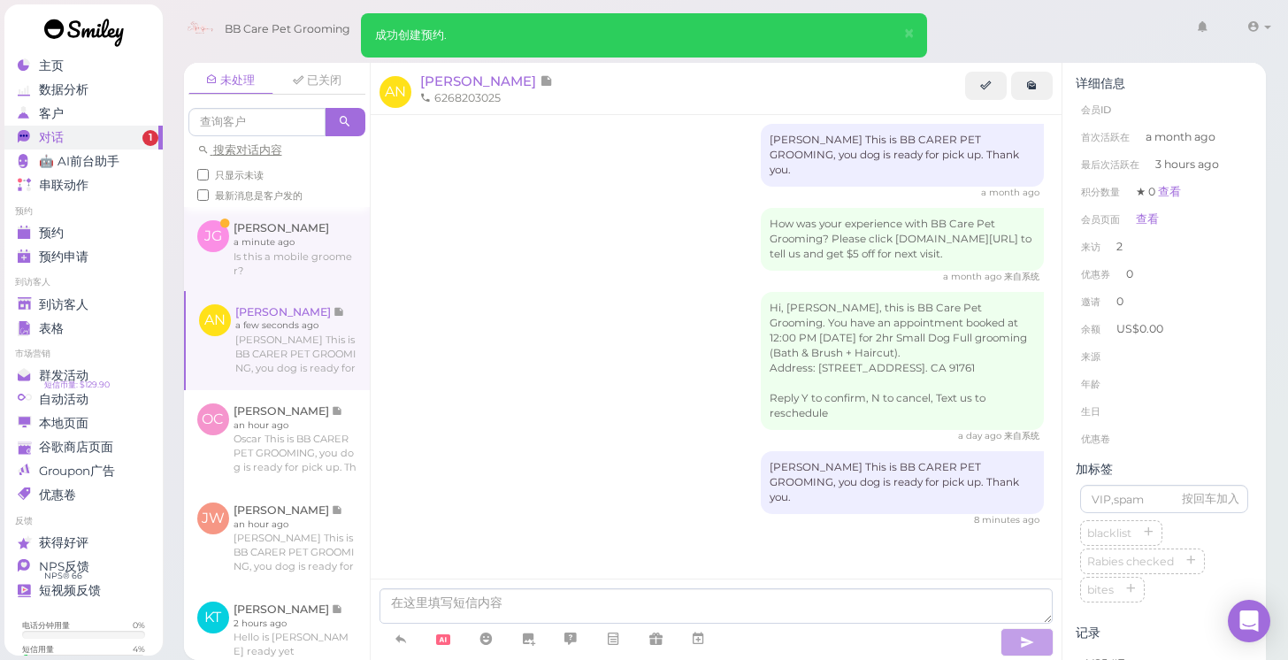
click at [309, 258] on link at bounding box center [277, 248] width 186 height 83
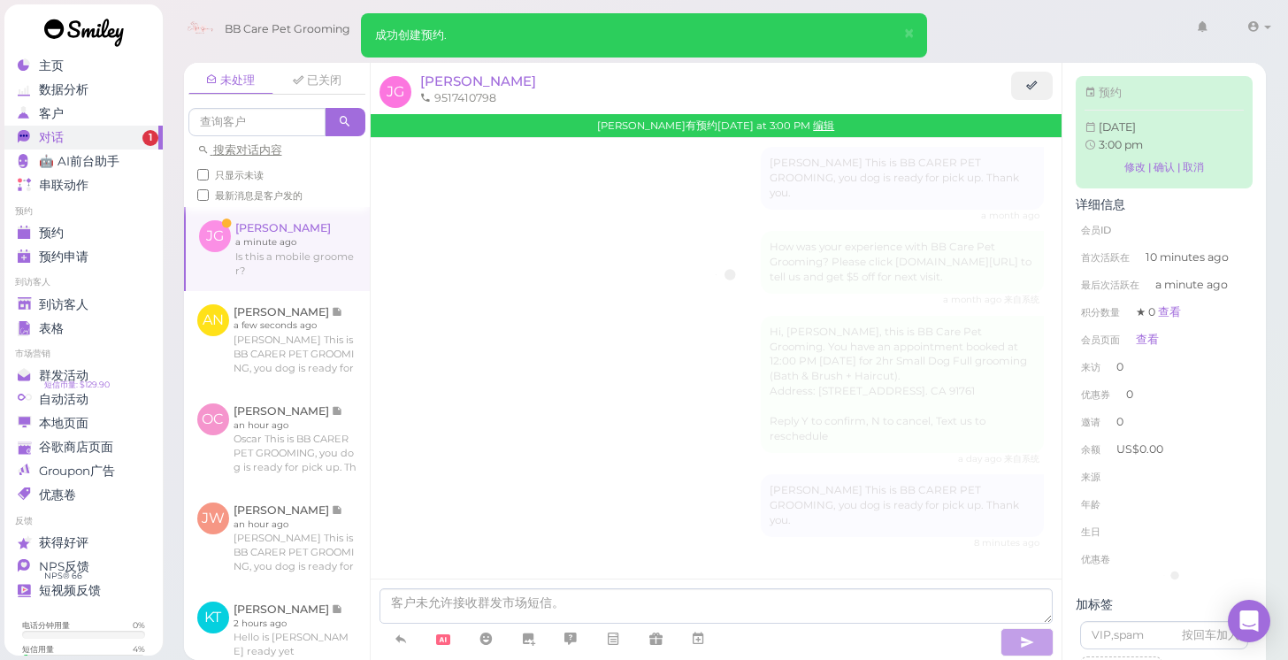
scroll to position [215, 0]
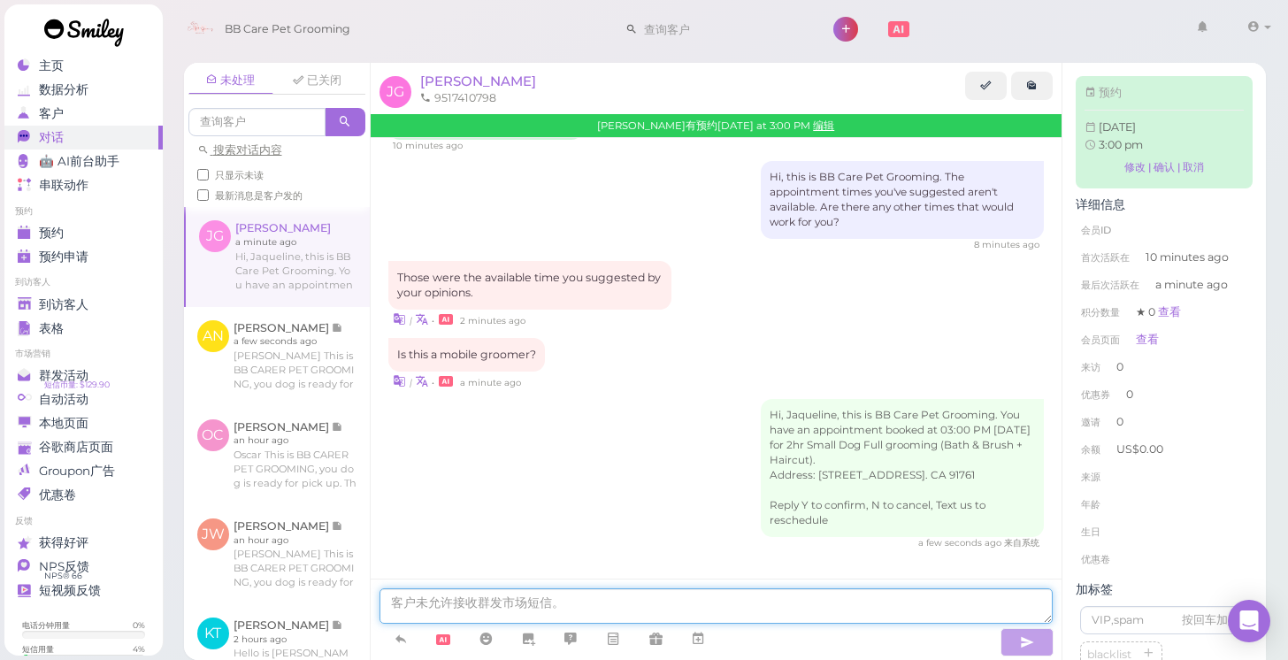
click at [572, 605] on textarea at bounding box center [716, 605] width 674 height 35
type textarea "i"
type textarea "微"
type textarea "w"
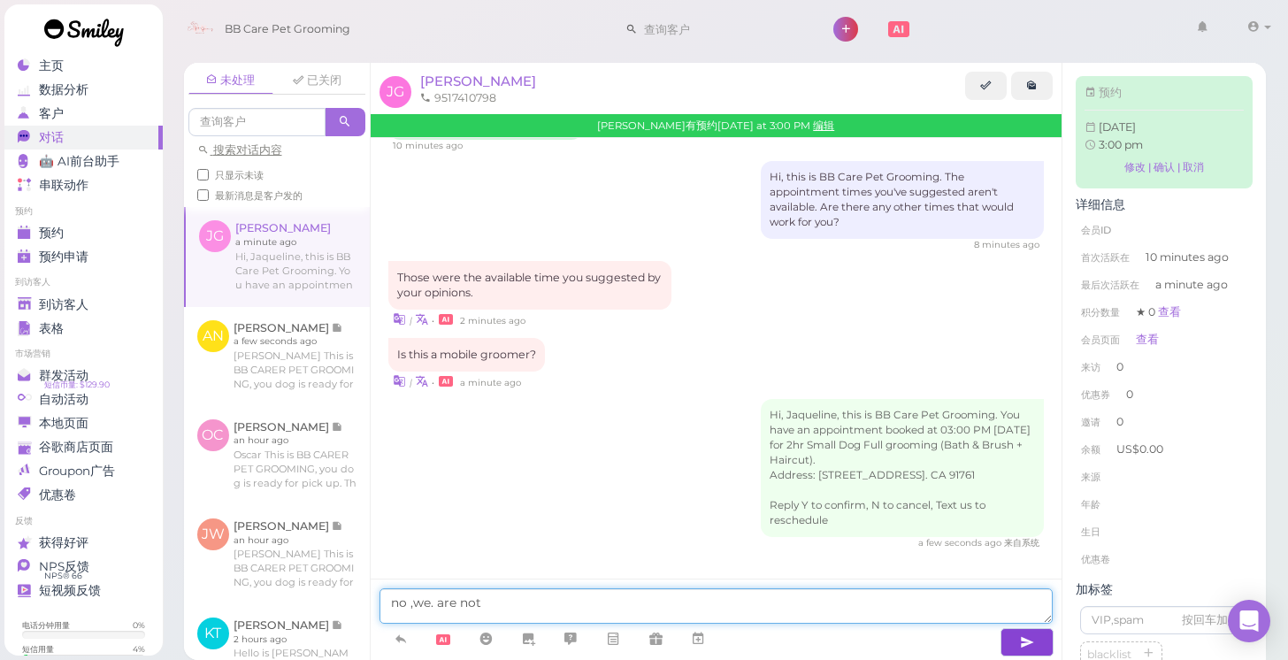
type textarea "no ,we. are not"
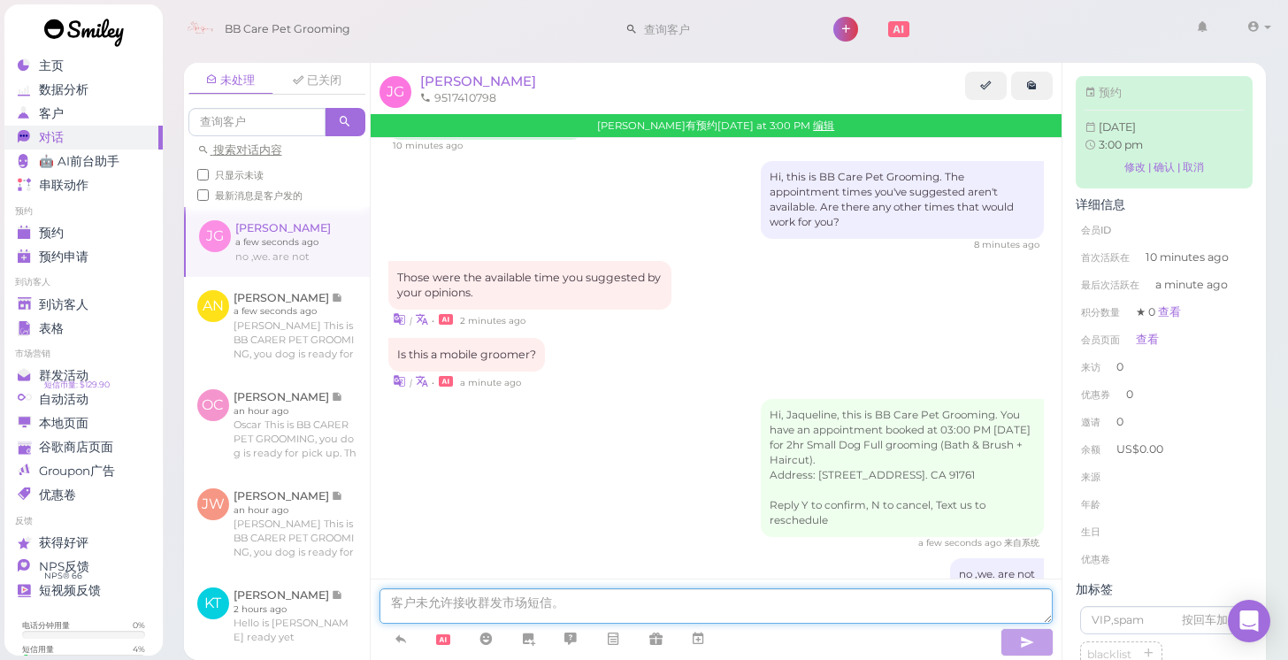
scroll to position [268, 0]
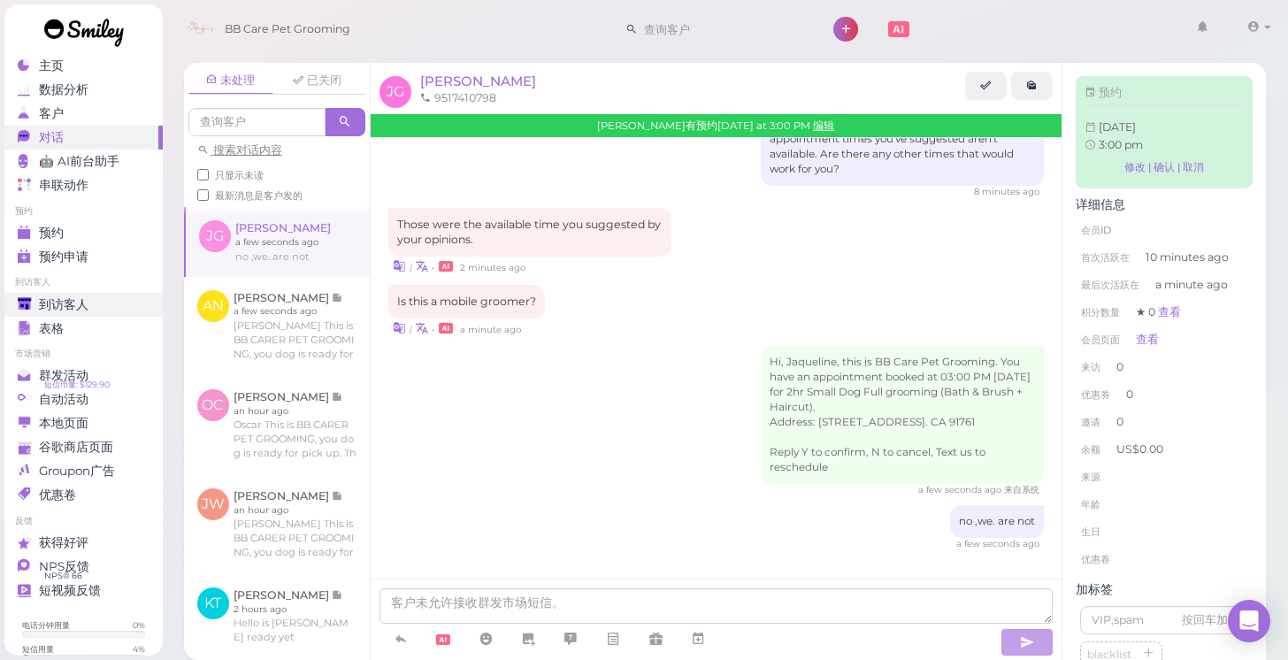
click at [80, 301] on span "到访客人" at bounding box center [64, 304] width 50 height 15
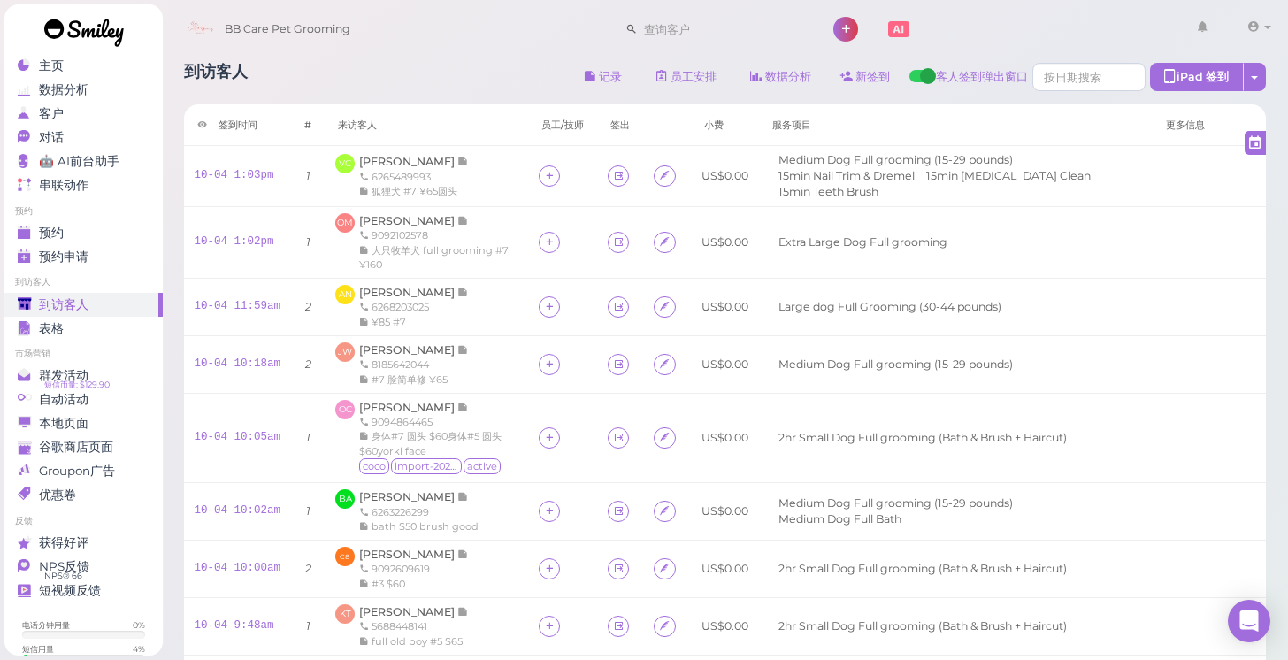
click at [97, 63] on link at bounding box center [83, 34] width 159 height 61
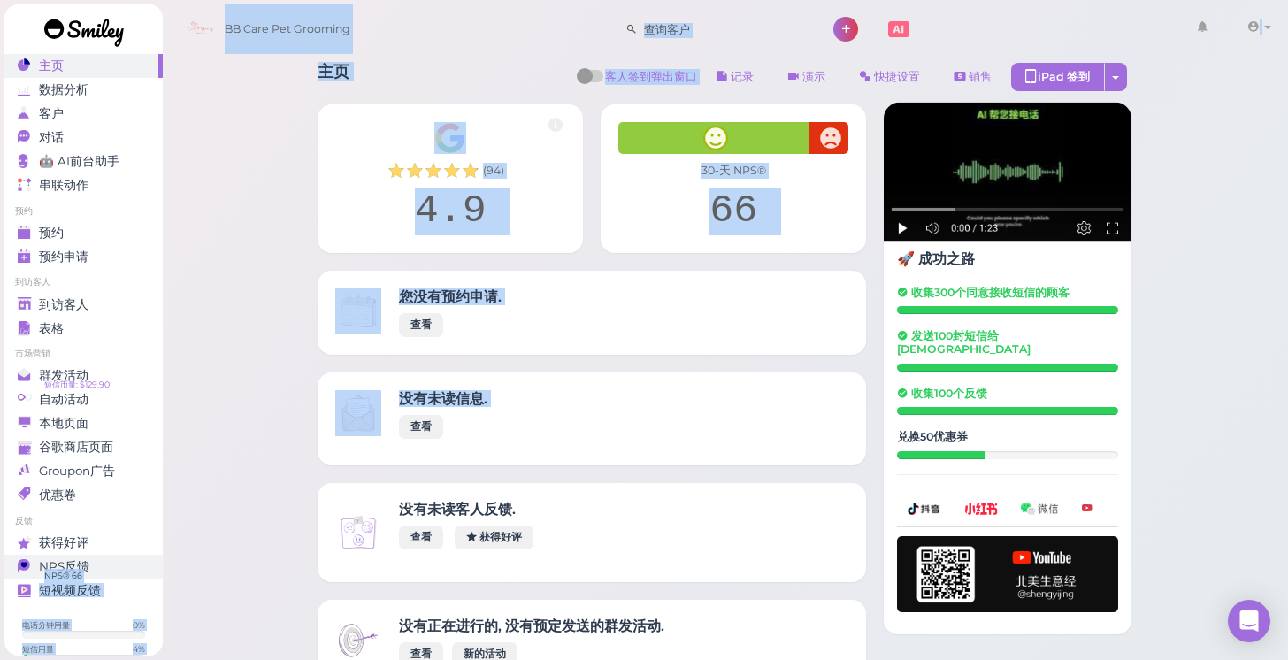
drag, startPoint x: 400, startPoint y: 460, endPoint x: 96, endPoint y: 561, distance: 319.7
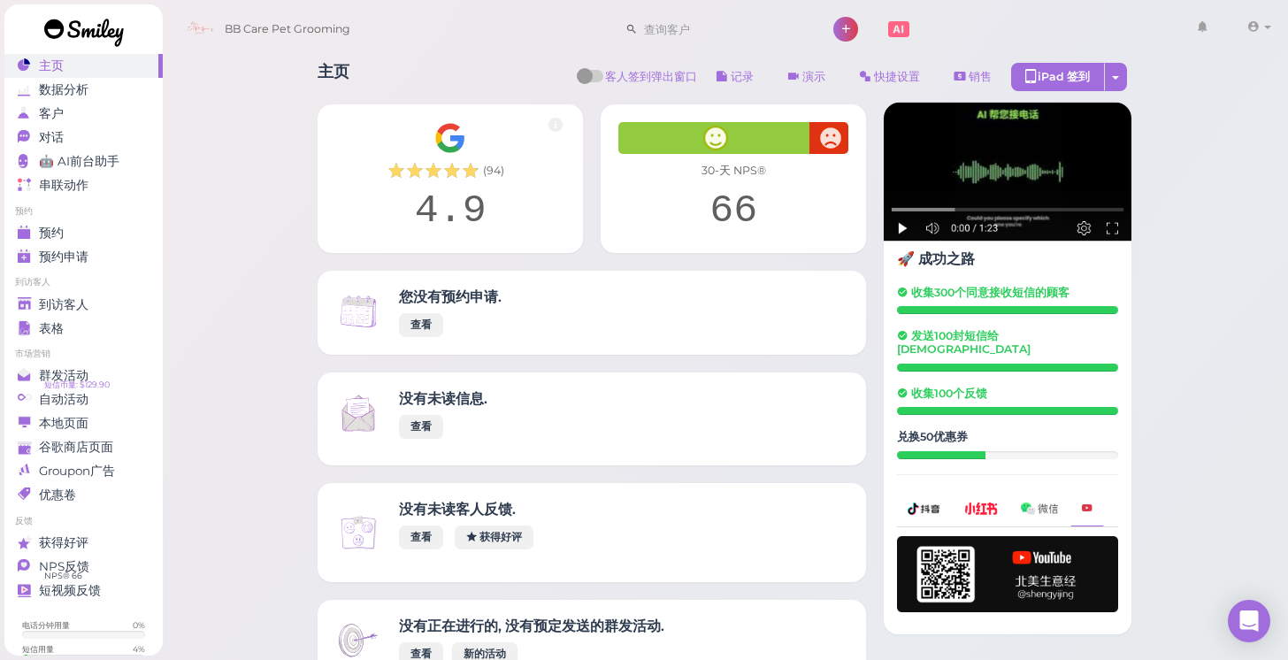
click at [68, 563] on span "NPS反馈" at bounding box center [64, 566] width 50 height 15
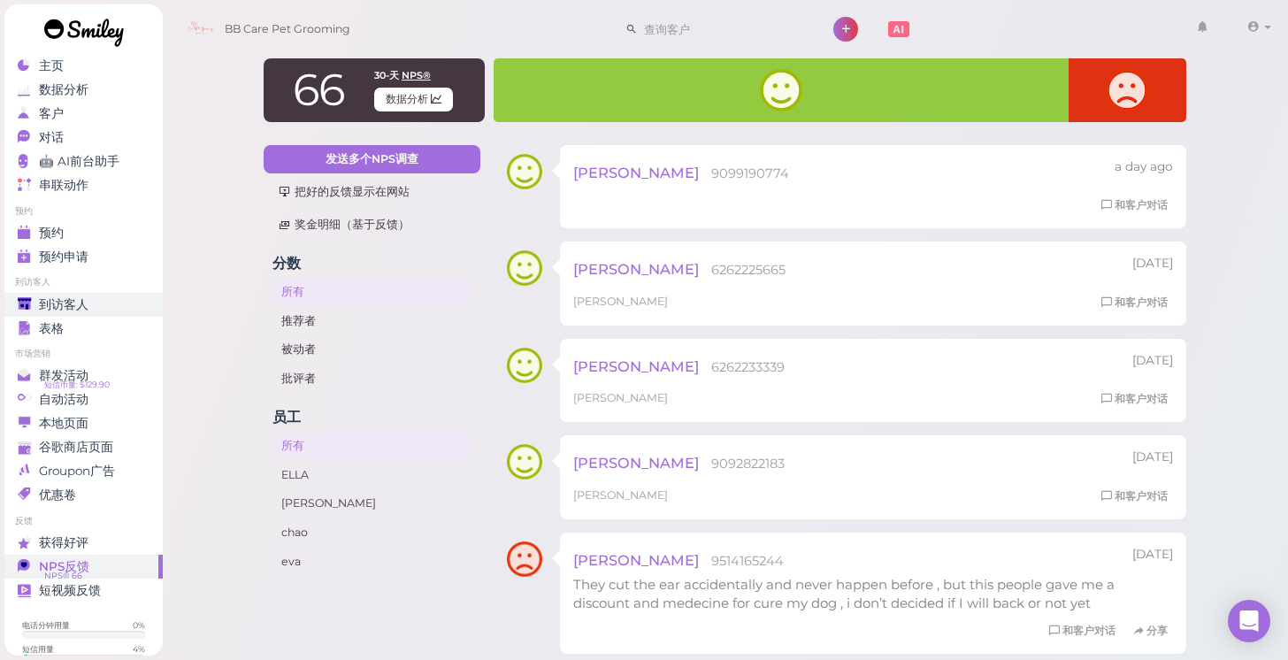
click at [112, 293] on link "到访客人" at bounding box center [83, 305] width 158 height 24
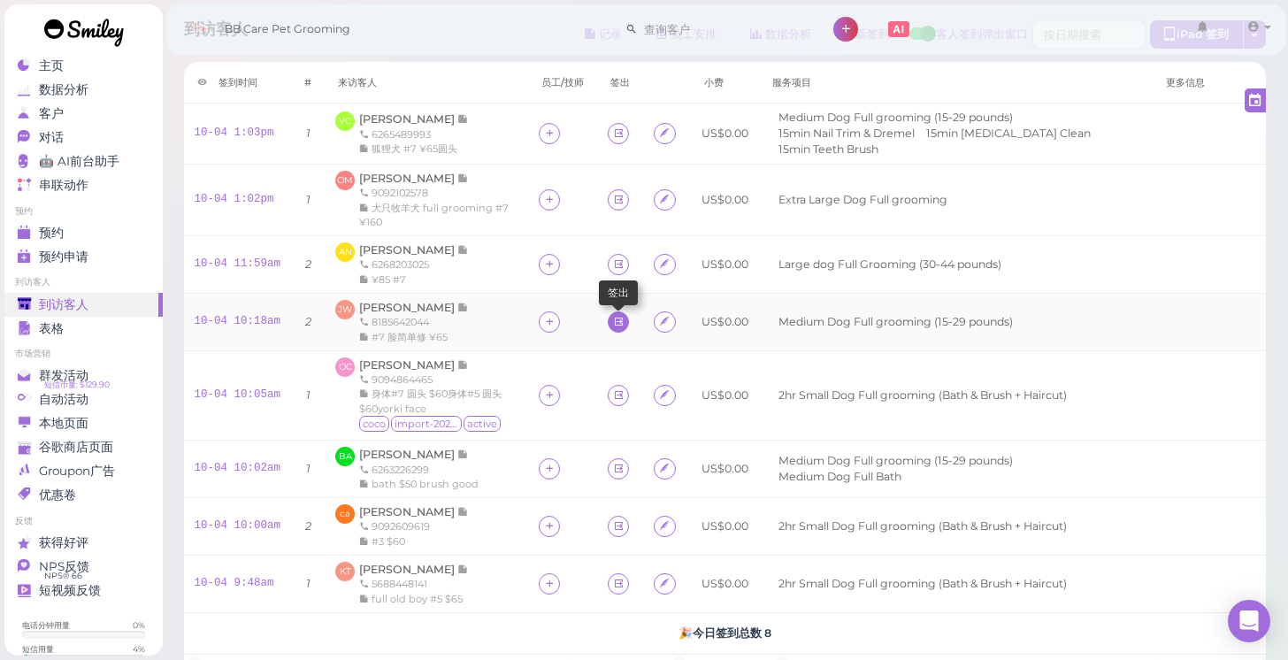
scroll to position [40, 0]
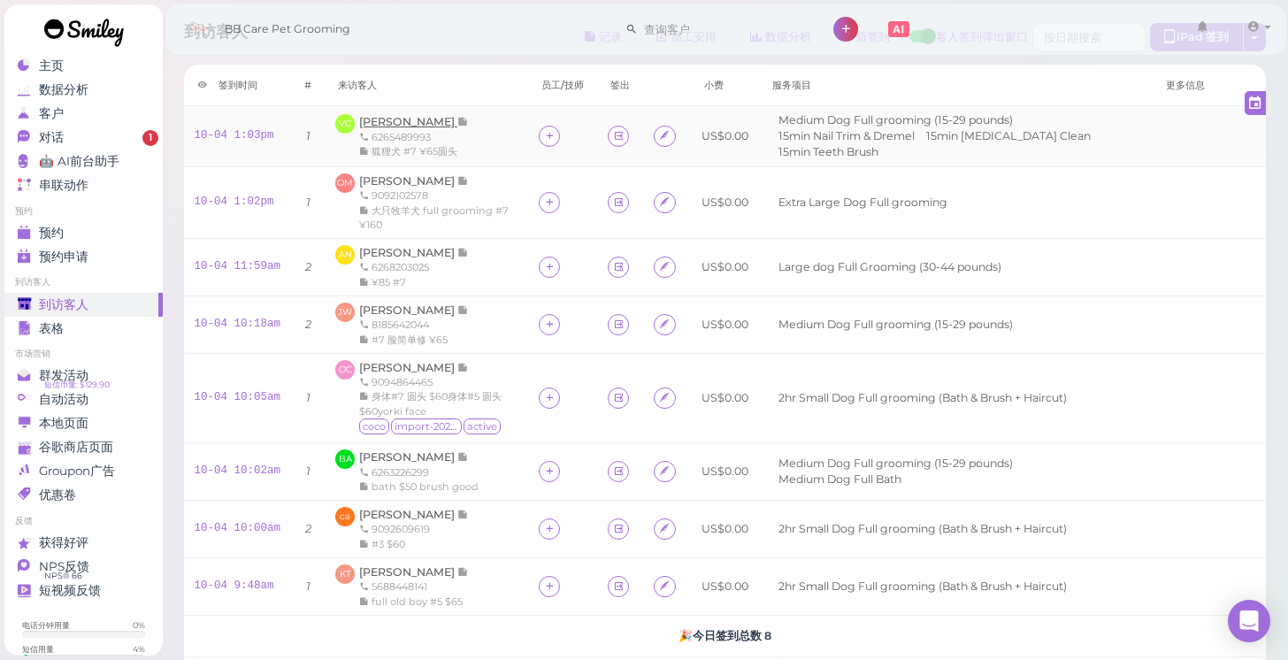
click at [405, 118] on span "Vanessa Cerna" at bounding box center [408, 121] width 98 height 13
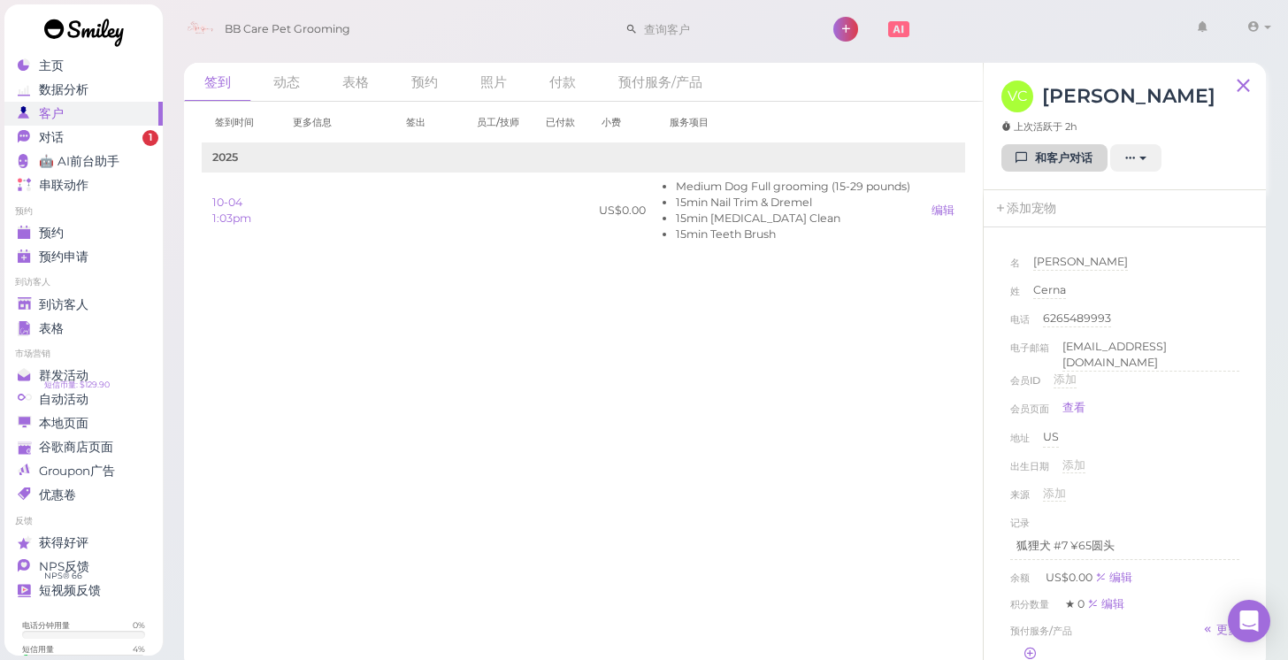
click at [1017, 163] on icon at bounding box center [1021, 157] width 11 height 13
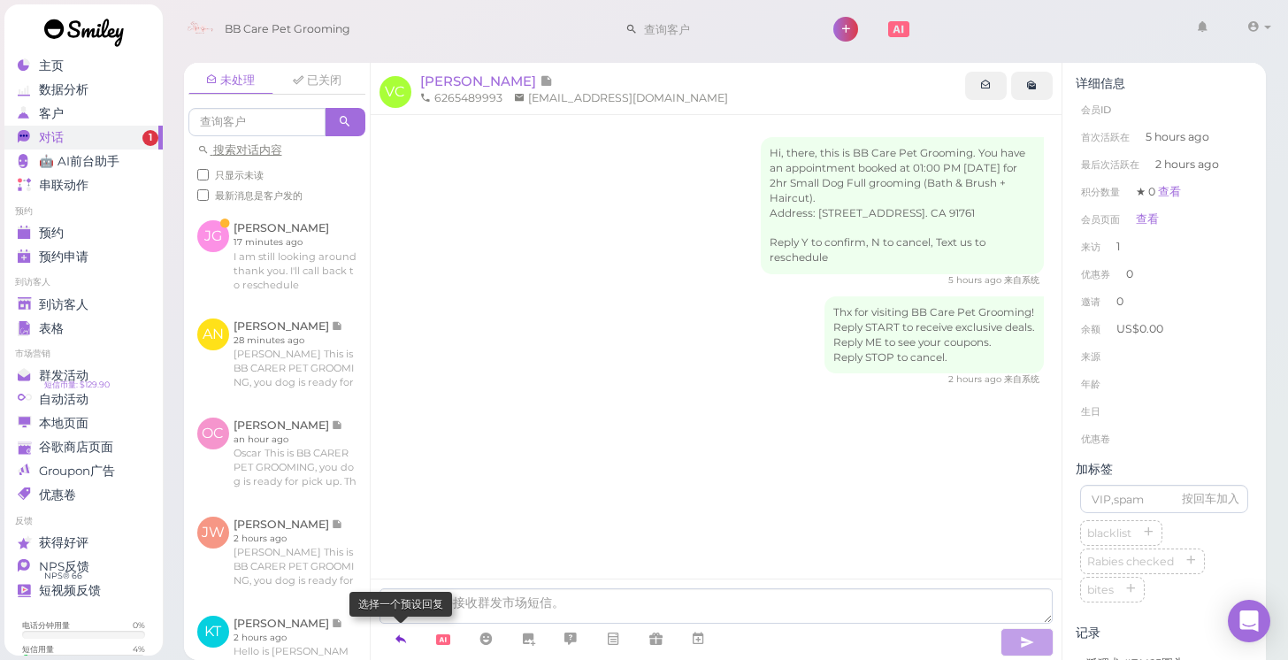
click at [406, 643] on icon at bounding box center [401, 639] width 14 height 18
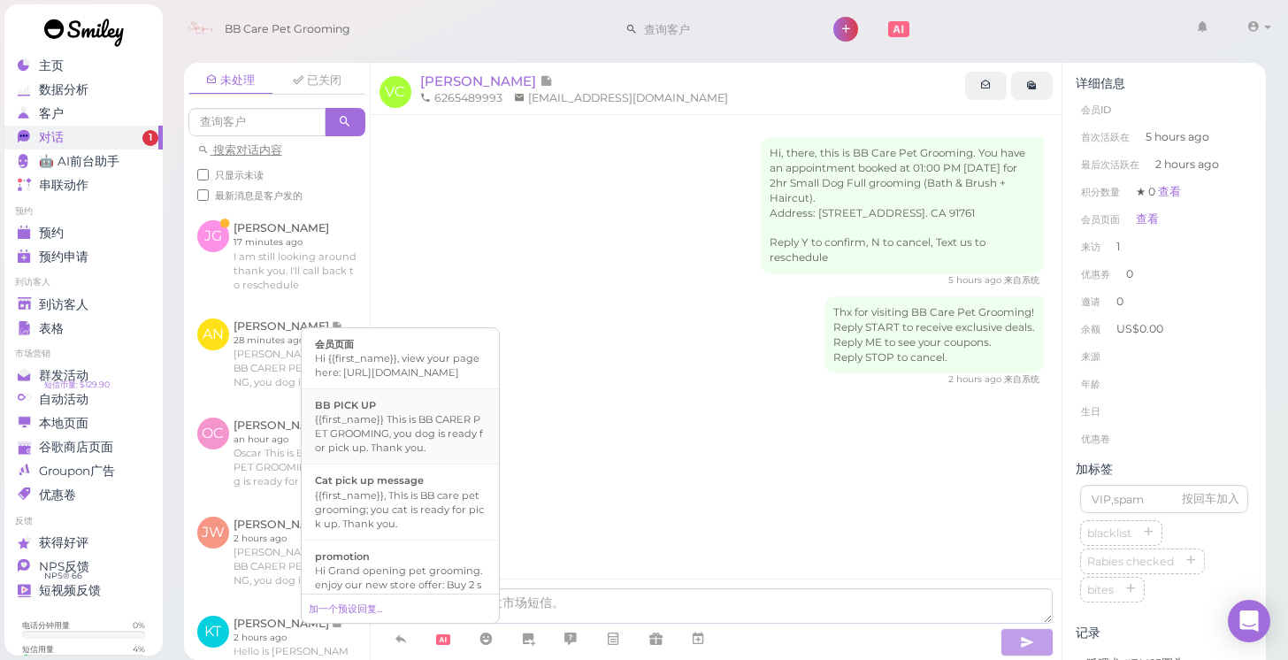
click at [404, 435] on div "{{first_name}} This is BB CARER PET GROOMING, you dog is ready for pick up. Tha…" at bounding box center [400, 433] width 171 height 42
type textarea "{{first_name}} This is BB CARER PET GROOMING, you dog is ready for pick up. Tha…"
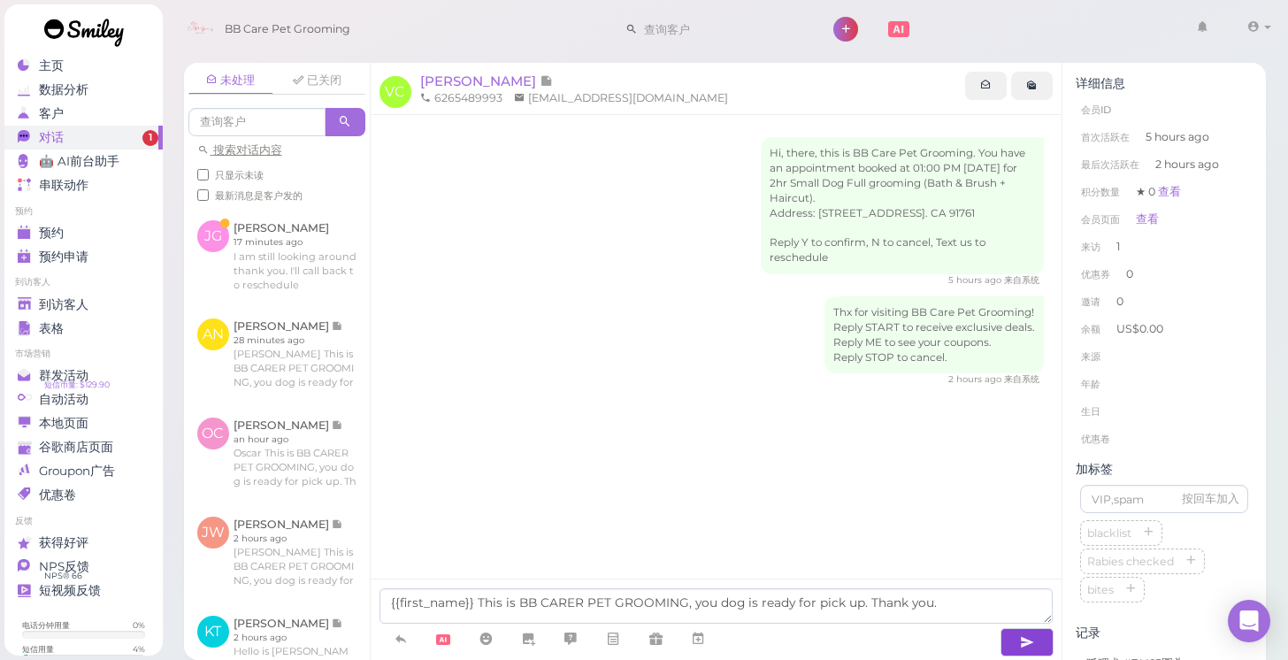
click at [1017, 642] on button "button" at bounding box center [1026, 642] width 53 height 28
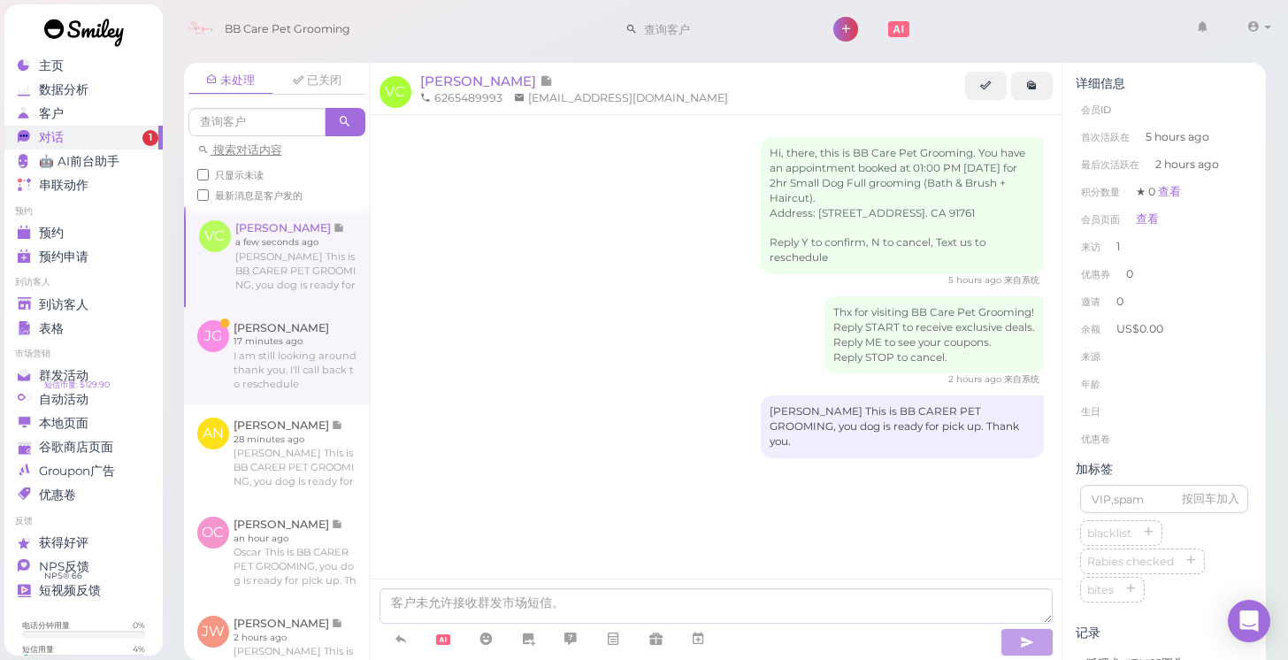
click at [294, 364] on link at bounding box center [277, 355] width 186 height 97
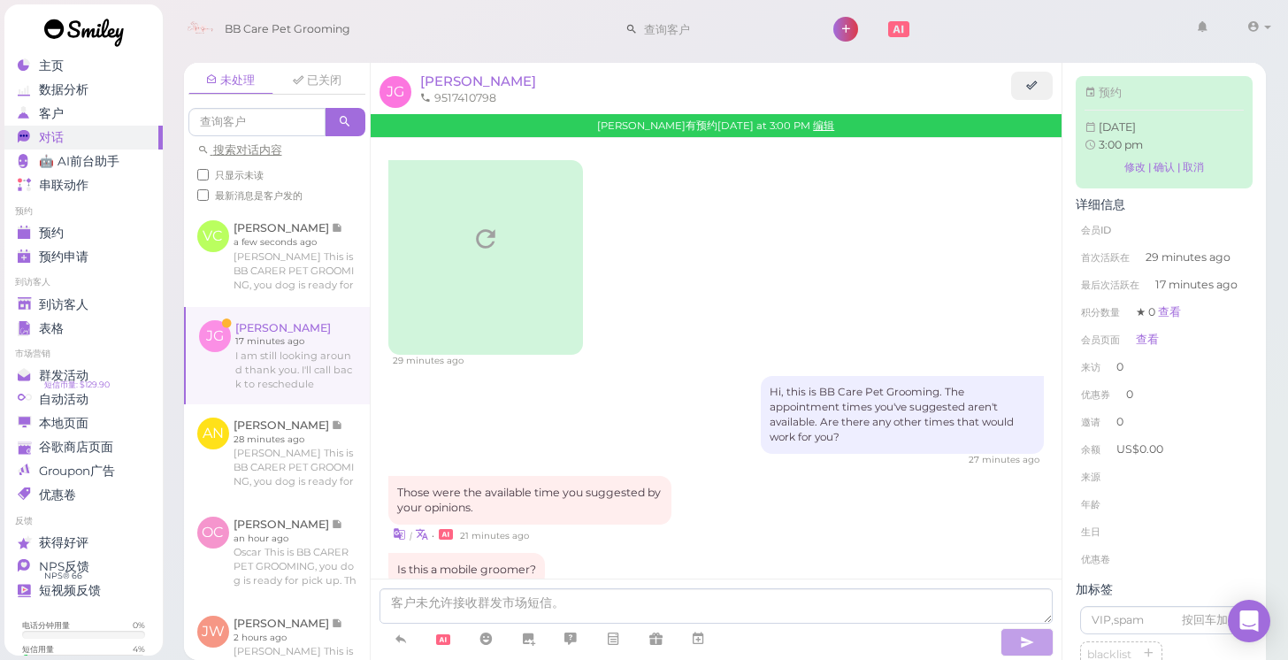
scroll to position [343, 0]
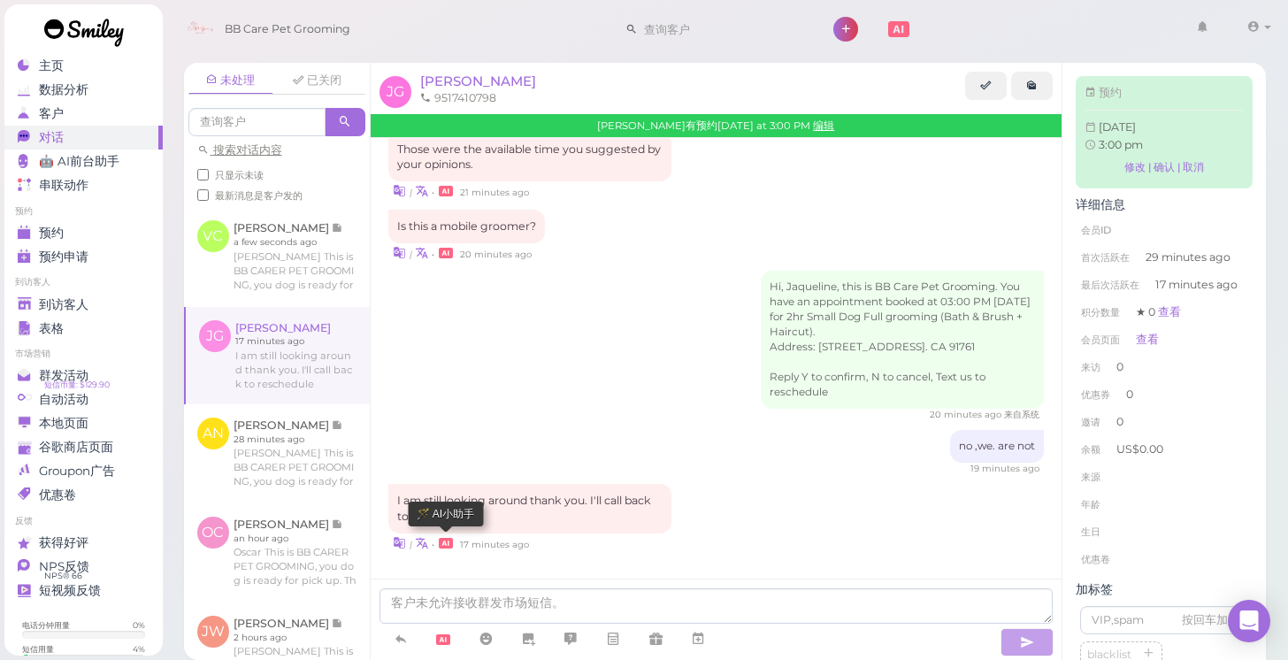
click at [448, 542] on icon at bounding box center [446, 543] width 14 height 11
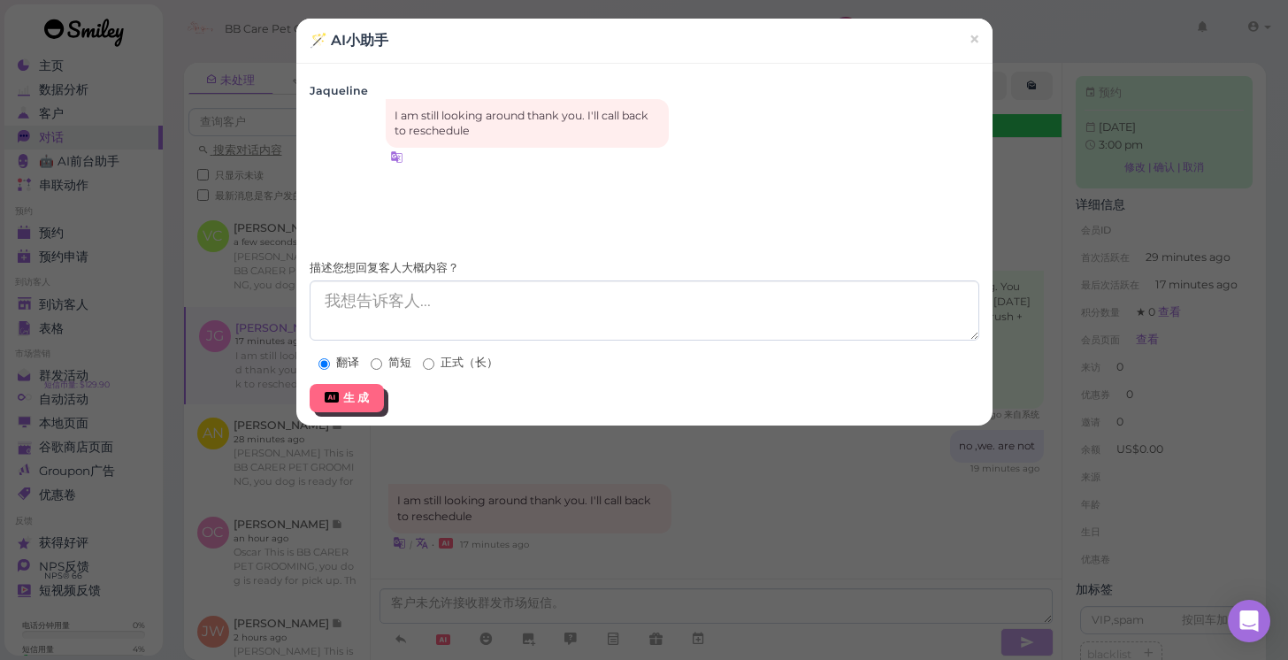
click at [404, 357] on label "简短" at bounding box center [391, 363] width 41 height 16
click at [382, 358] on input "简短" at bounding box center [376, 363] width 11 height 11
radio input "true"
click at [365, 390] on div "生 成" at bounding box center [356, 398] width 26 height 16
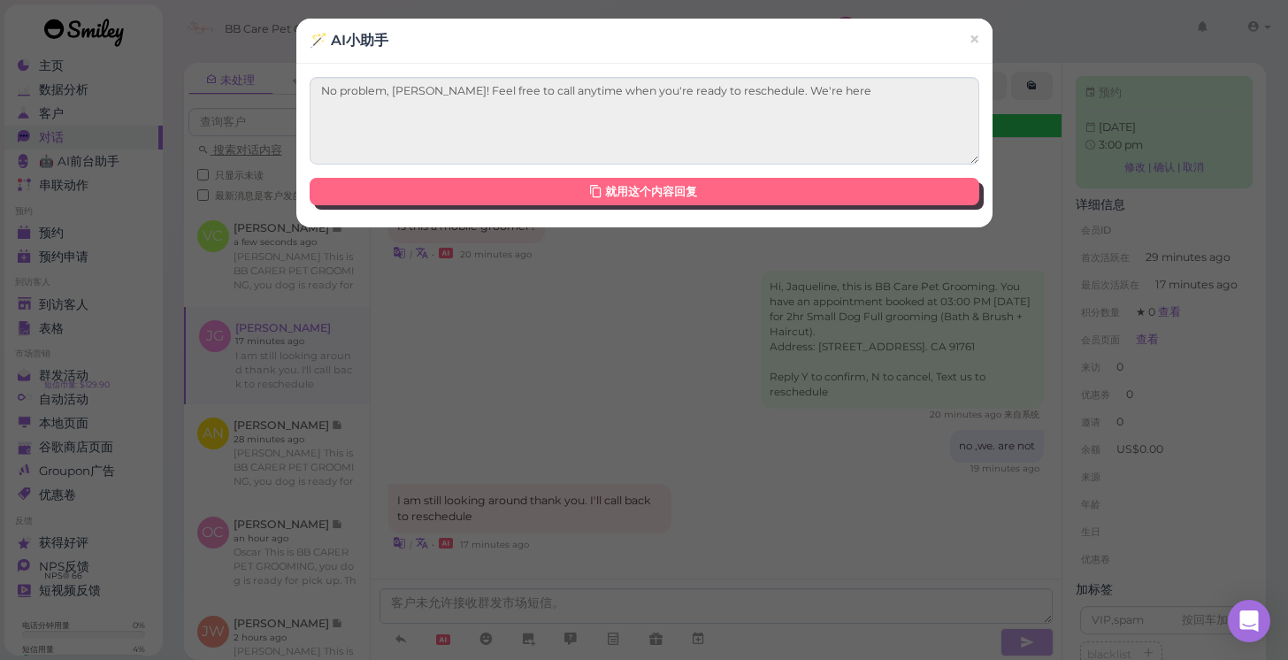
type textarea "No problem, Jaqueline! Feel free to call anytime when you're ready to reschedul…"
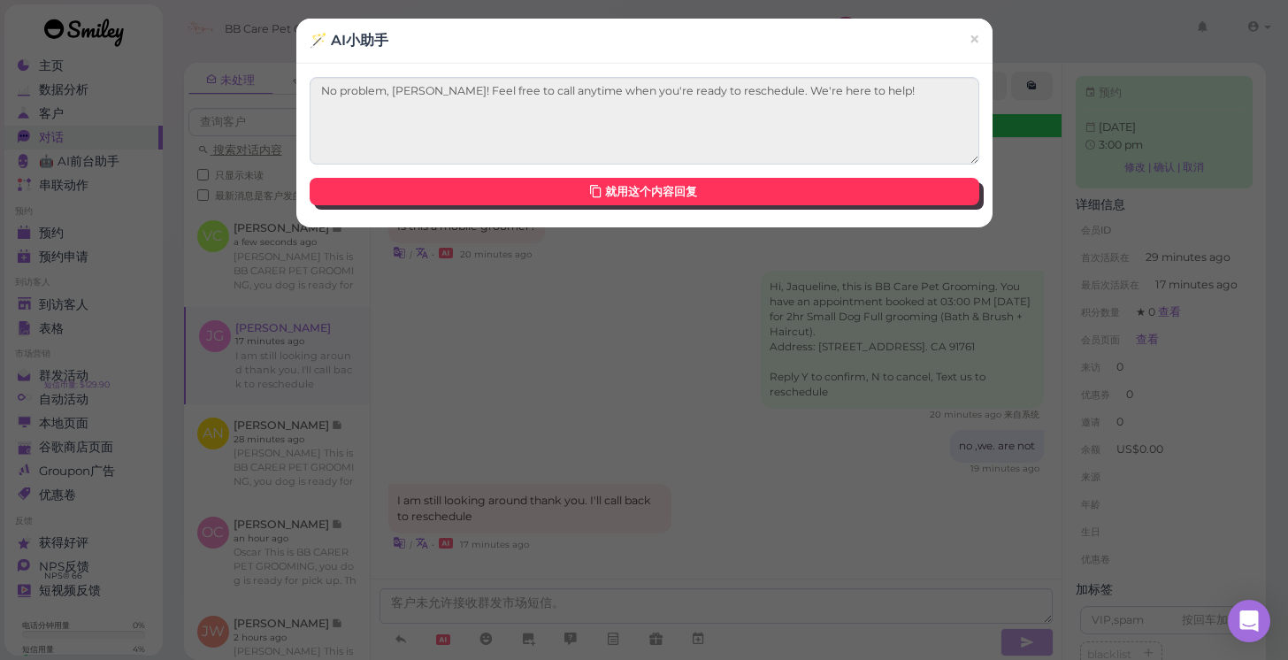
click at [701, 192] on link "就用这个内容回复" at bounding box center [645, 192] width 670 height 28
type textarea "No problem, Jaqueline! Feel free to call anytime when you're ready to reschedul…"
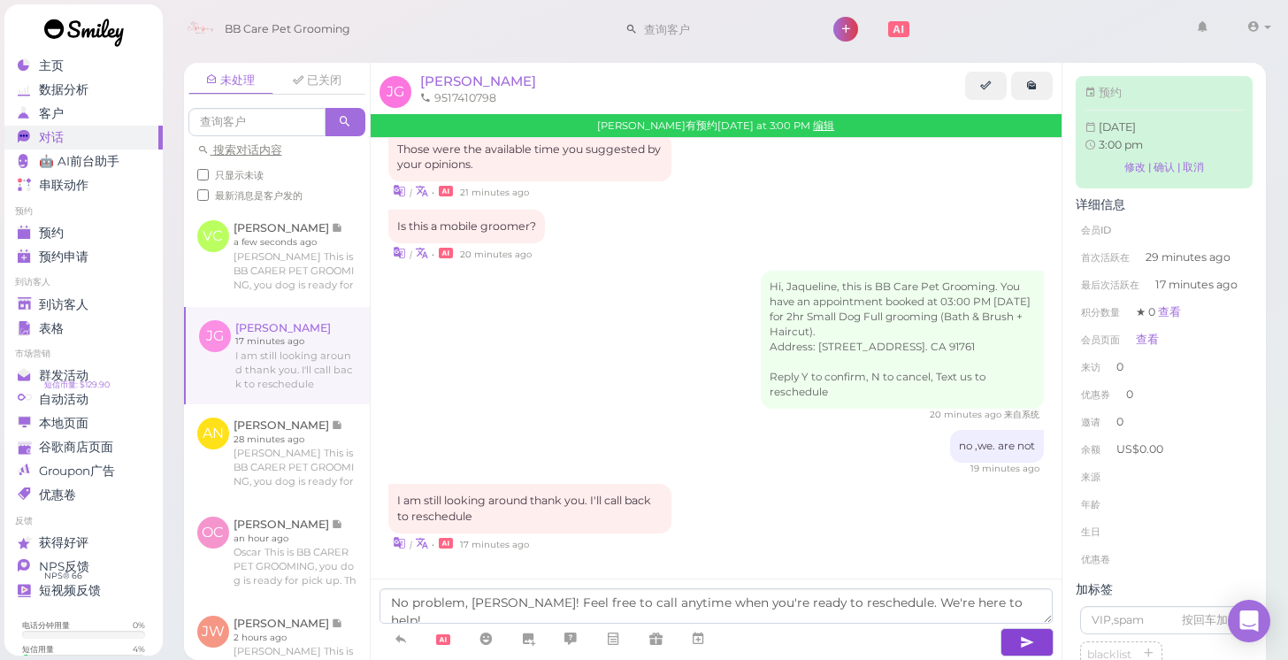
click at [1023, 636] on icon "button" at bounding box center [1027, 642] width 14 height 18
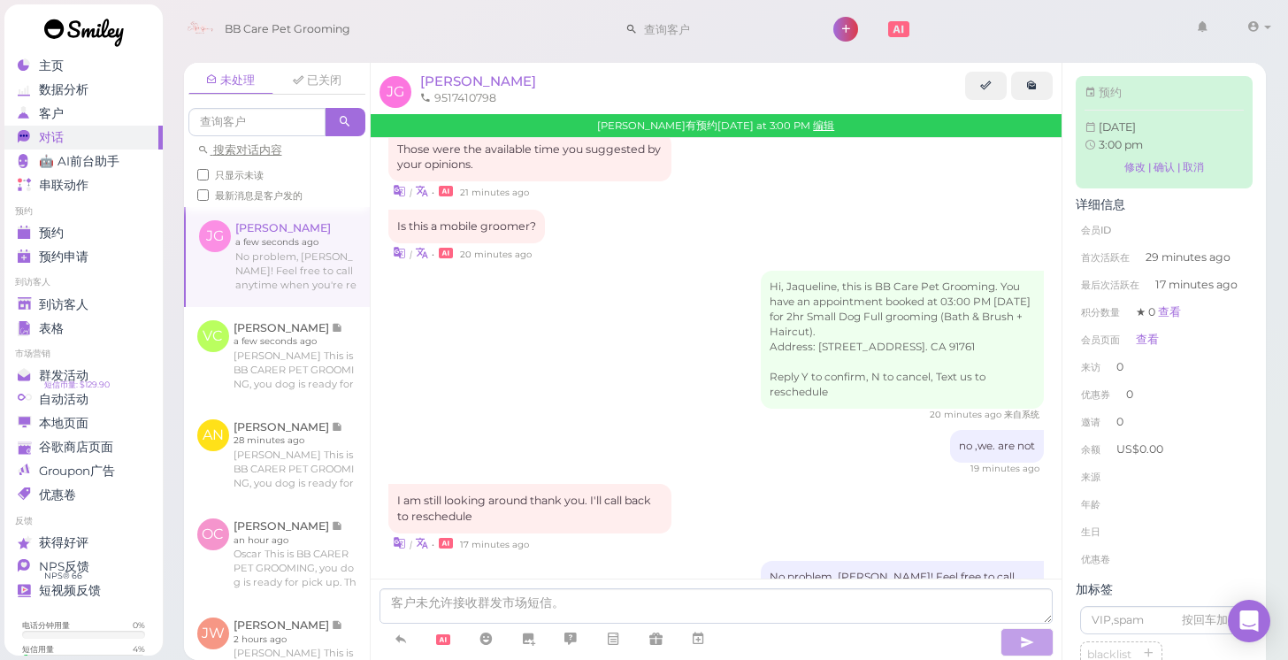
scroll to position [412, 0]
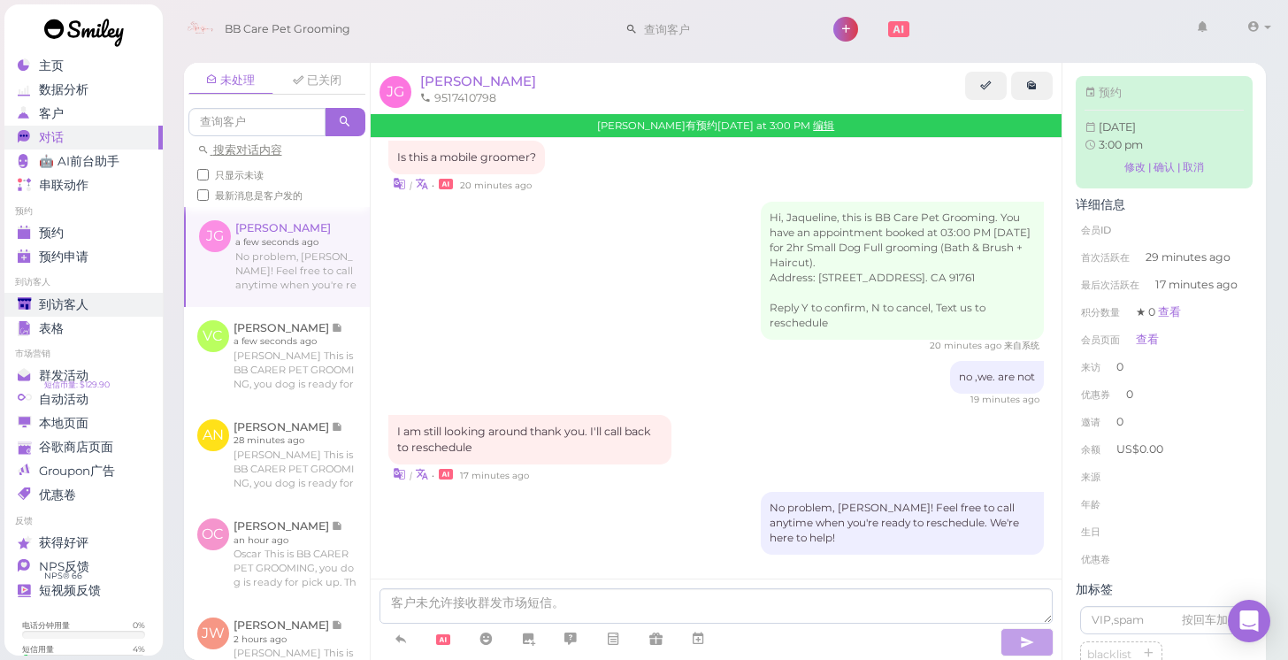
click at [75, 305] on span "到访客人" at bounding box center [64, 304] width 50 height 15
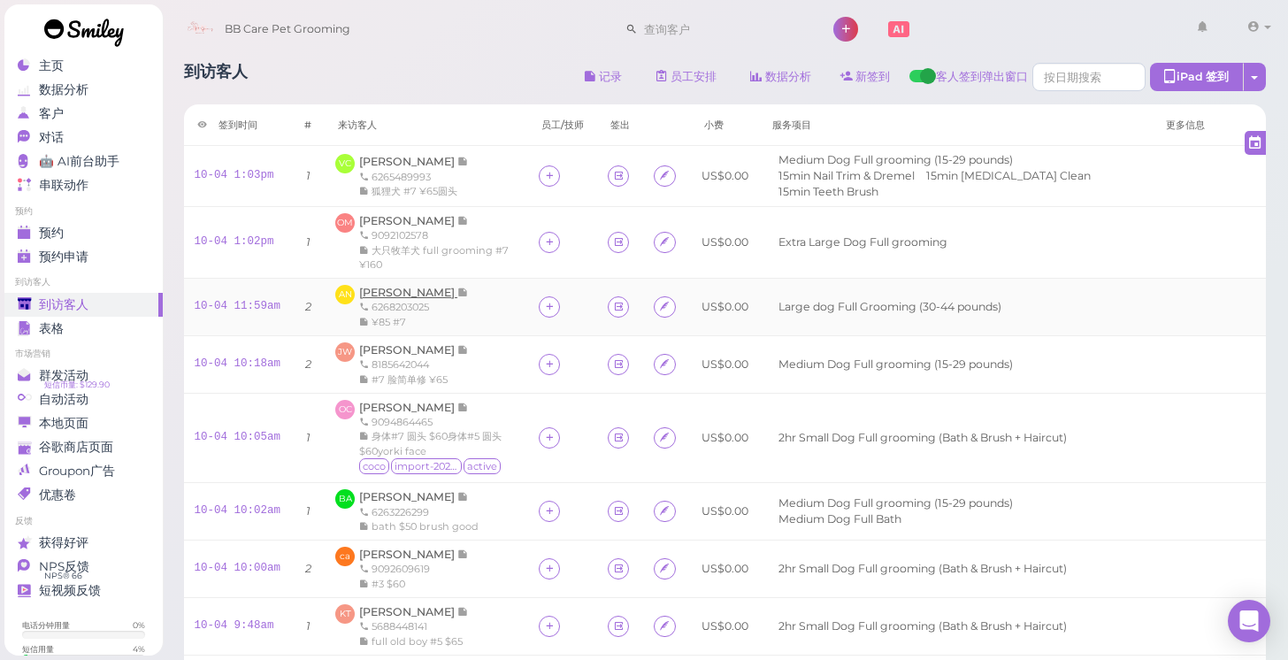
click at [401, 288] on span "[PERSON_NAME]" at bounding box center [408, 292] width 98 height 13
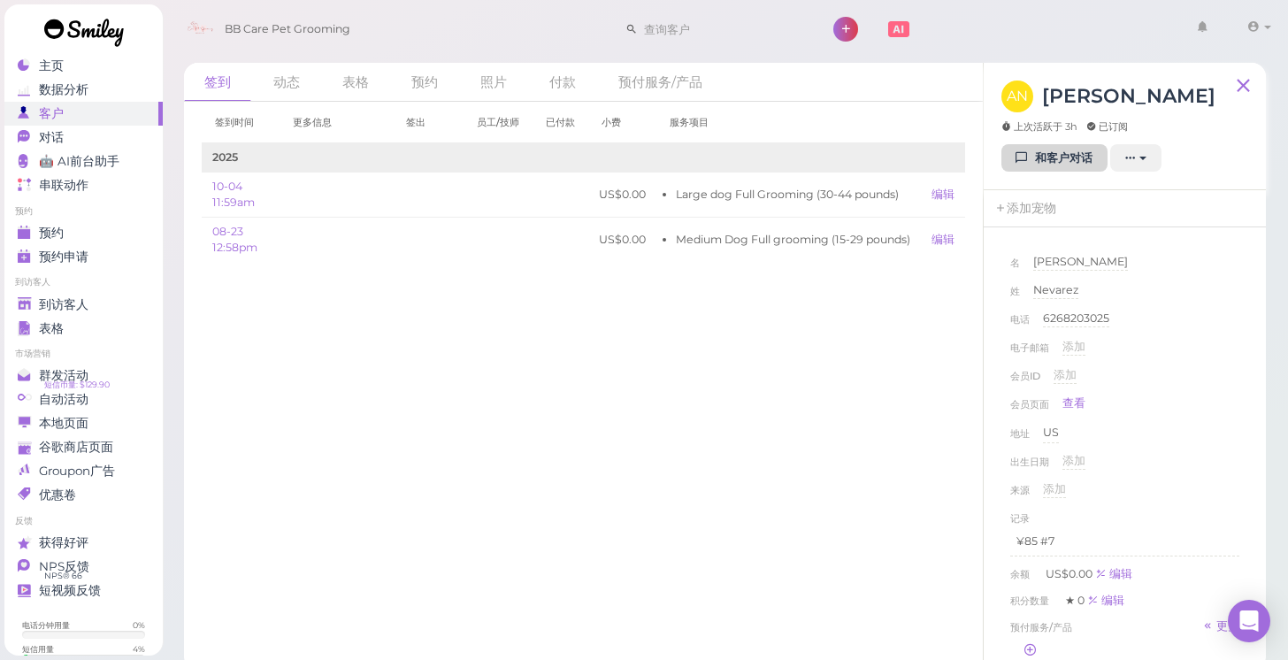
click at [1077, 159] on link "和客户对话" at bounding box center [1054, 158] width 106 height 28
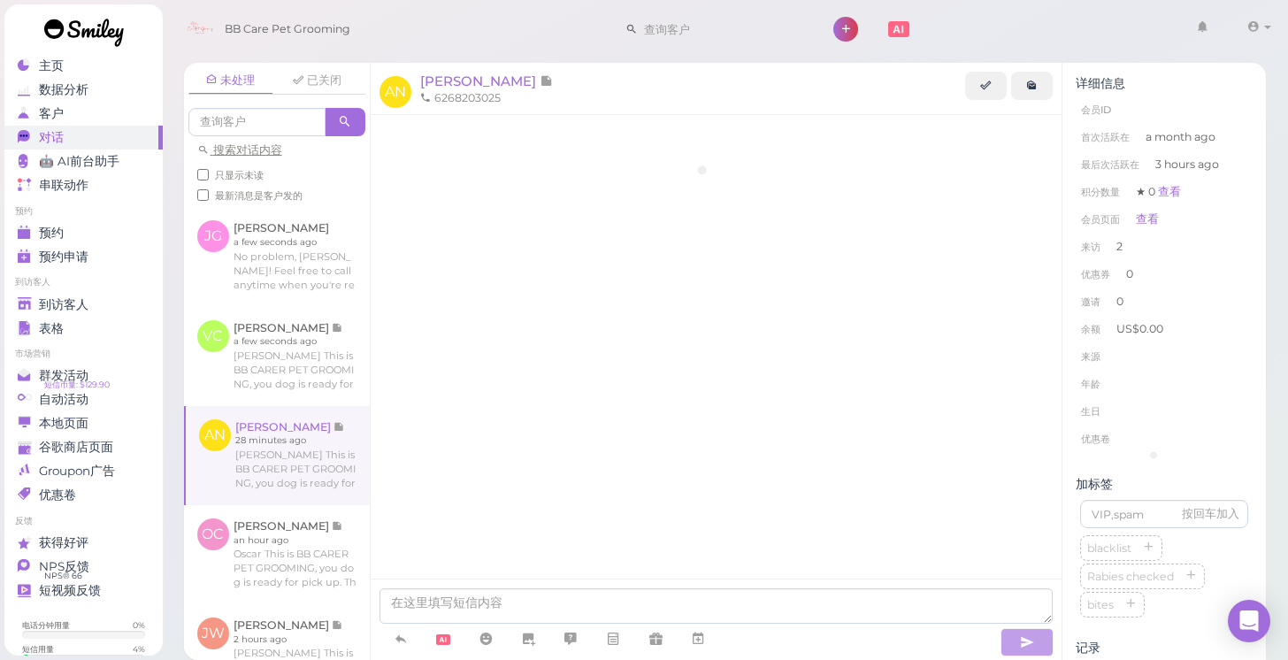
scroll to position [246, 0]
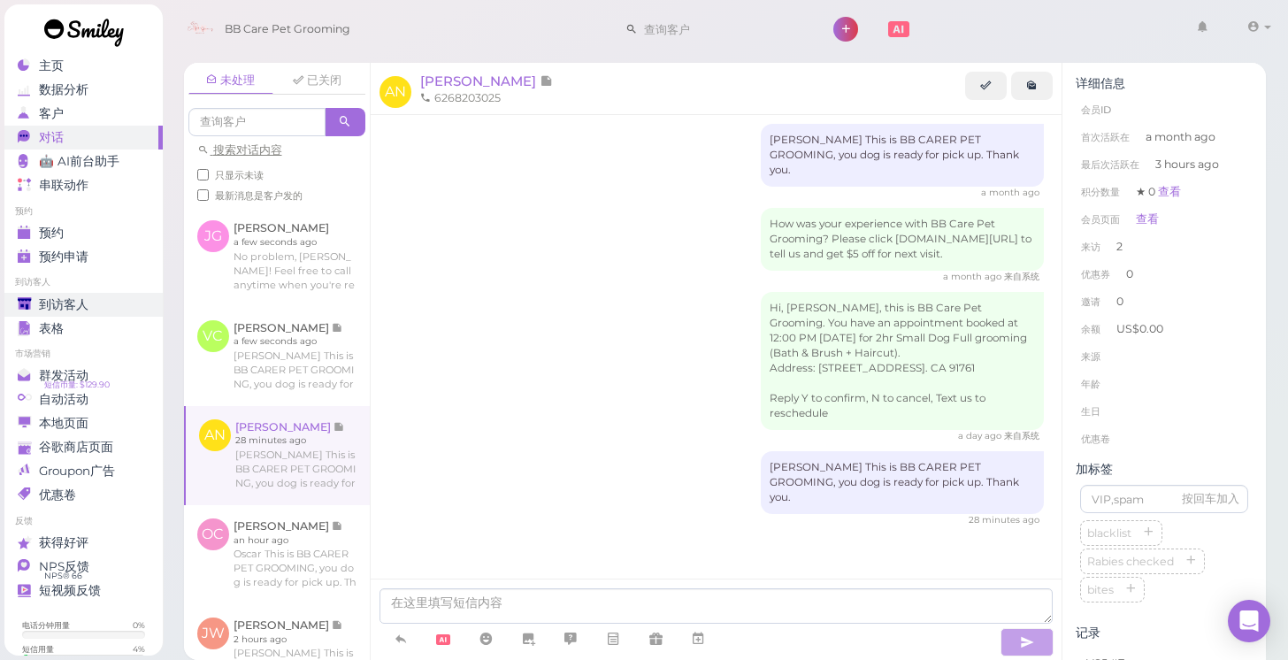
click at [74, 303] on span "到访客人" at bounding box center [64, 304] width 50 height 15
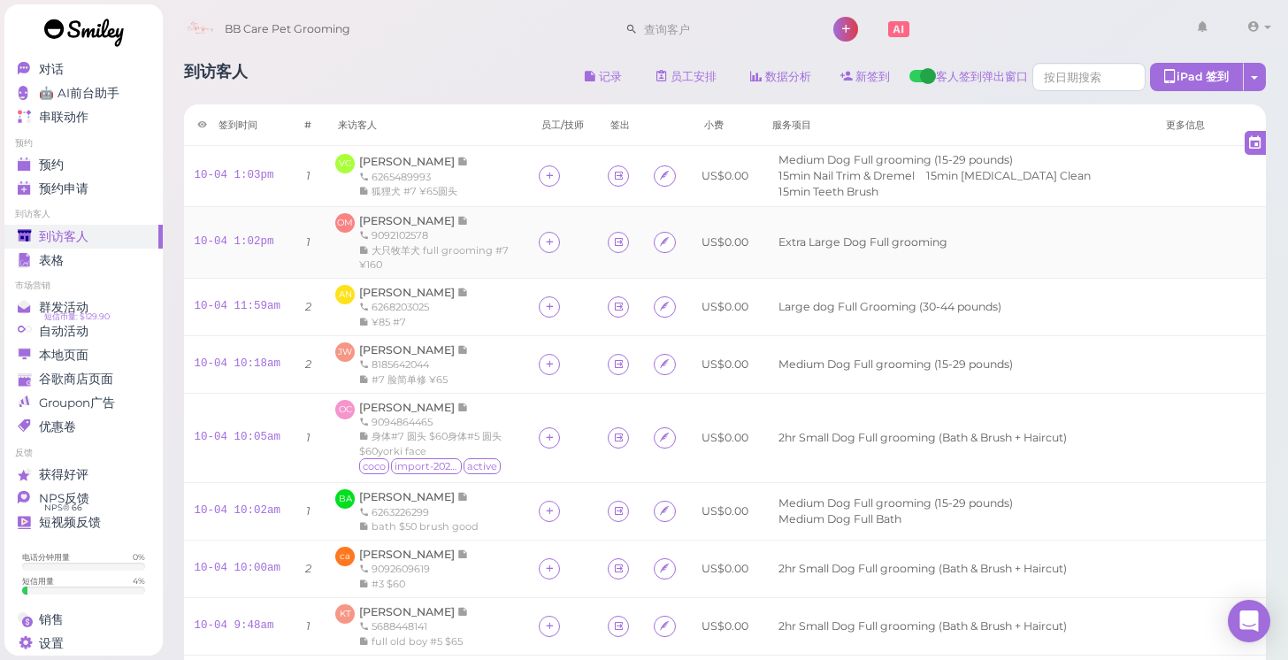
scroll to position [67, 0]
click at [1275, 247] on div "到访客人 记录 员工安排 数据分析 新签到 客人签到弹出窗口 iPad 签到 点击到签到页面 员工任务页面 签到时间 #" at bounding box center [725, 401] width 1127 height 702
click at [446, 287] on span "[PERSON_NAME]" at bounding box center [408, 292] width 98 height 13
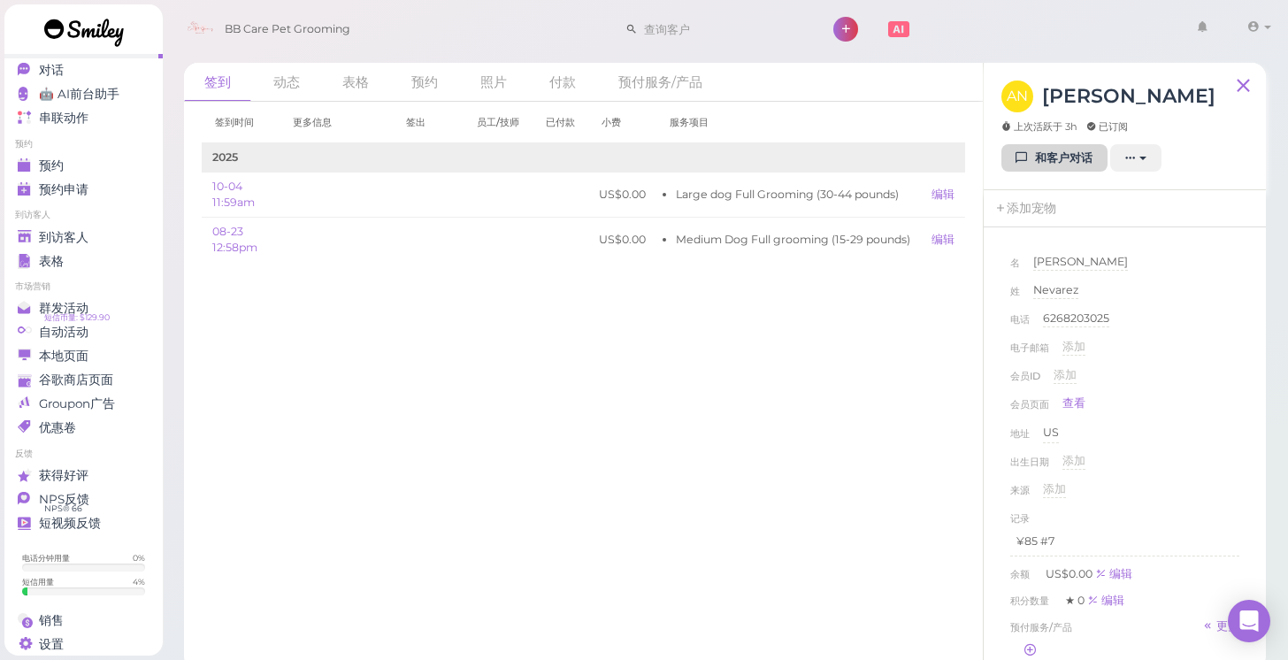
click at [1038, 161] on link "和客户对话" at bounding box center [1054, 158] width 106 height 28
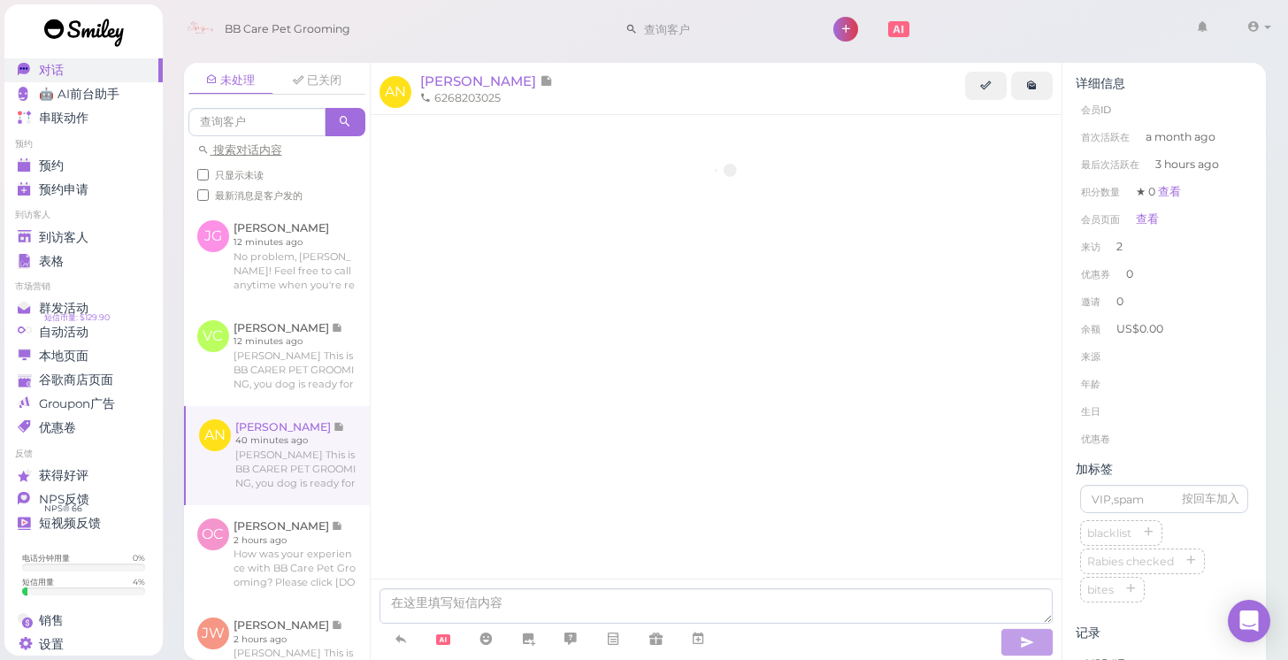
scroll to position [246, 0]
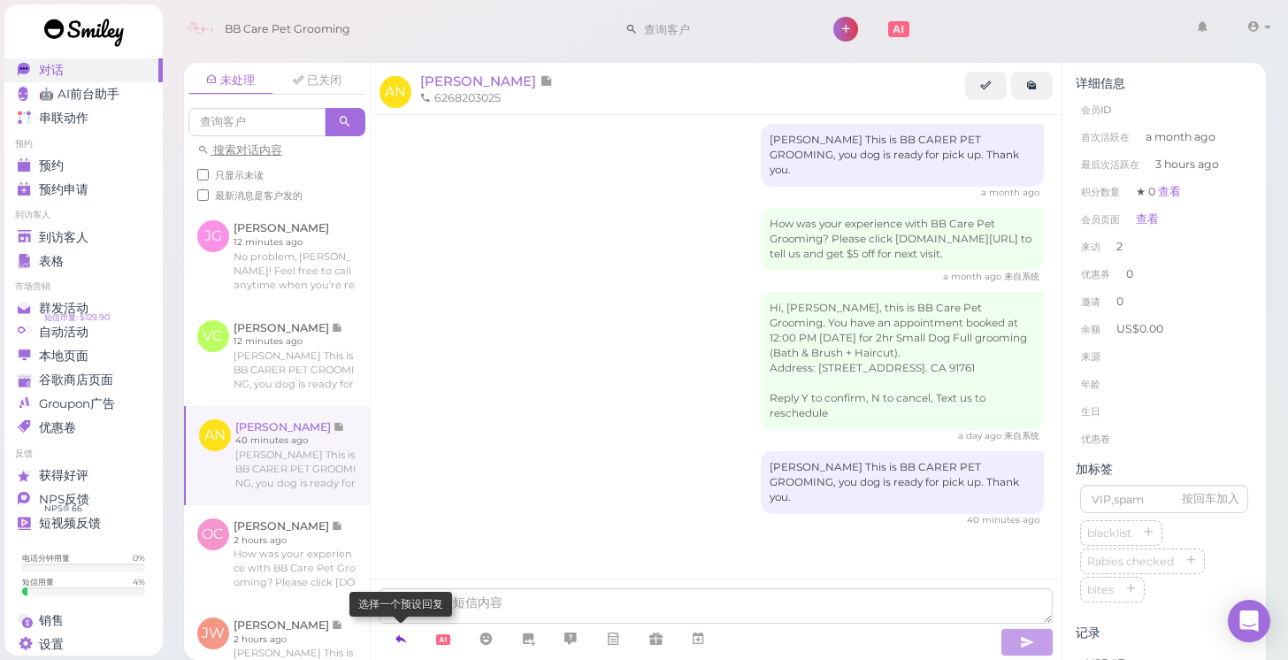
click at [402, 636] on icon at bounding box center [401, 639] width 14 height 18
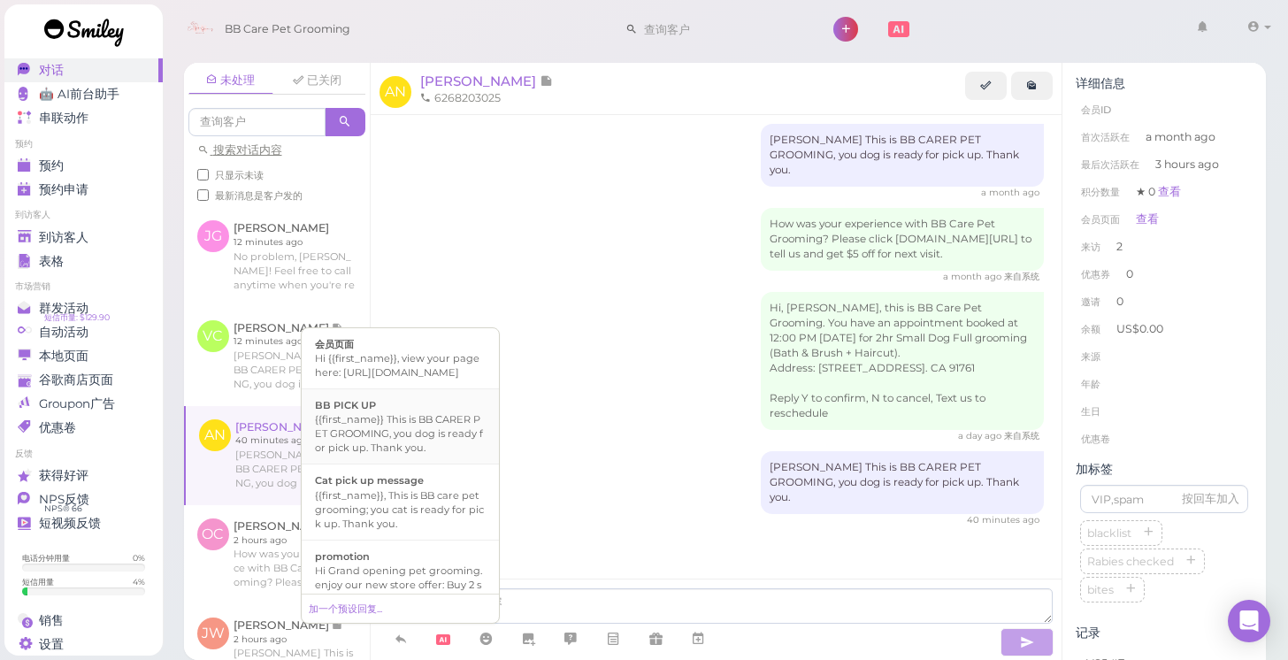
click at [405, 443] on div "{{first_name}} This is BB CARER PET GROOMING, you dog is ready for pick up. Tha…" at bounding box center [400, 433] width 171 height 42
type textarea "{{first_name}} This is BB CARER PET GROOMING, you dog is ready for pick up. Tha…"
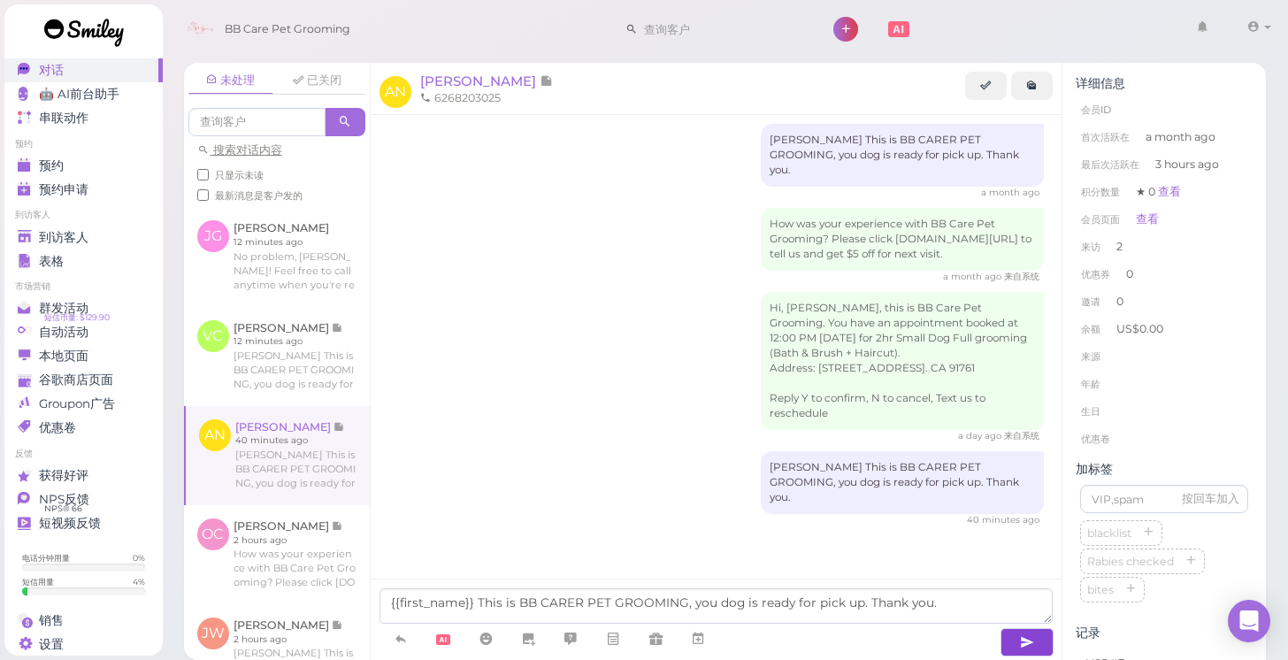
click at [1036, 643] on button "button" at bounding box center [1026, 642] width 53 height 28
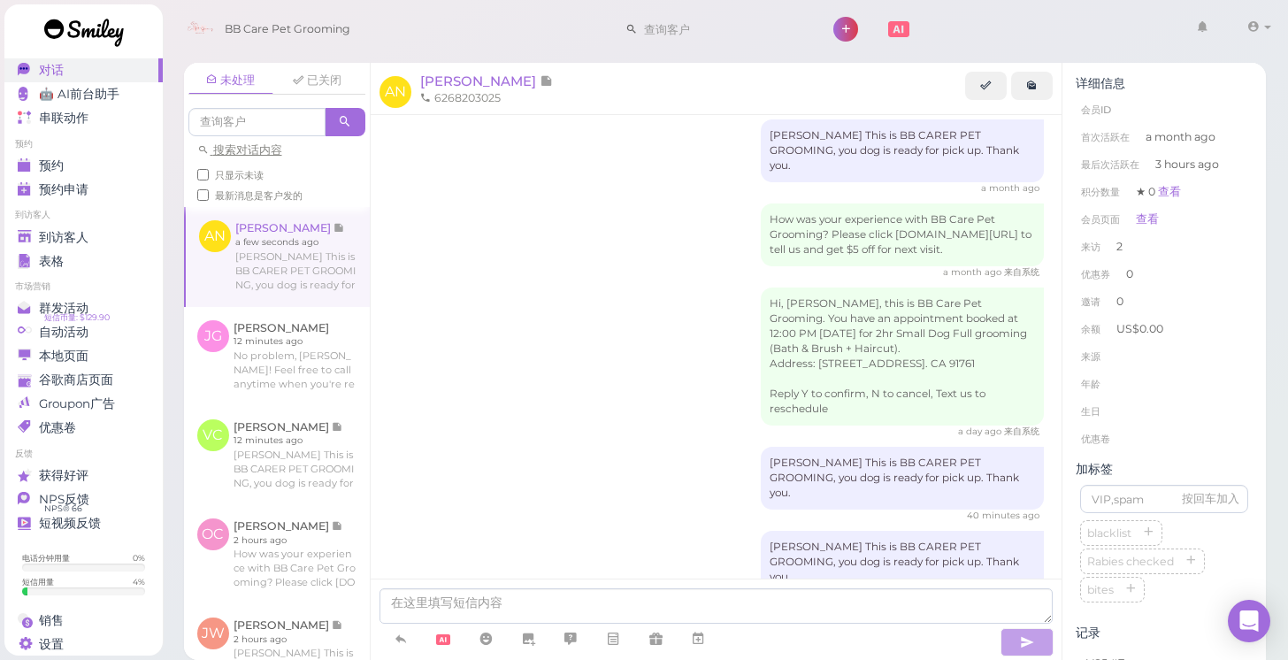
scroll to position [301, 0]
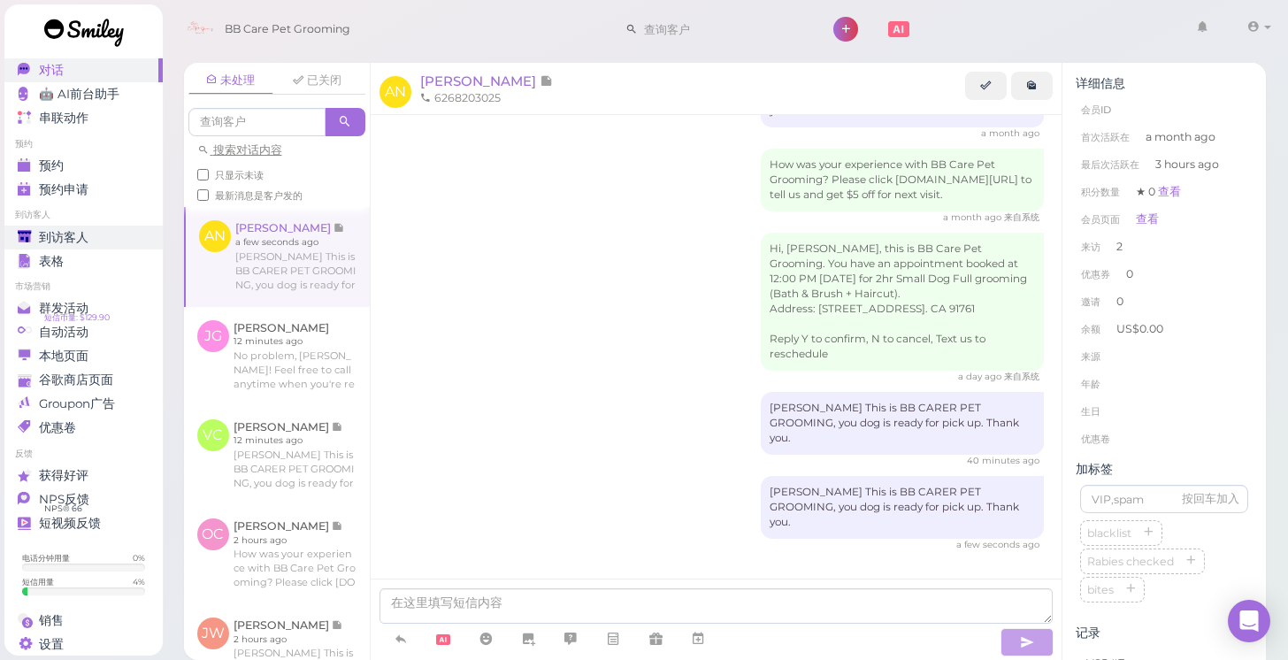
click at [69, 239] on span "到访客人" at bounding box center [64, 237] width 50 height 15
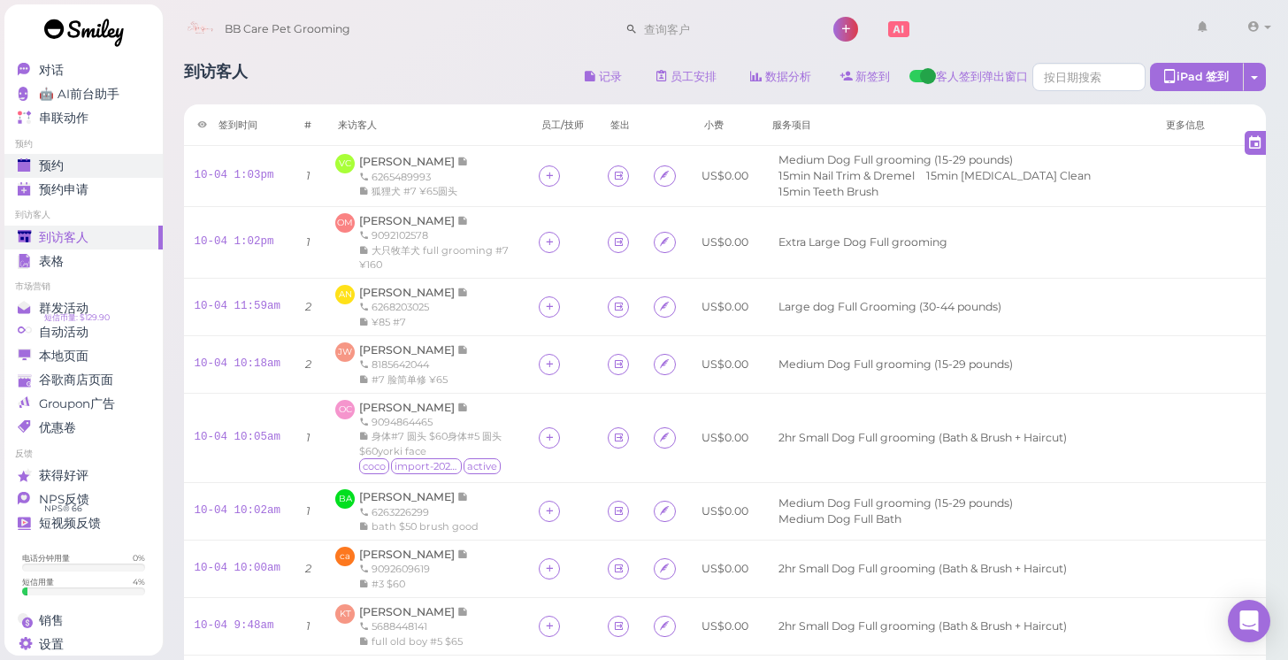
click at [79, 164] on div "预约" at bounding box center [81, 165] width 127 height 15
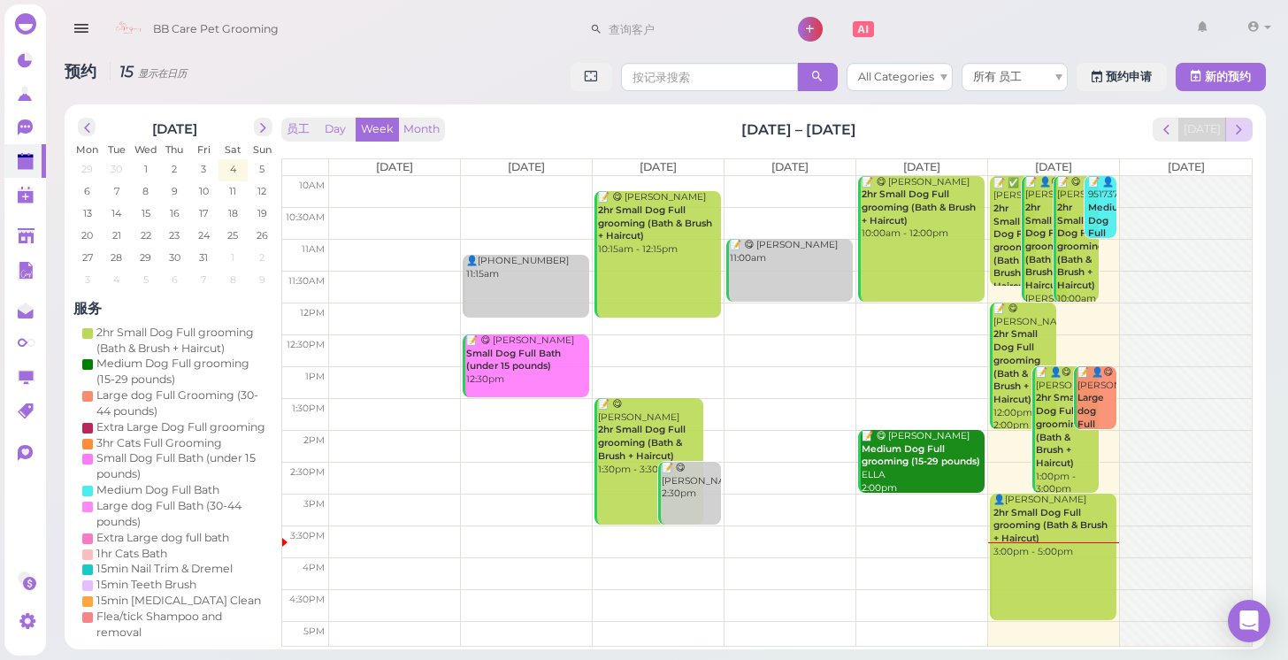
click at [1243, 132] on span "next" at bounding box center [1238, 129] width 17 height 17
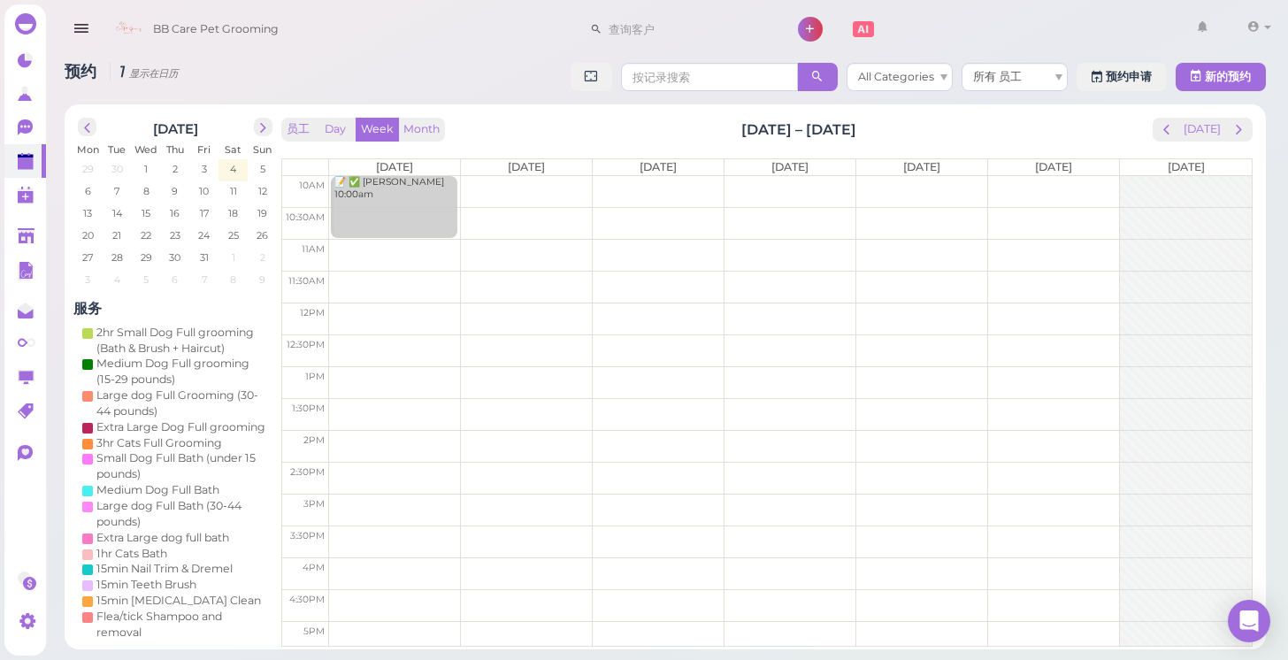
click at [920, 181] on td at bounding box center [790, 192] width 923 height 32
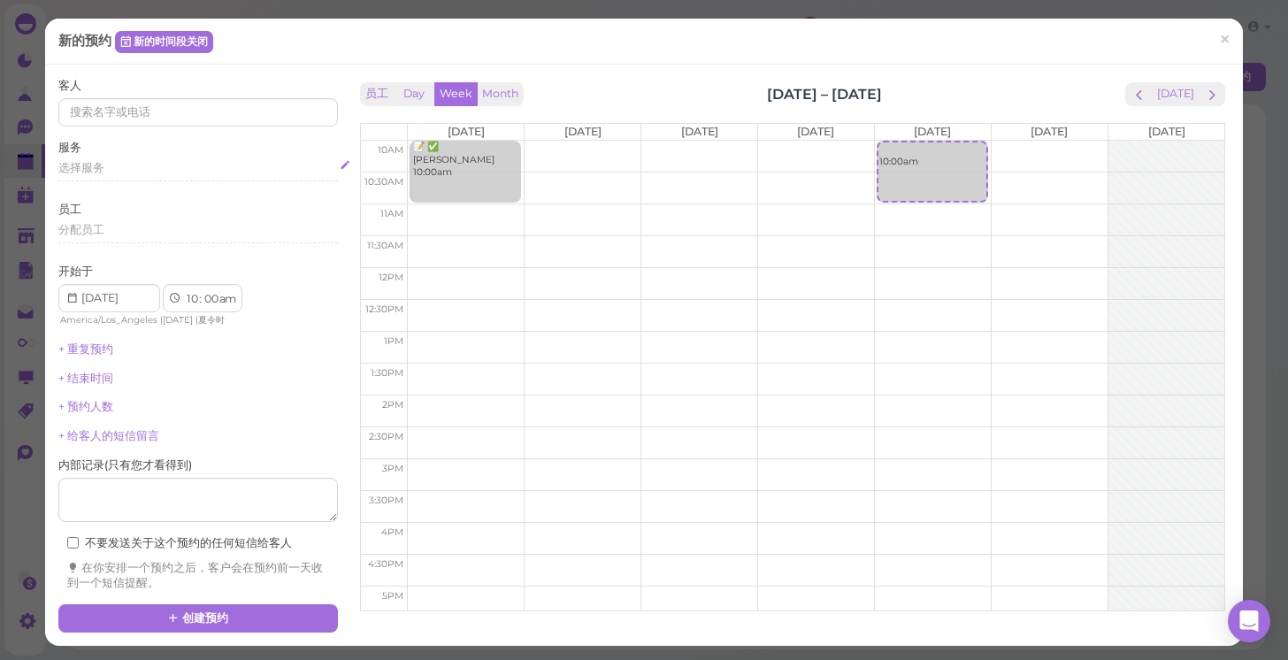
click at [90, 168] on span "选择服务" at bounding box center [81, 167] width 46 height 13
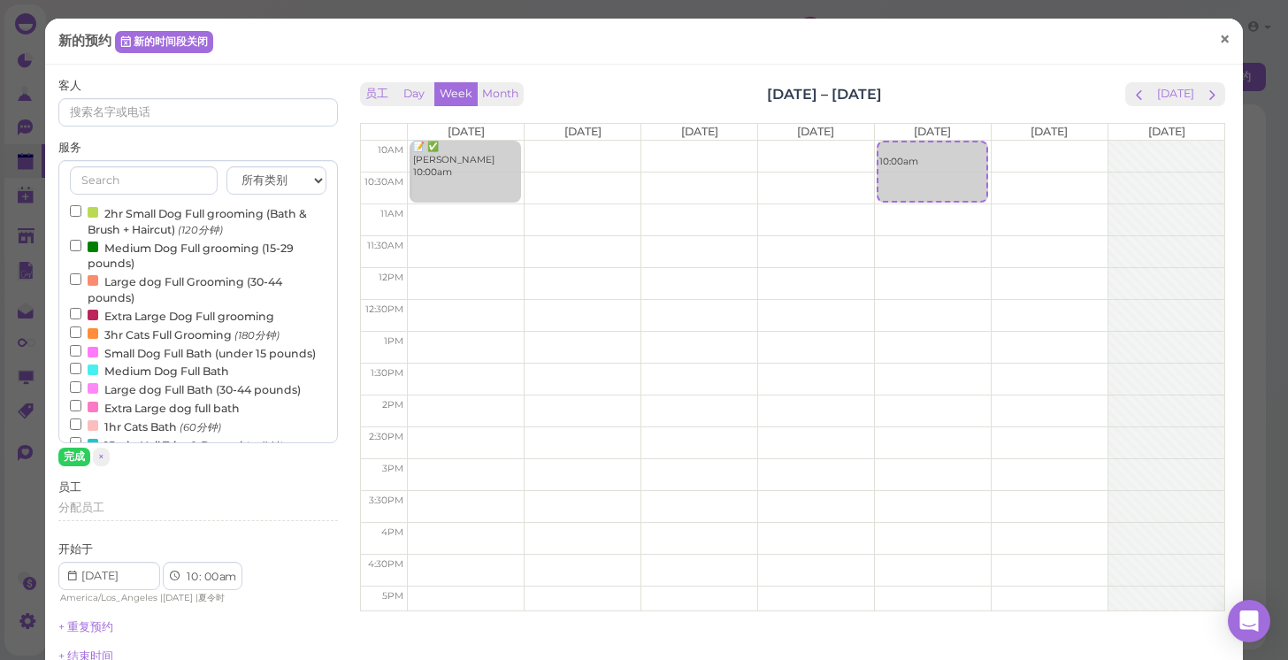
click at [1221, 42] on span "×" at bounding box center [1224, 39] width 11 height 25
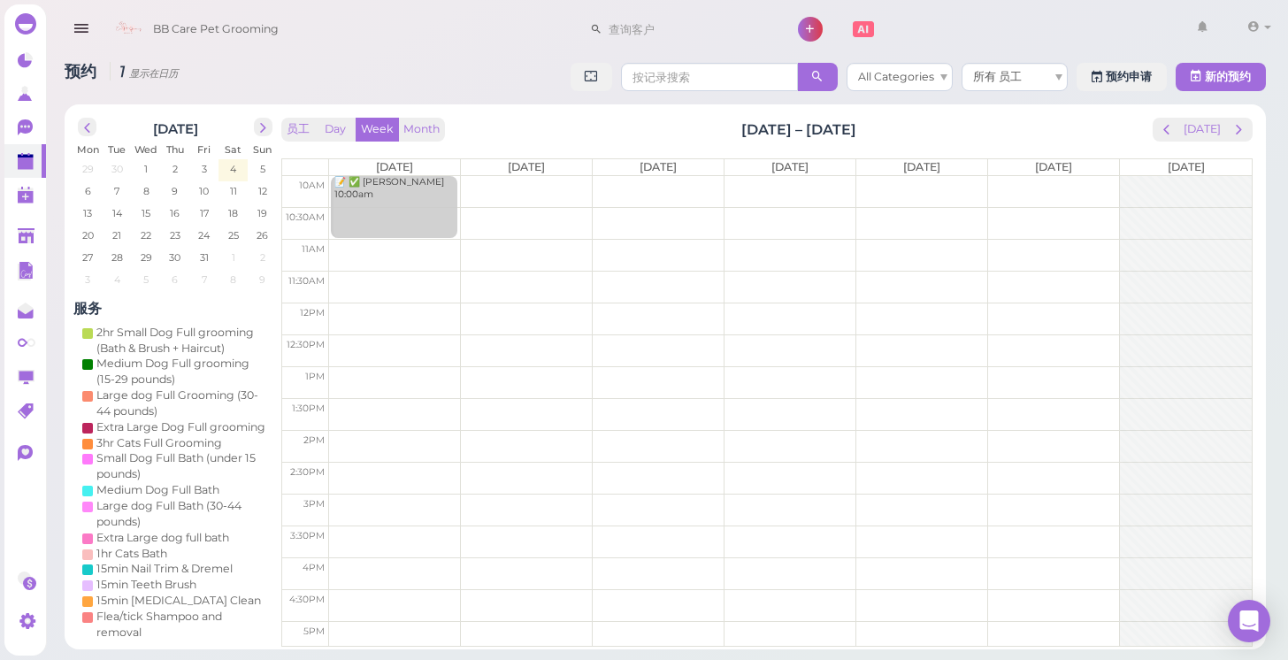
click at [1041, 180] on td at bounding box center [790, 192] width 923 height 32
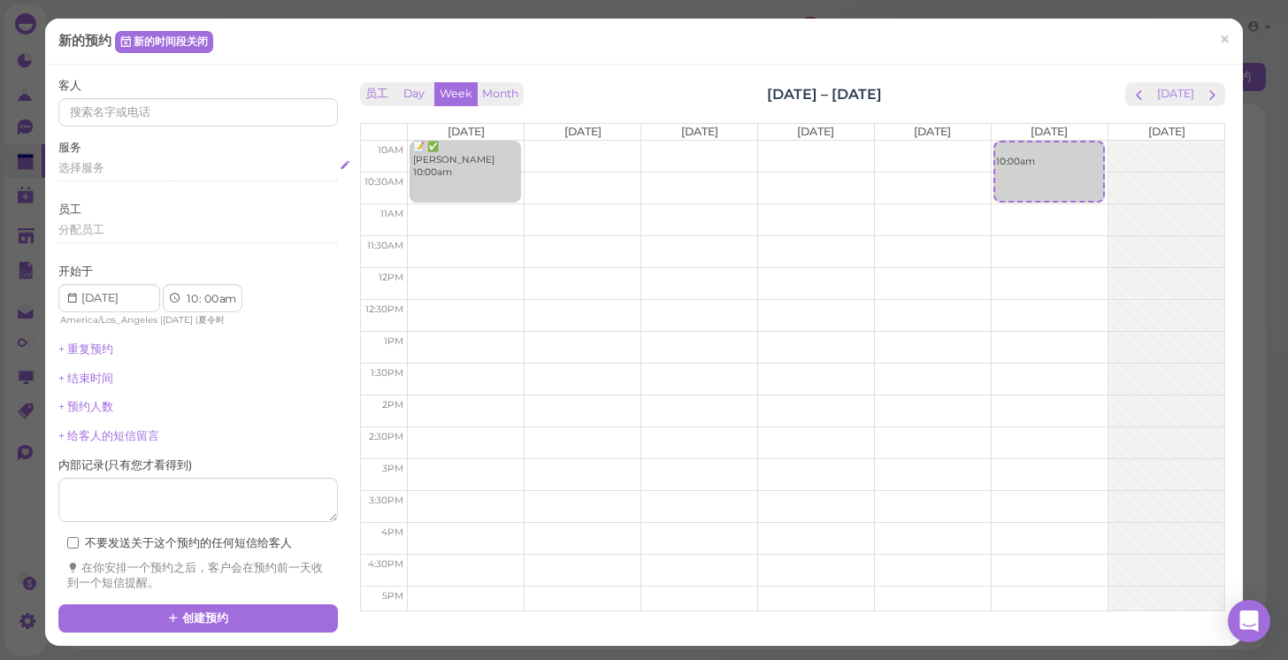
click at [77, 172] on div "选择服务" at bounding box center [198, 168] width 280 height 16
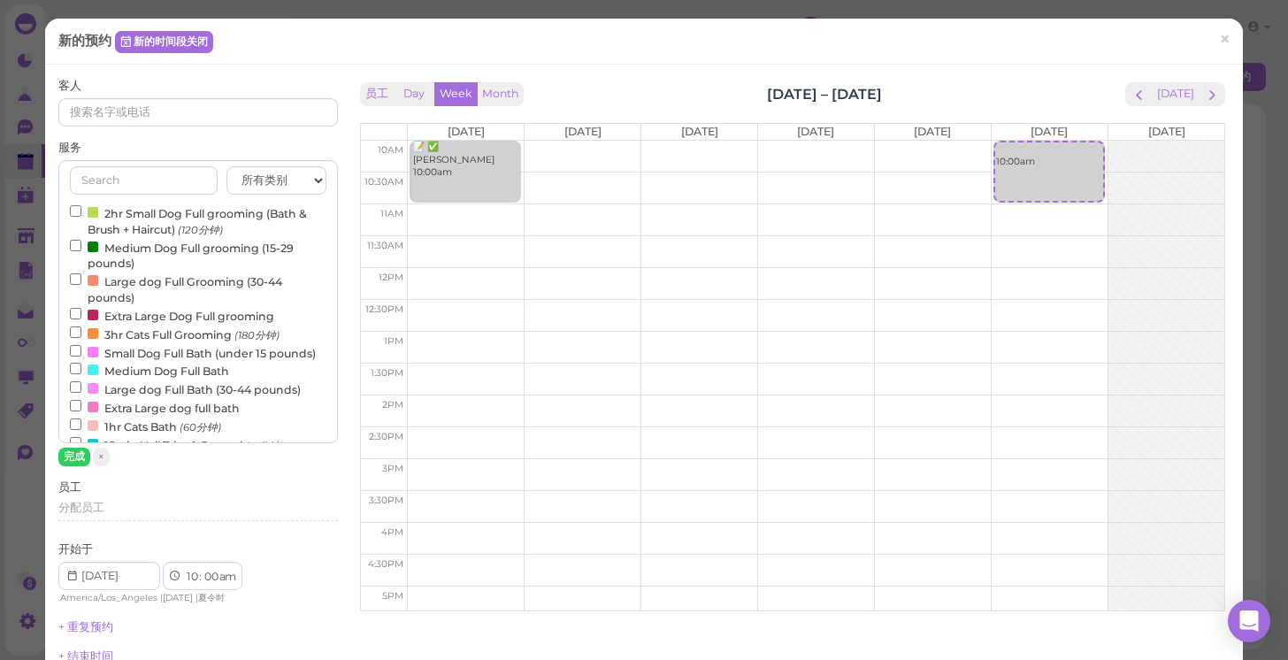
click at [77, 363] on input "Medium Dog Full Bath" at bounding box center [75, 368] width 11 height 11
click at [73, 459] on button "完成" at bounding box center [74, 457] width 32 height 19
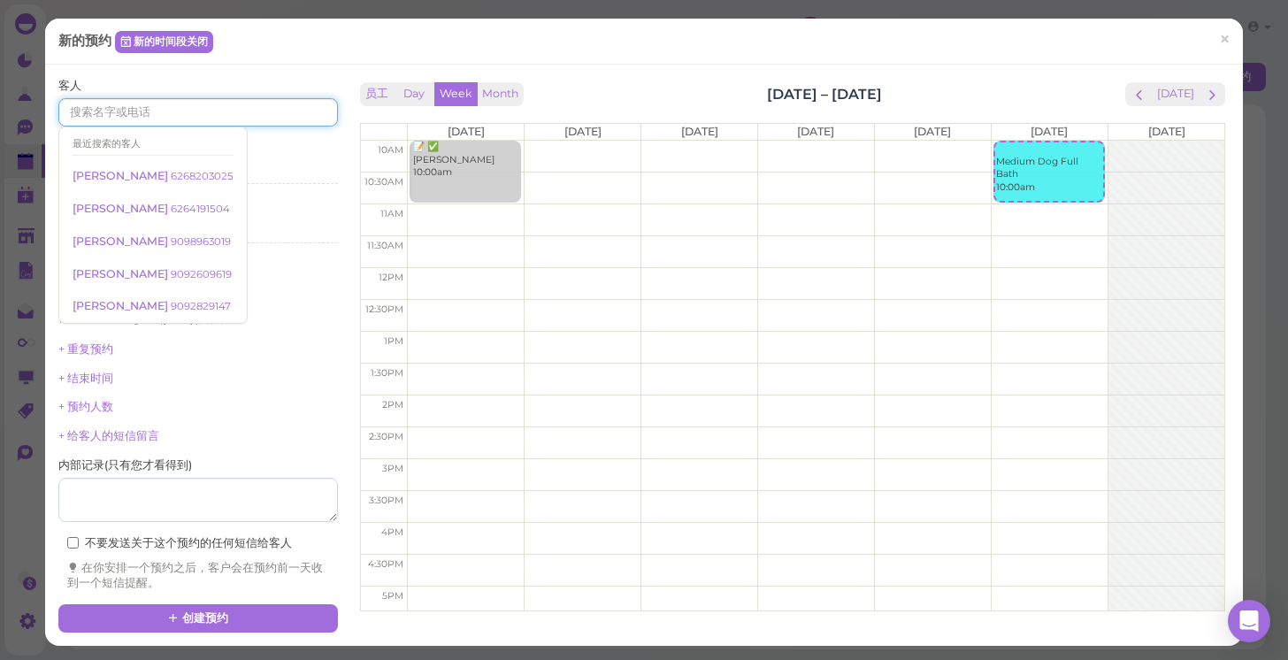
click at [114, 112] on input at bounding box center [198, 112] width 280 height 28
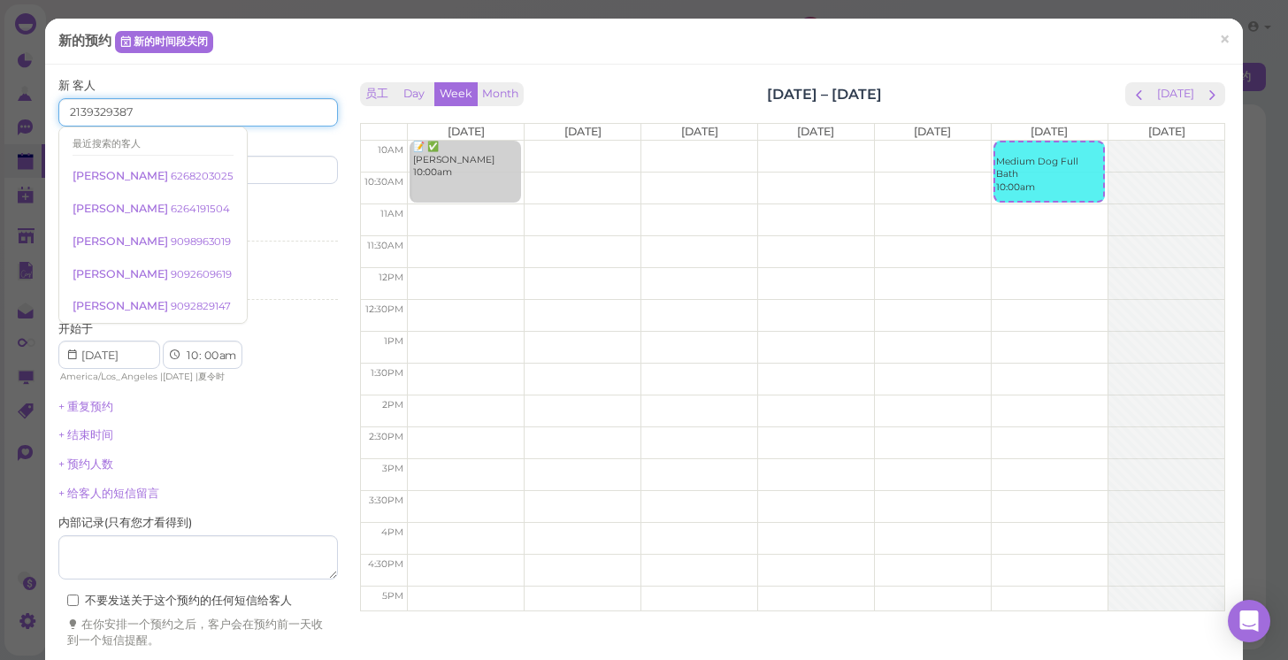
type input "2139329387"
click at [246, 477] on div "新 客人 2139329387 最近搜索的客人 Andrew Nevarez 6268203025 Ramsses Barbosa 6264191504 Ni…" at bounding box center [198, 363] width 280 height 571
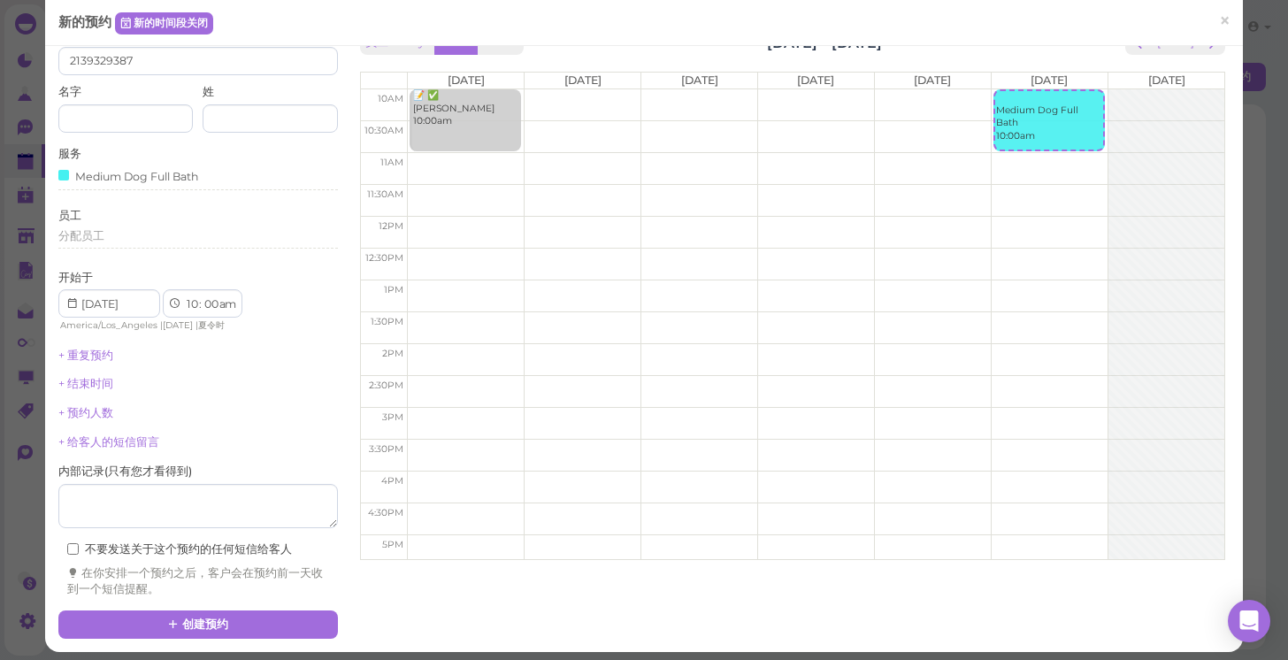
scroll to position [50, 0]
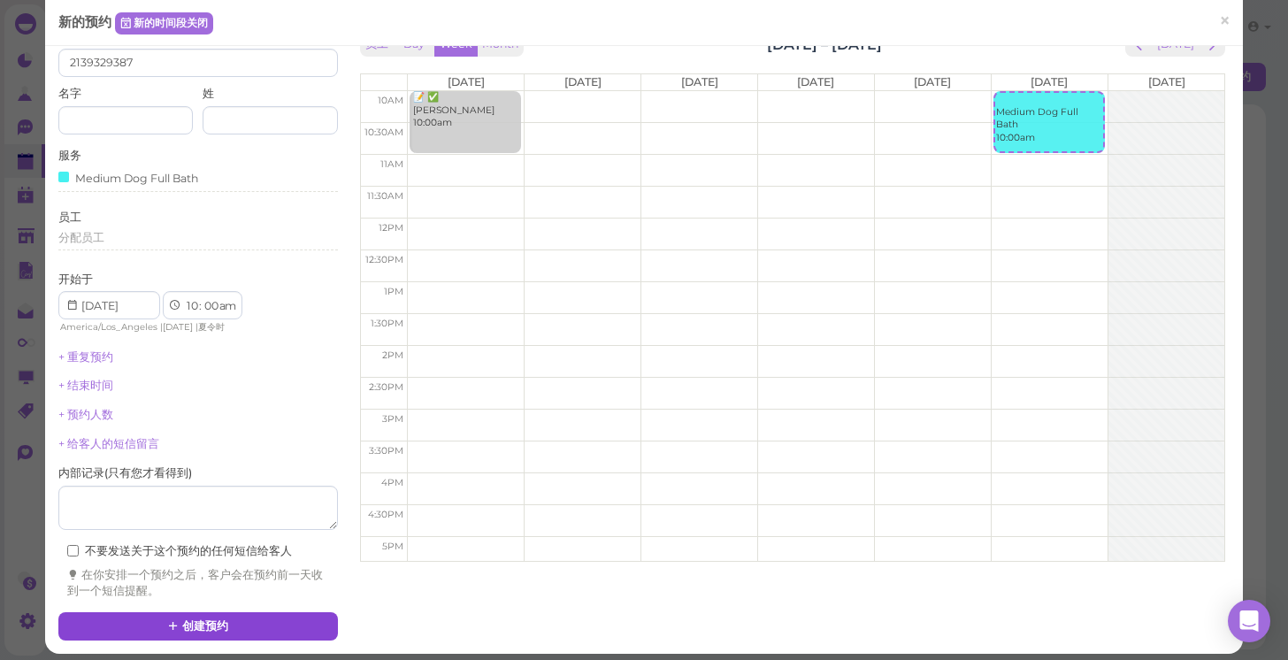
click at [201, 612] on button "创建预约" at bounding box center [198, 626] width 280 height 28
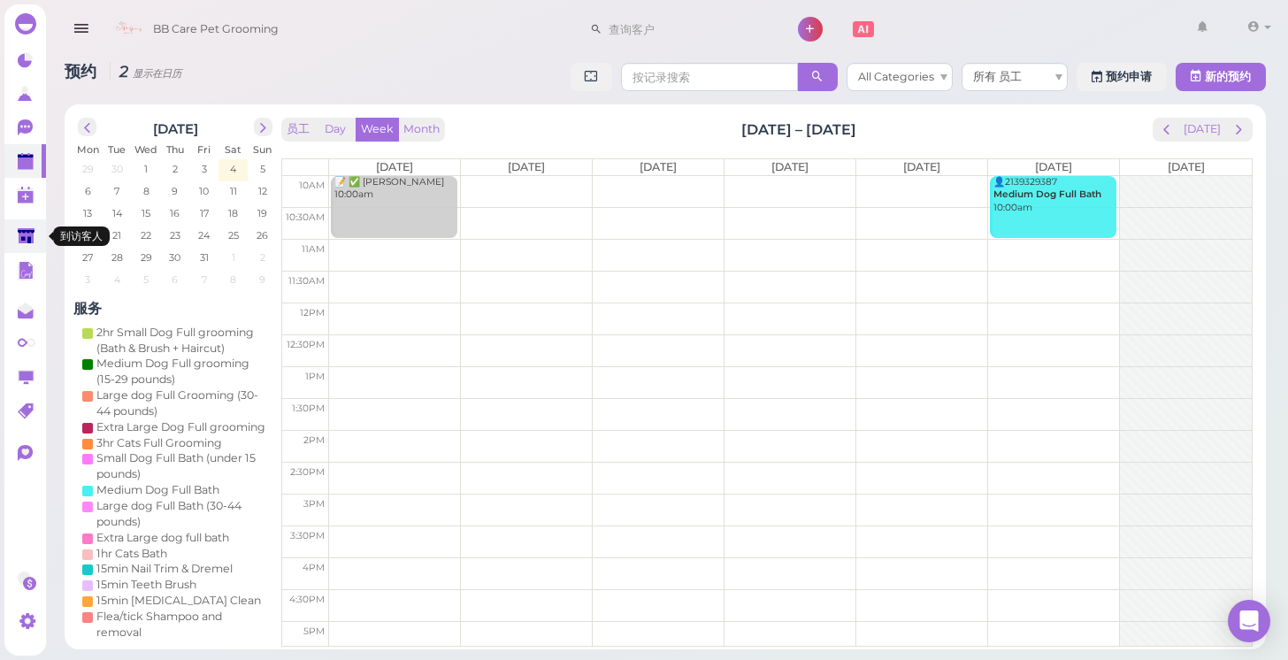
click at [16, 235] on link at bounding box center [25, 236] width 42 height 34
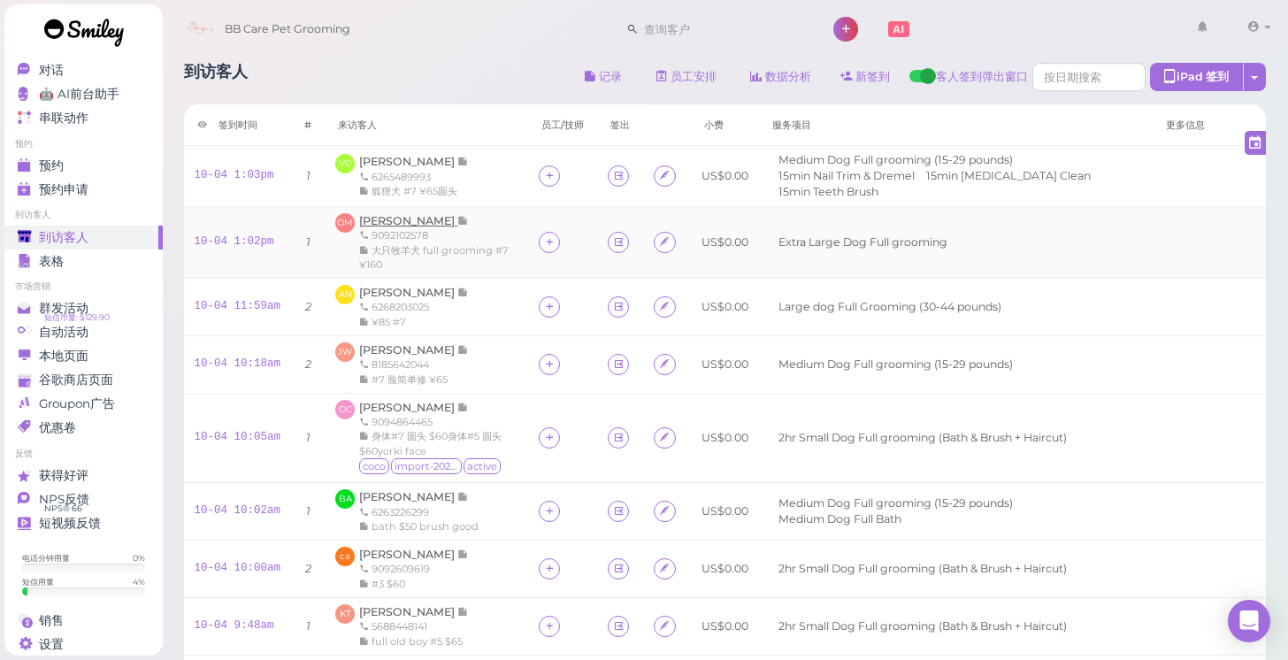
click at [425, 214] on span "Odalys Martinez" at bounding box center [408, 220] width 98 height 13
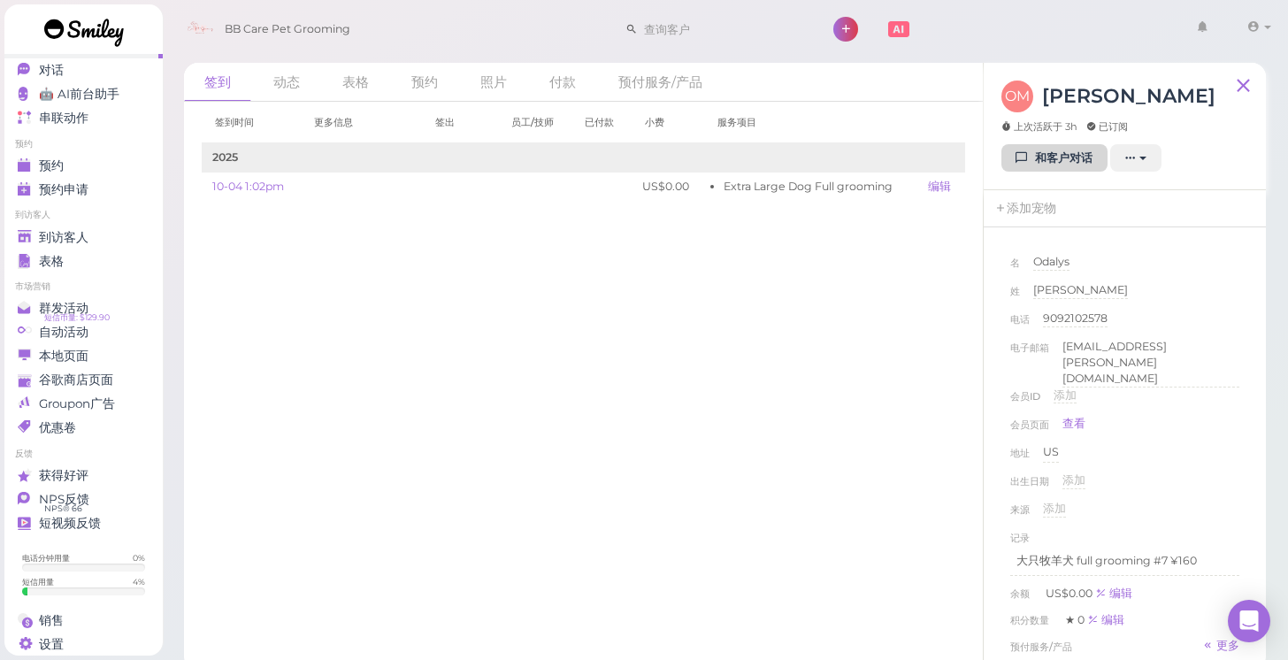
click at [1038, 148] on link "和客户对话" at bounding box center [1054, 158] width 106 height 28
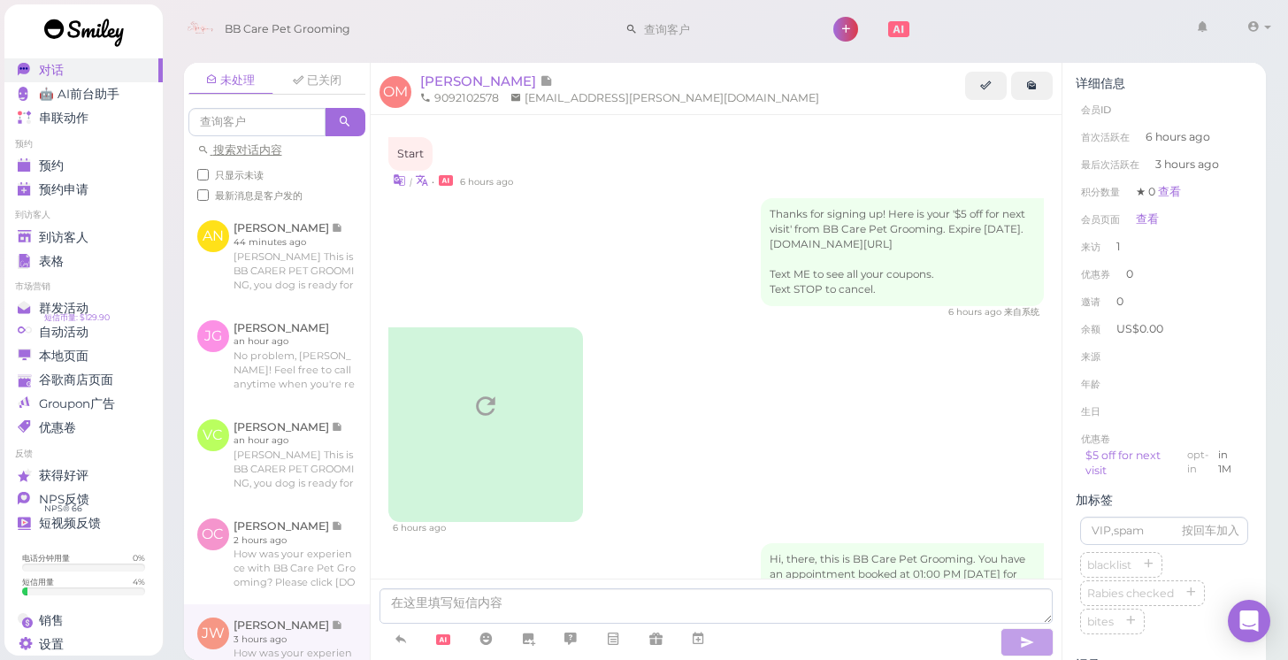
scroll to position [324, 0]
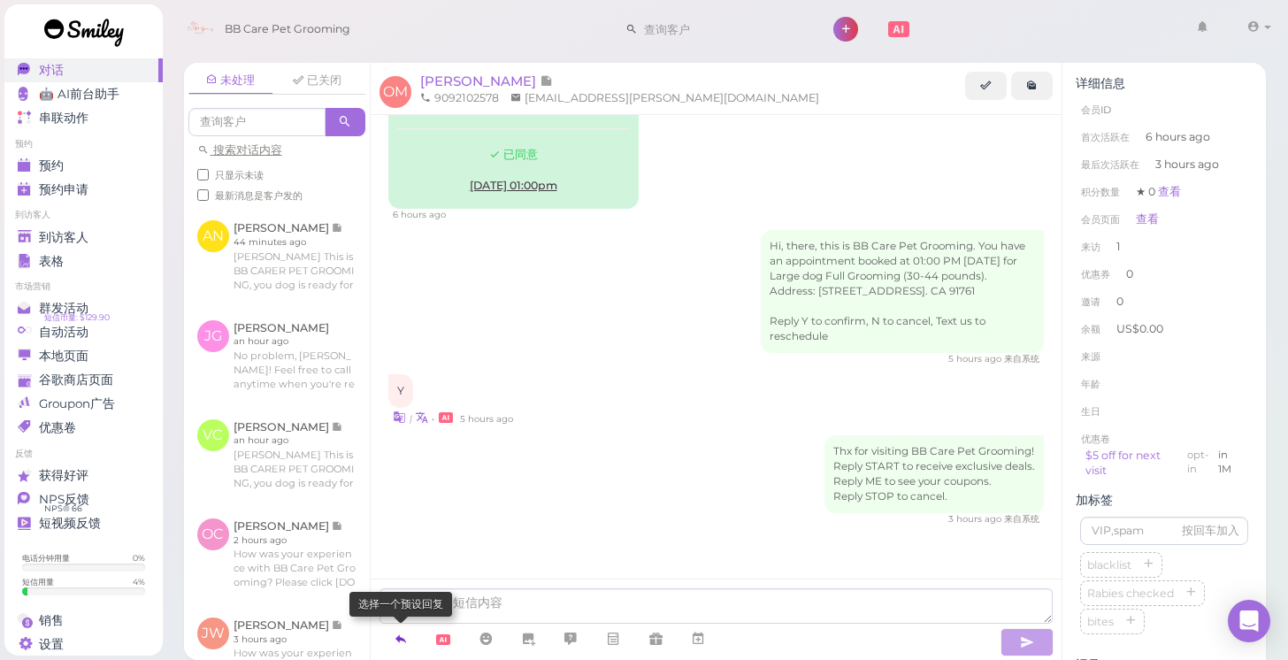
click at [406, 635] on icon at bounding box center [401, 639] width 14 height 18
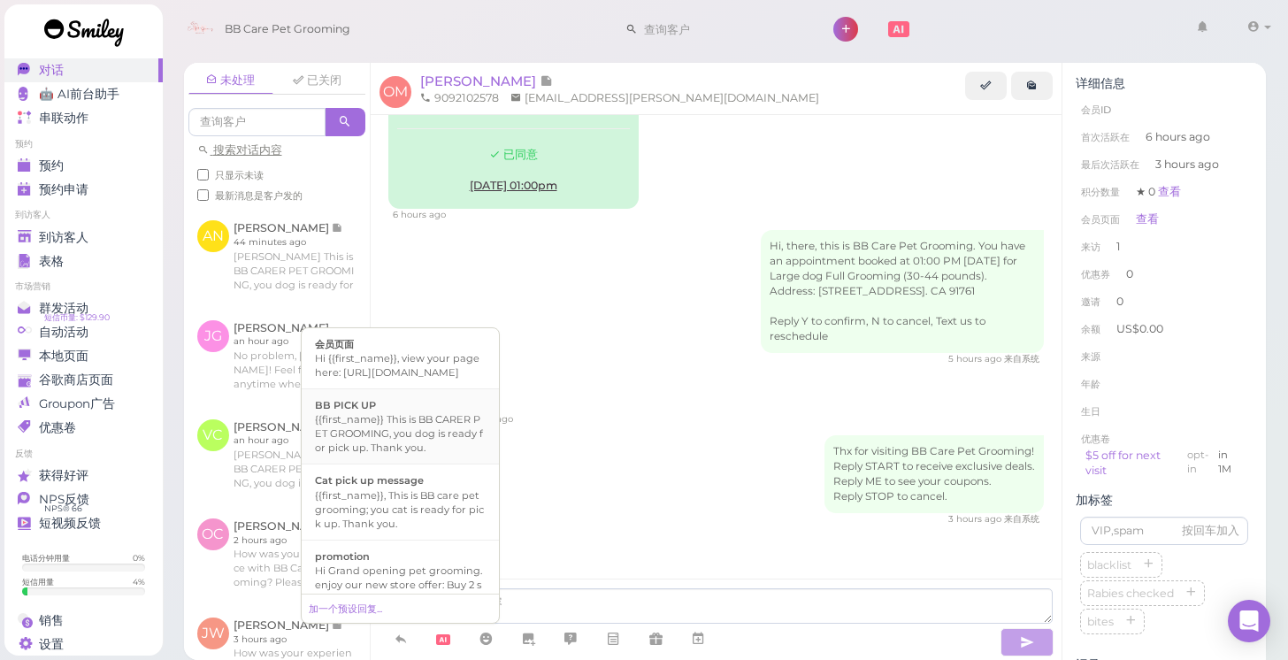
click at [420, 455] on div "{{first_name}} This is BB CARER PET GROOMING, you dog is ready for pick up. Tha…" at bounding box center [400, 433] width 171 height 42
type textarea "{{first_name}} This is BB CARER PET GROOMING, you dog is ready for pick up. Tha…"
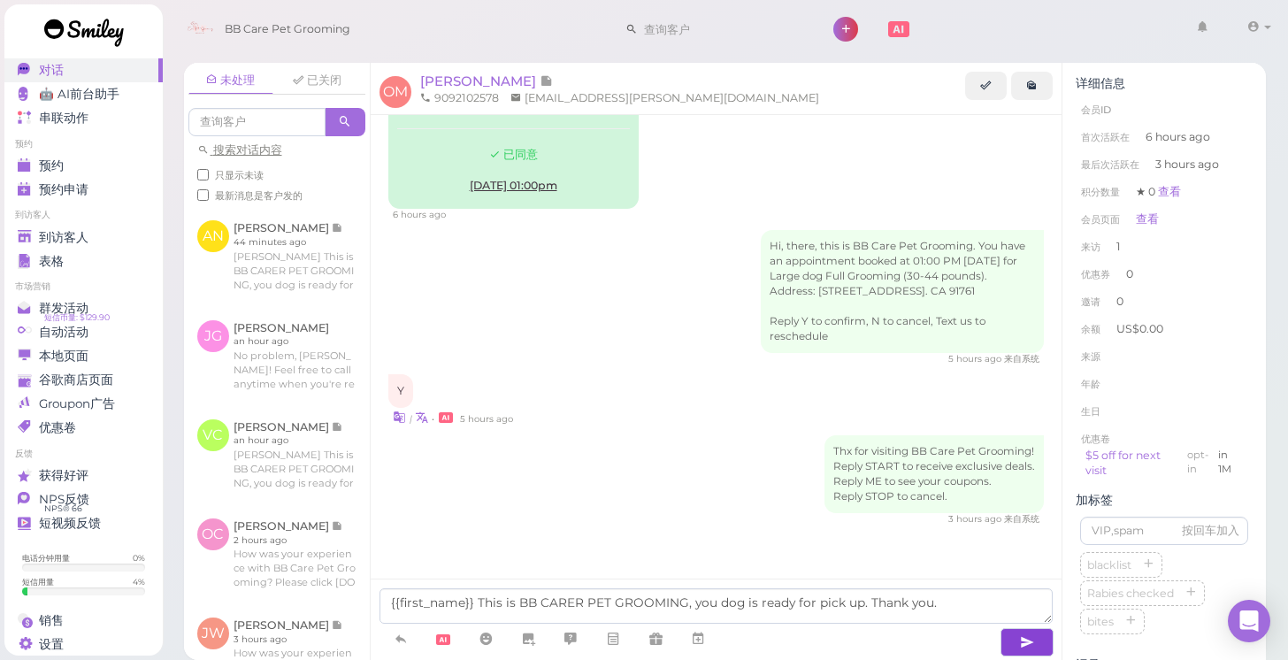
click at [1030, 648] on icon "button" at bounding box center [1027, 642] width 14 height 18
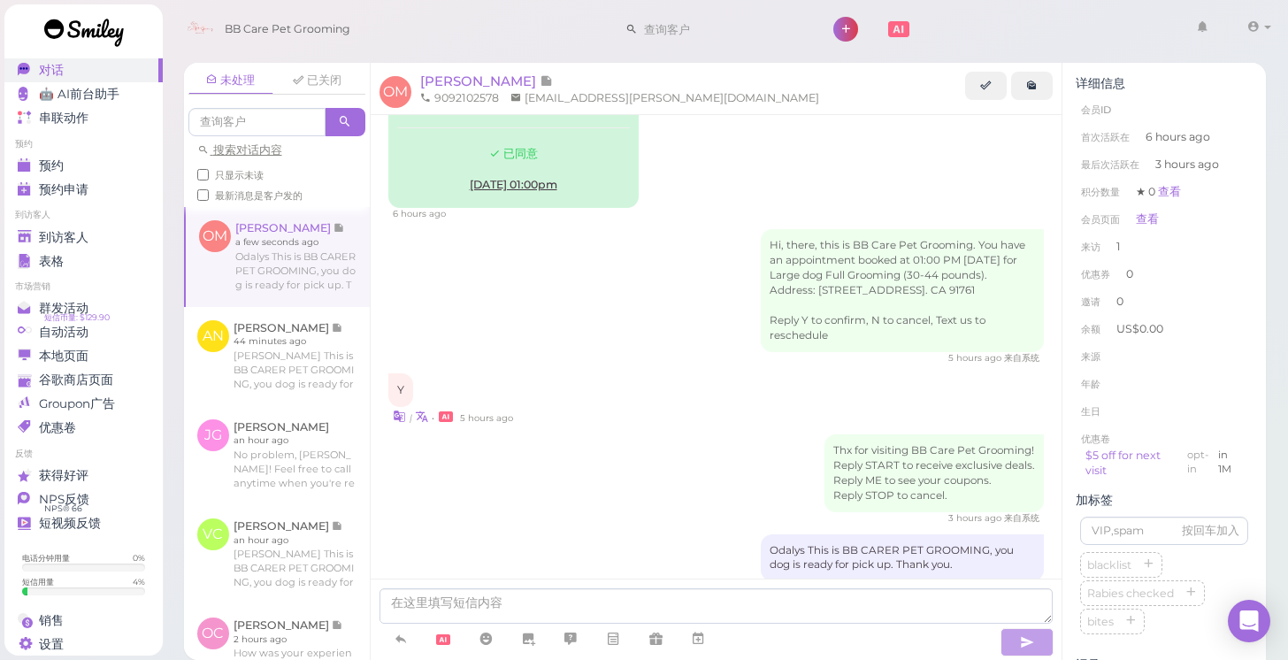
scroll to position [383, 0]
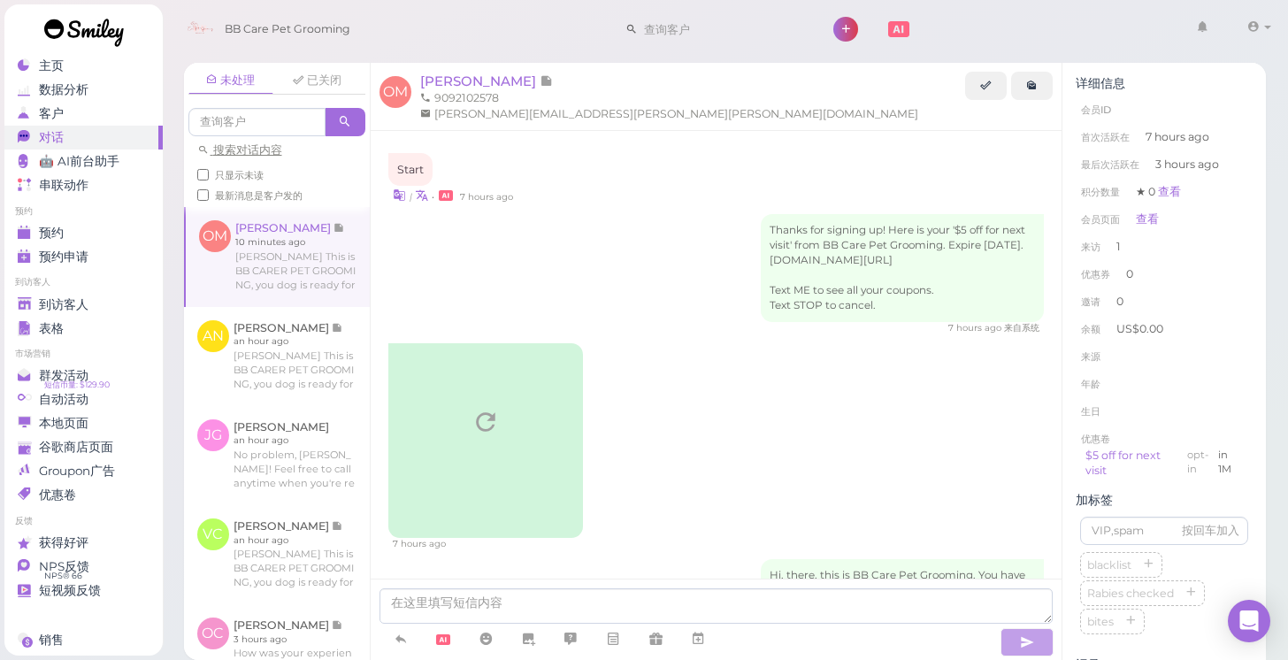
scroll to position [391, 0]
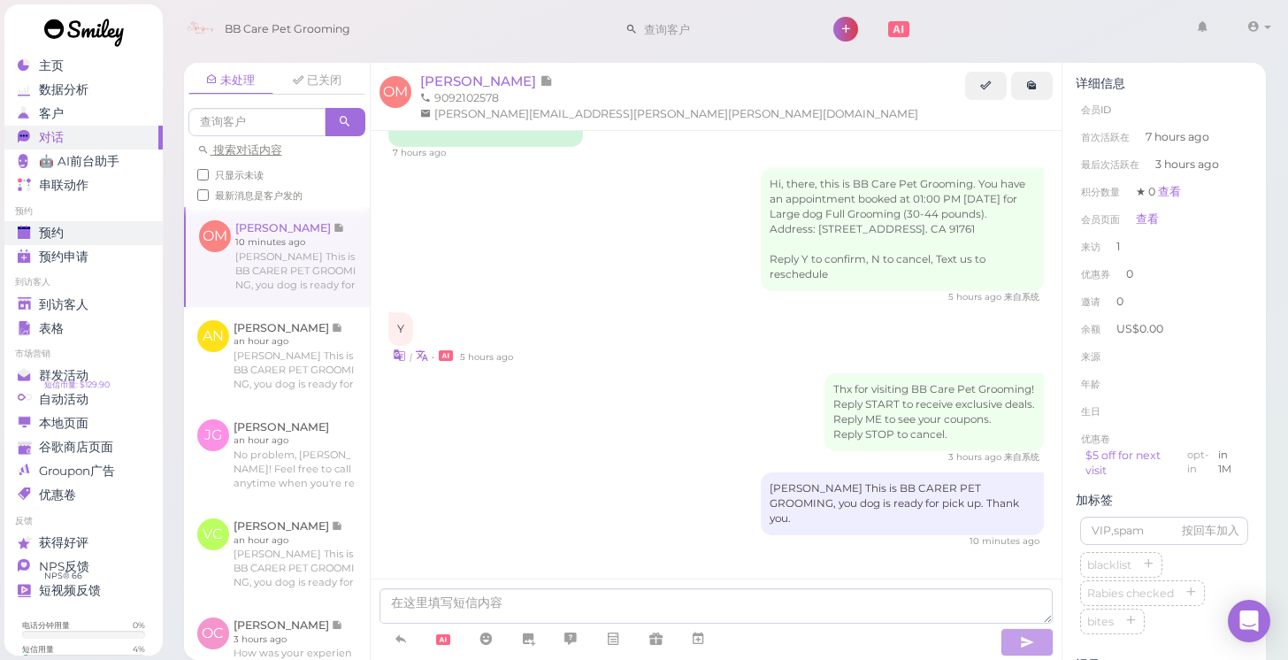
click at [94, 227] on div "预约" at bounding box center [81, 233] width 127 height 15
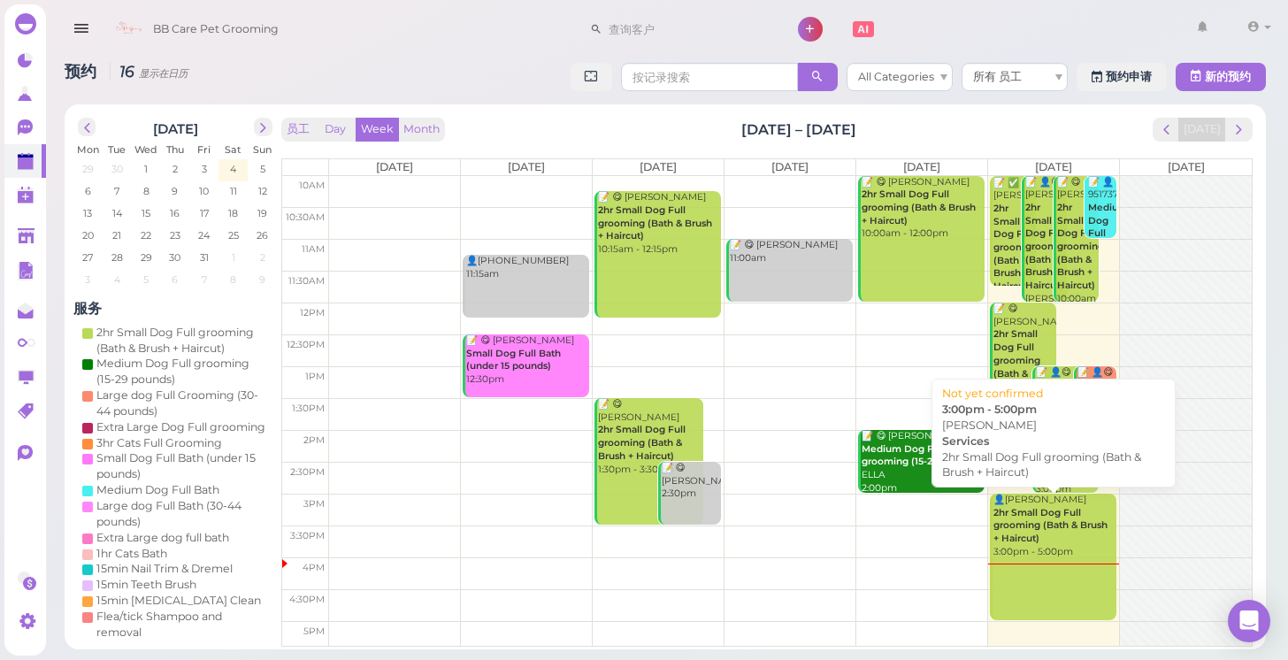
click at [1080, 517] on b "2hr Small Dog Full grooming (Bath & Brush + Haircut)" at bounding box center [1050, 525] width 114 height 37
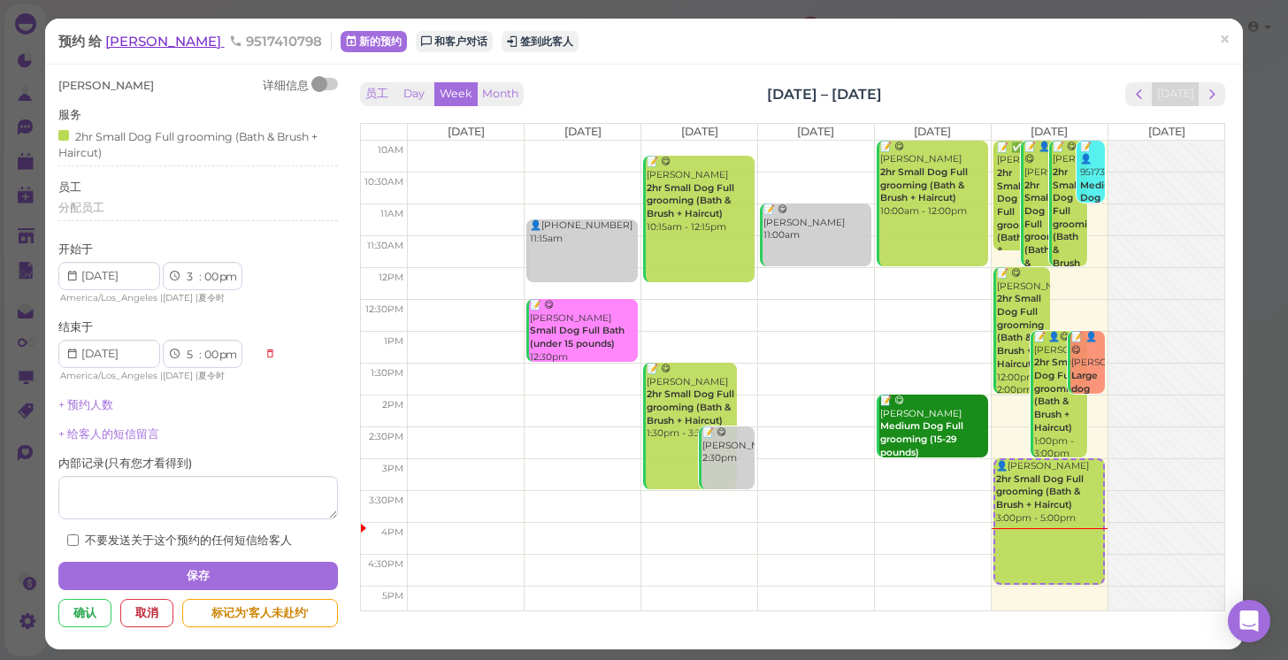
click at [138, 45] on span "Jaqueline Gilham" at bounding box center [164, 41] width 119 height 17
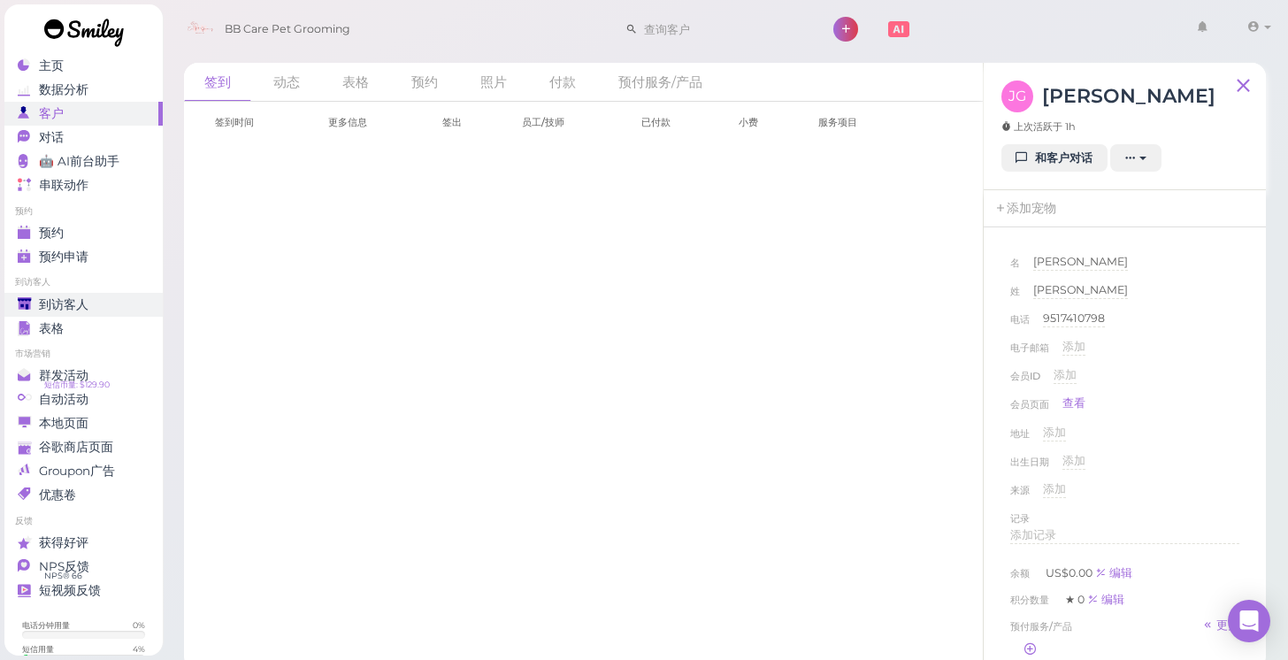
click at [83, 302] on span "到访客人" at bounding box center [64, 304] width 50 height 15
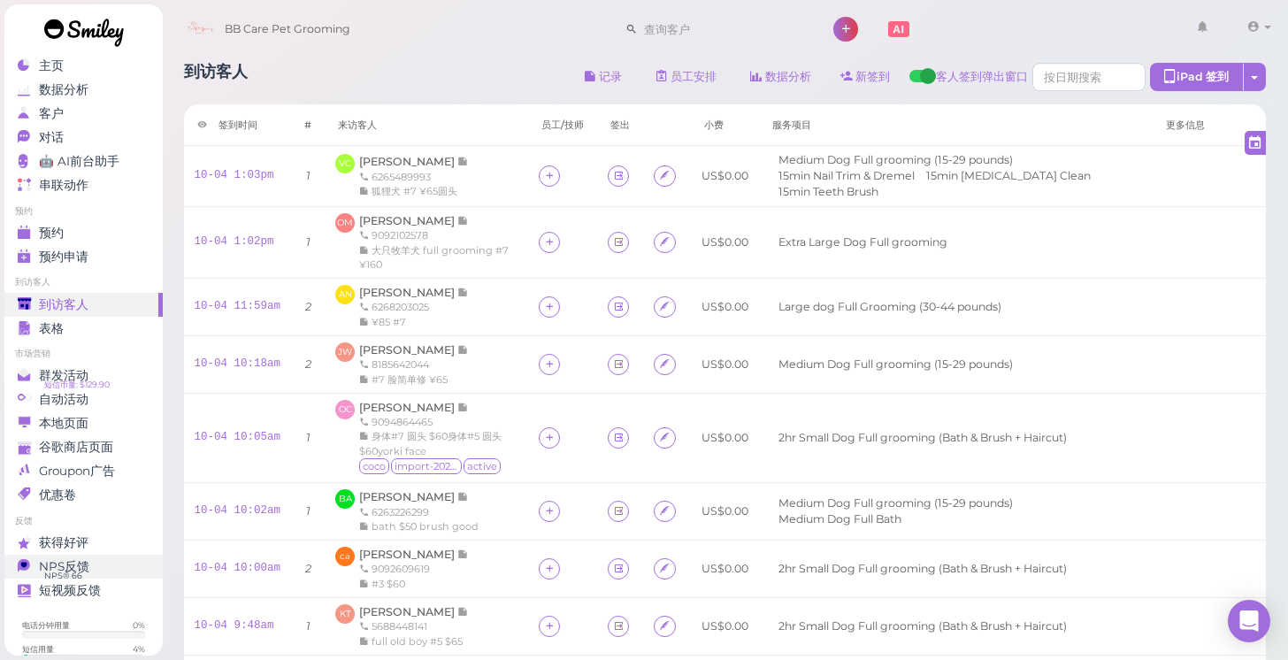
click at [50, 565] on span "NPS反馈" at bounding box center [64, 566] width 50 height 15
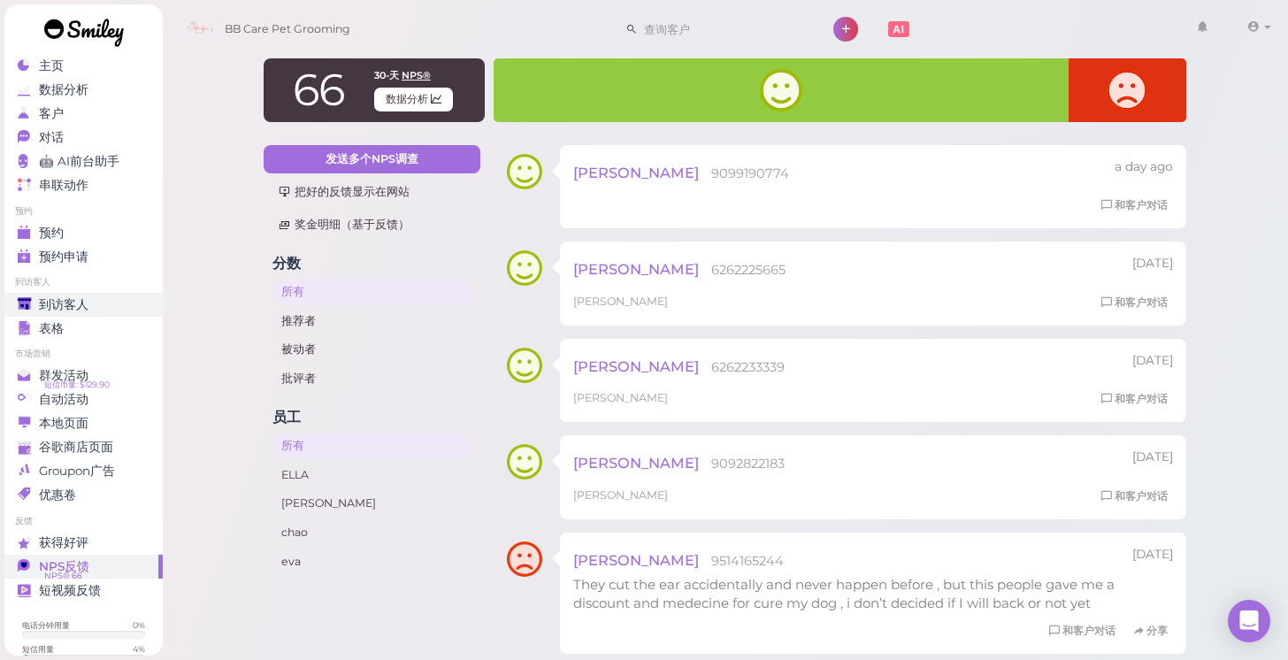
click at [55, 306] on span "到访客人" at bounding box center [64, 304] width 50 height 15
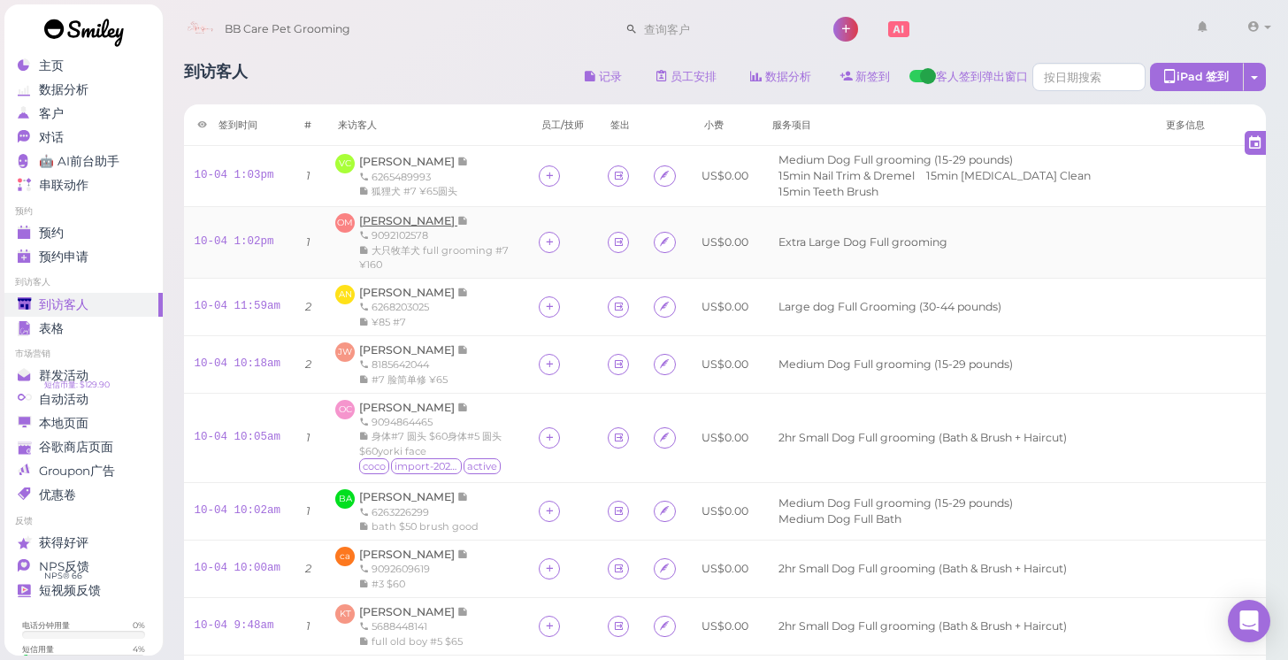
click at [413, 215] on span "Odalys Martinez" at bounding box center [408, 220] width 98 height 13
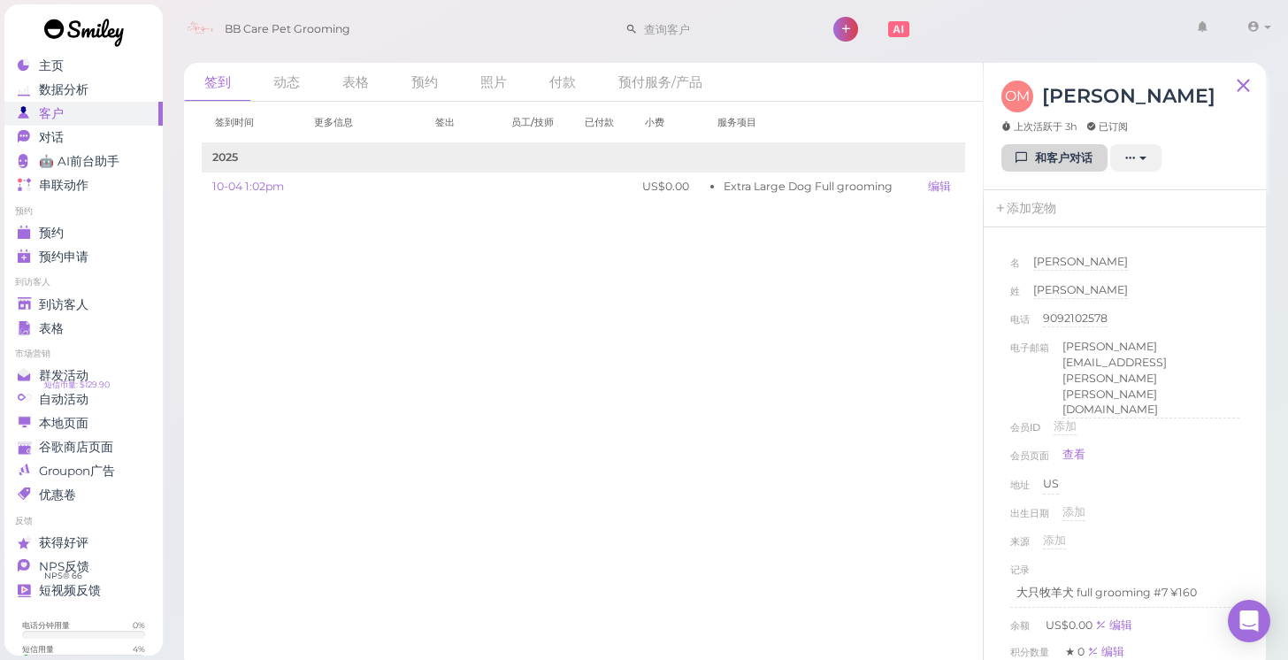
click at [1042, 153] on link "和客户对话" at bounding box center [1054, 158] width 106 height 28
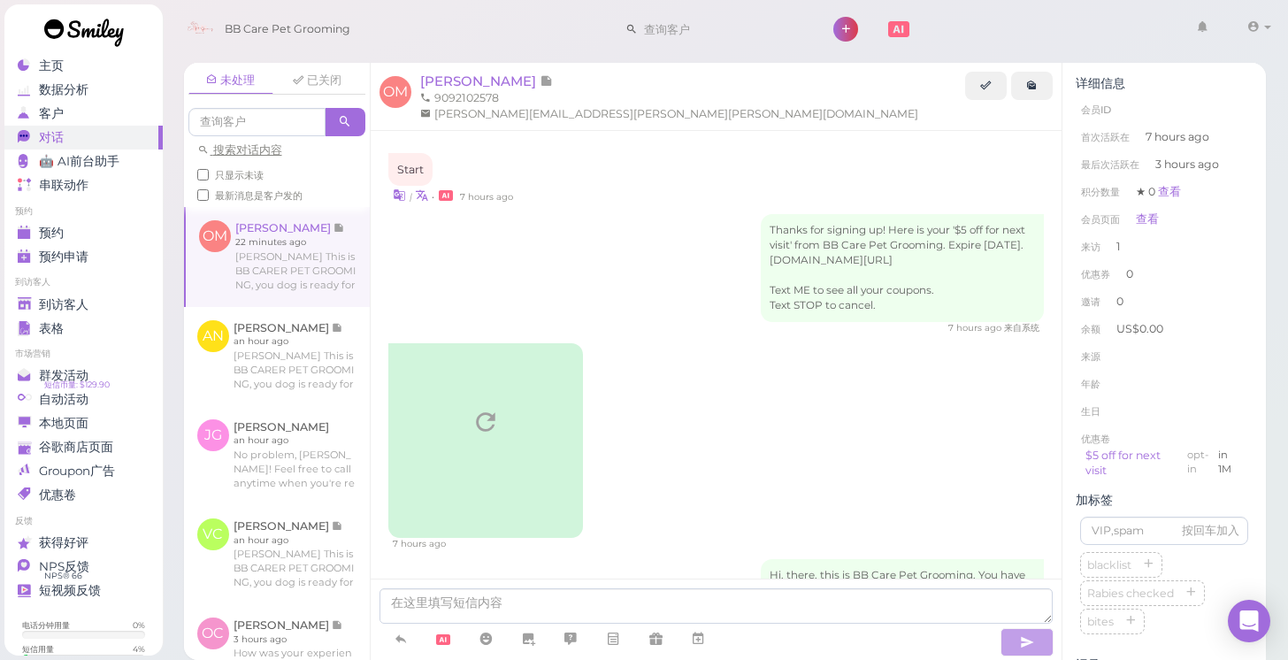
scroll to position [391, 0]
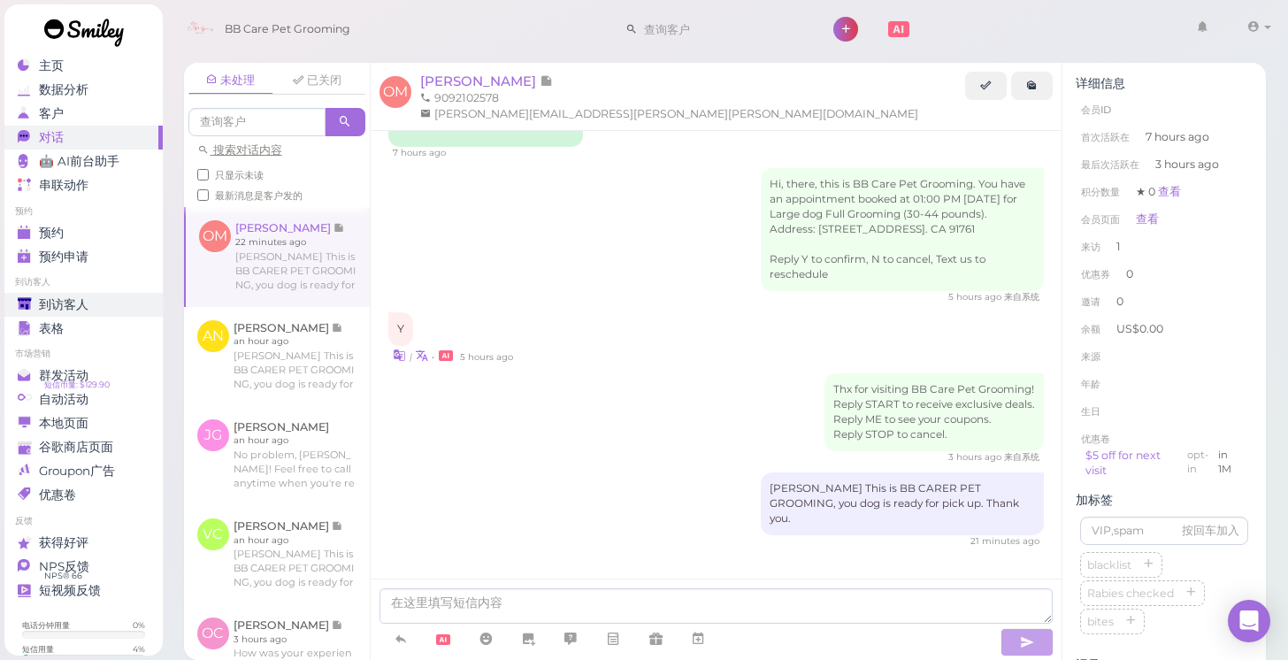
click at [72, 300] on span "到访客人" at bounding box center [64, 304] width 50 height 15
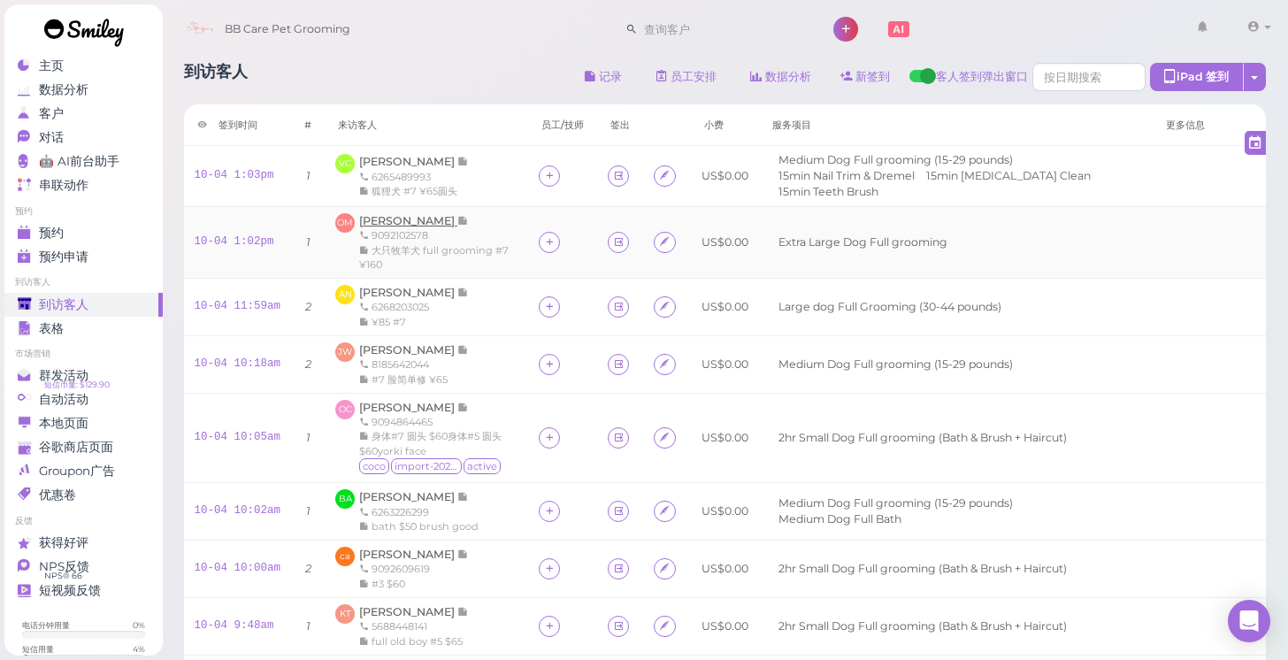
click at [365, 214] on span "Odalys Martinez" at bounding box center [408, 220] width 98 height 13
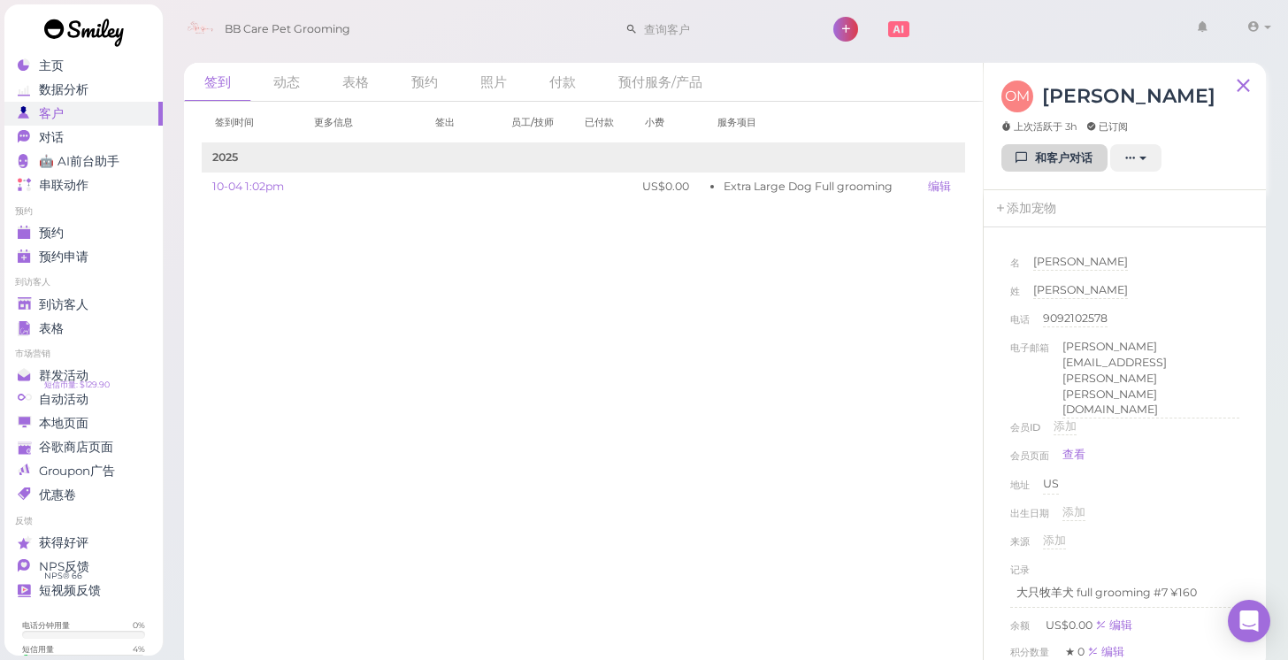
click at [1060, 164] on link "和客户对话" at bounding box center [1054, 158] width 106 height 28
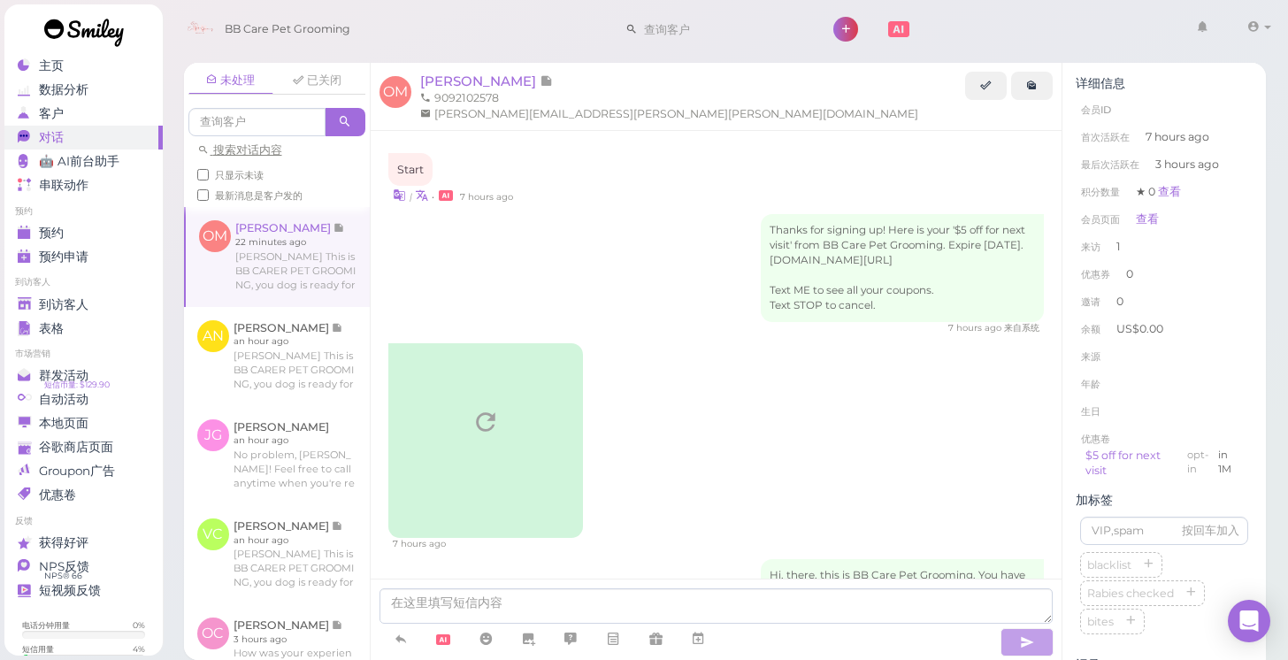
scroll to position [391, 0]
